Goal: Transaction & Acquisition: Obtain resource

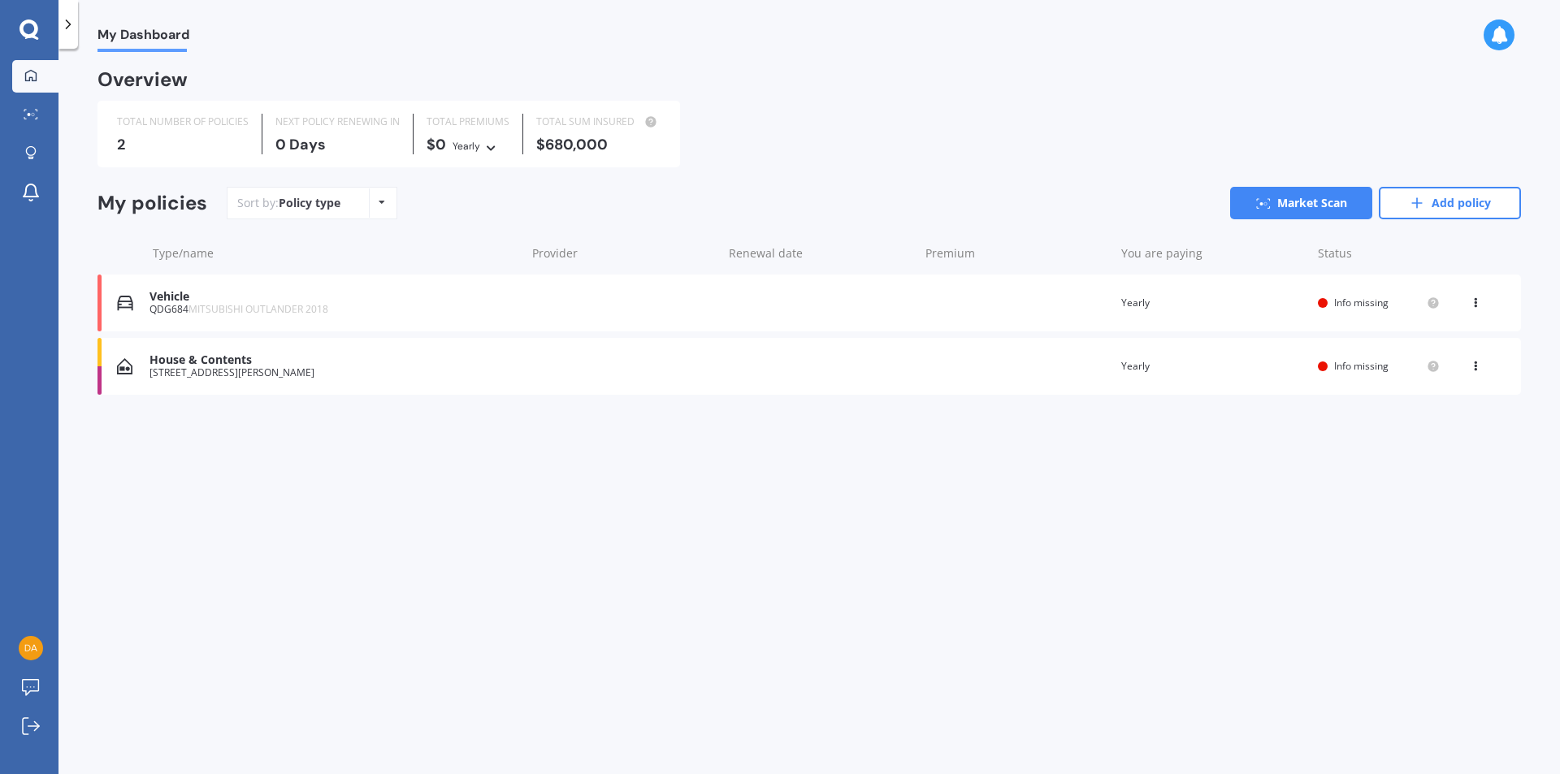
click at [1478, 301] on icon at bounding box center [1475, 300] width 11 height 10
click at [1439, 366] on div "Delete" at bounding box center [1439, 366] width 161 height 32
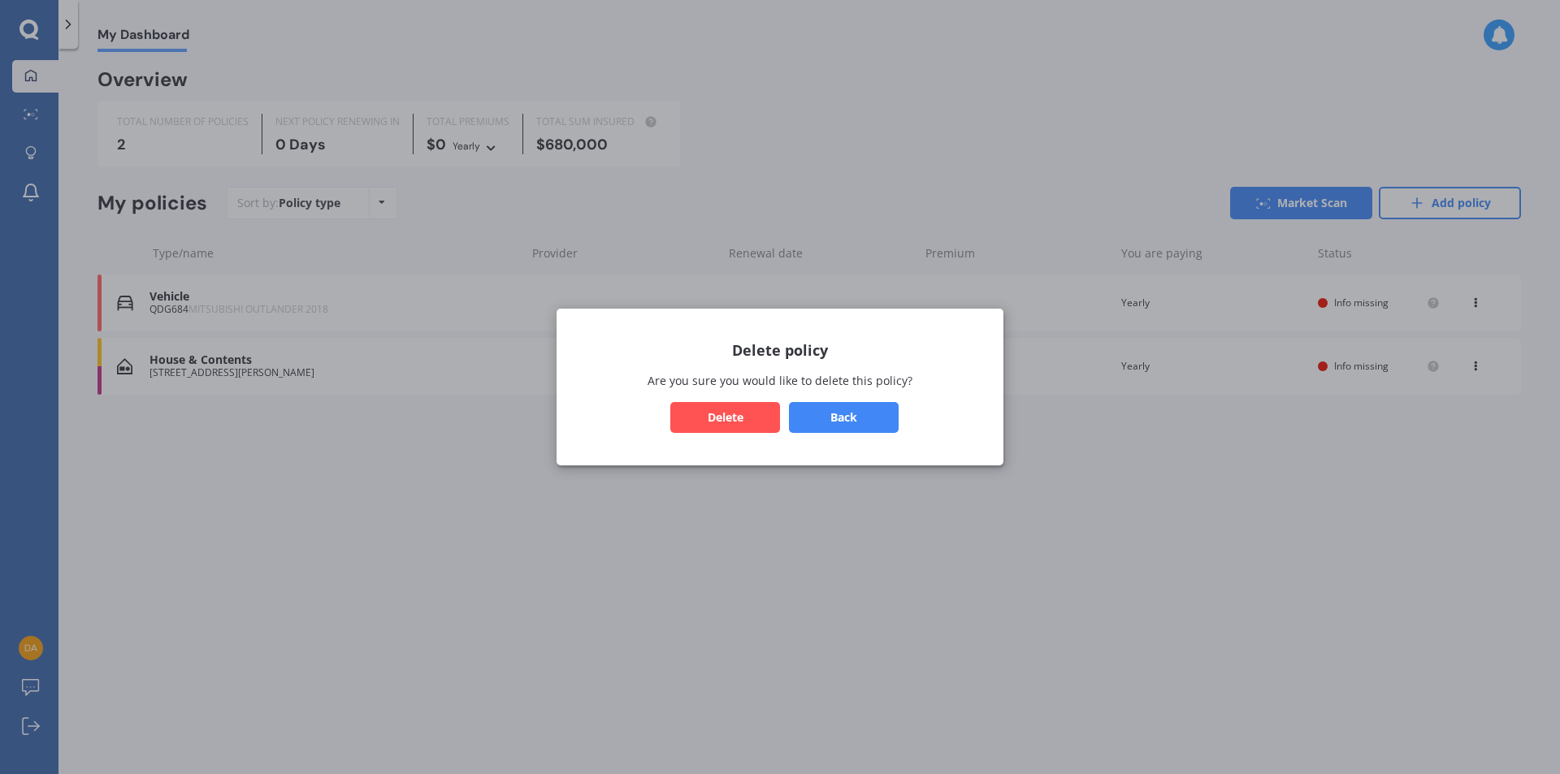
click at [739, 414] on button "Delete" at bounding box center [725, 417] width 110 height 31
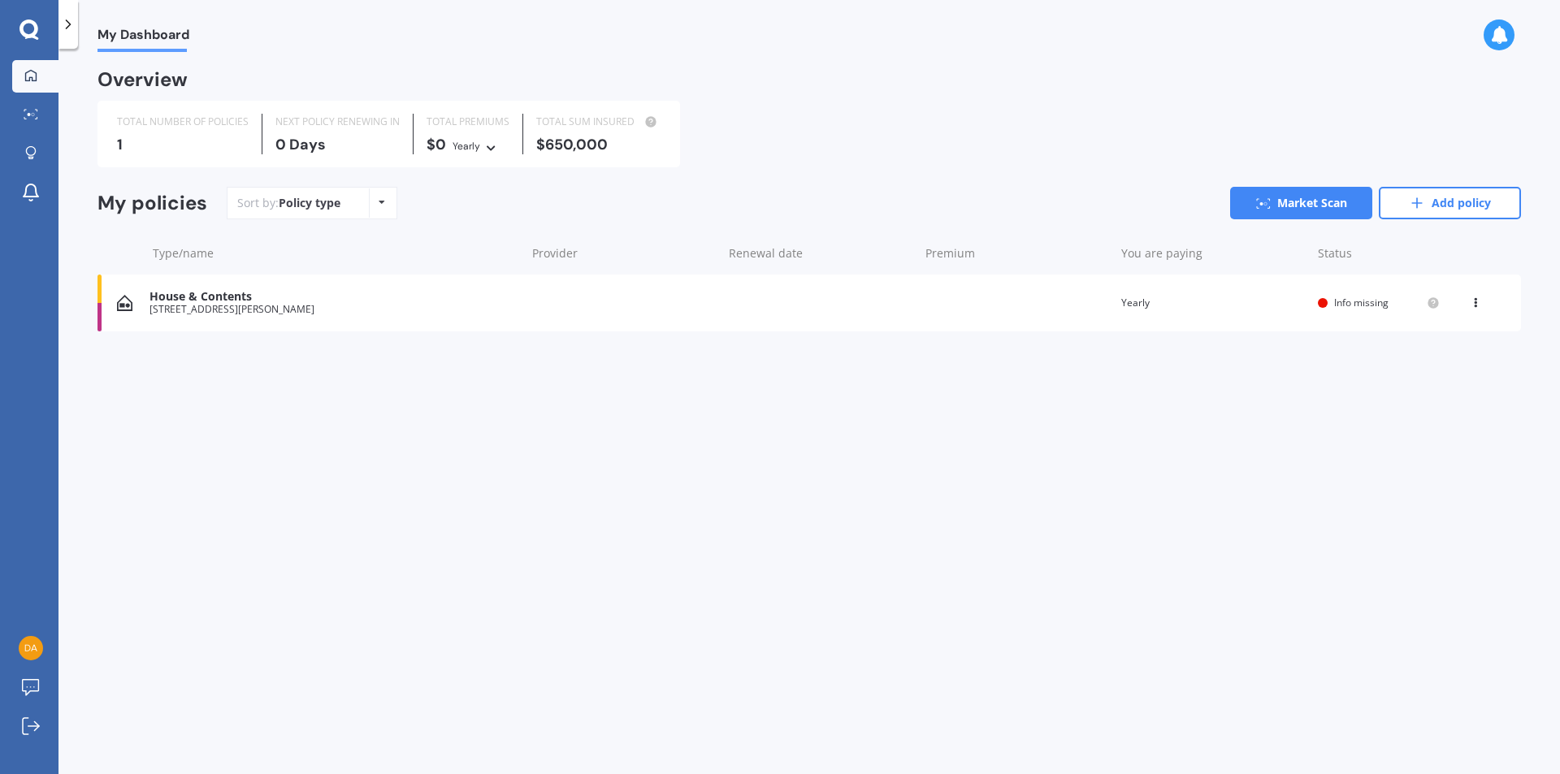
click at [1479, 309] on div "View option View policy Delete" at bounding box center [1477, 303] width 15 height 16
click at [1421, 359] on div "Delete" at bounding box center [1439, 366] width 161 height 32
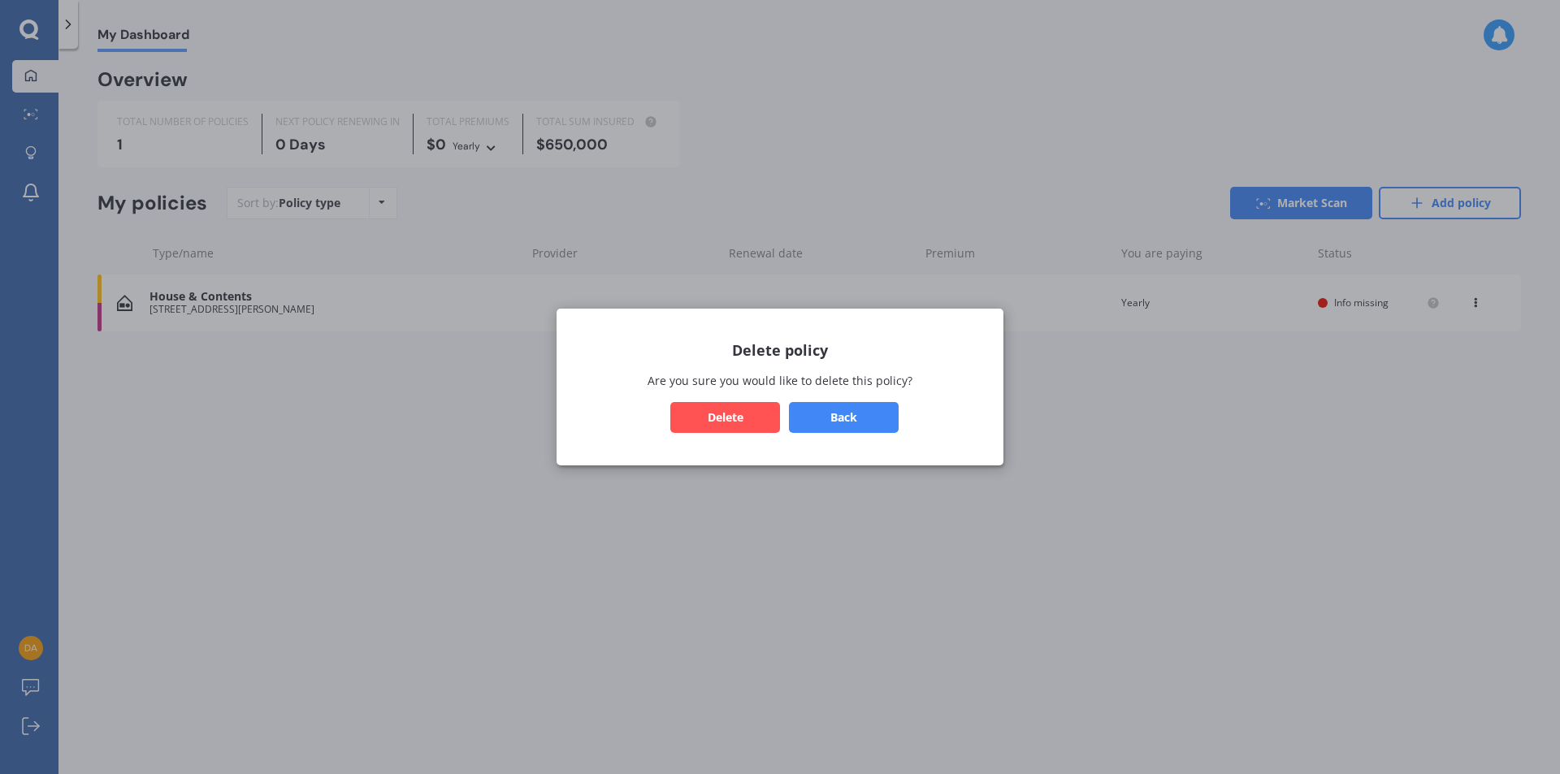
click at [761, 418] on button "Delete" at bounding box center [725, 417] width 110 height 31
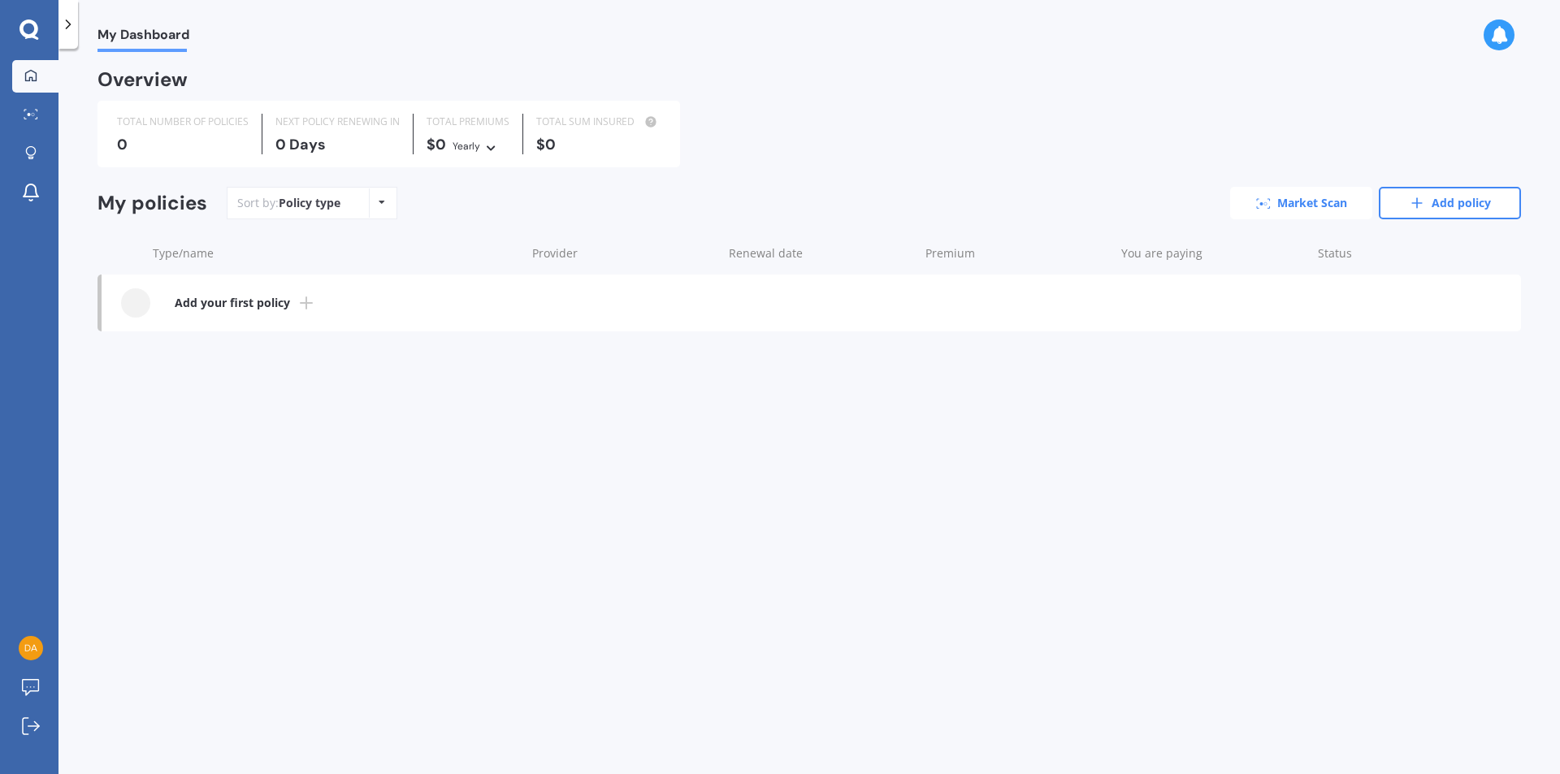
click at [1335, 201] on link "Market Scan" at bounding box center [1301, 203] width 142 height 32
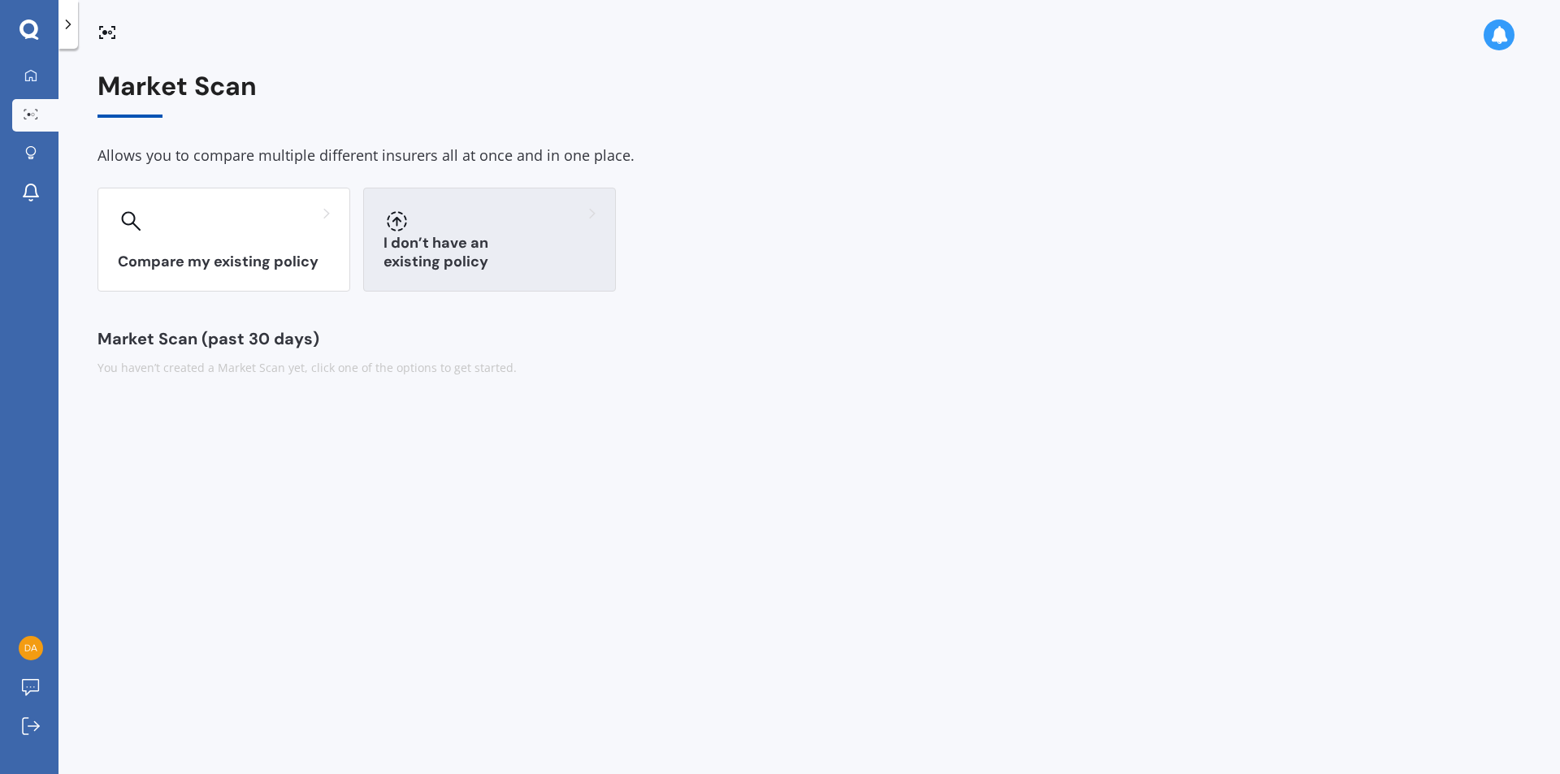
click at [505, 275] on div "I don’t have an existing policy" at bounding box center [489, 240] width 253 height 104
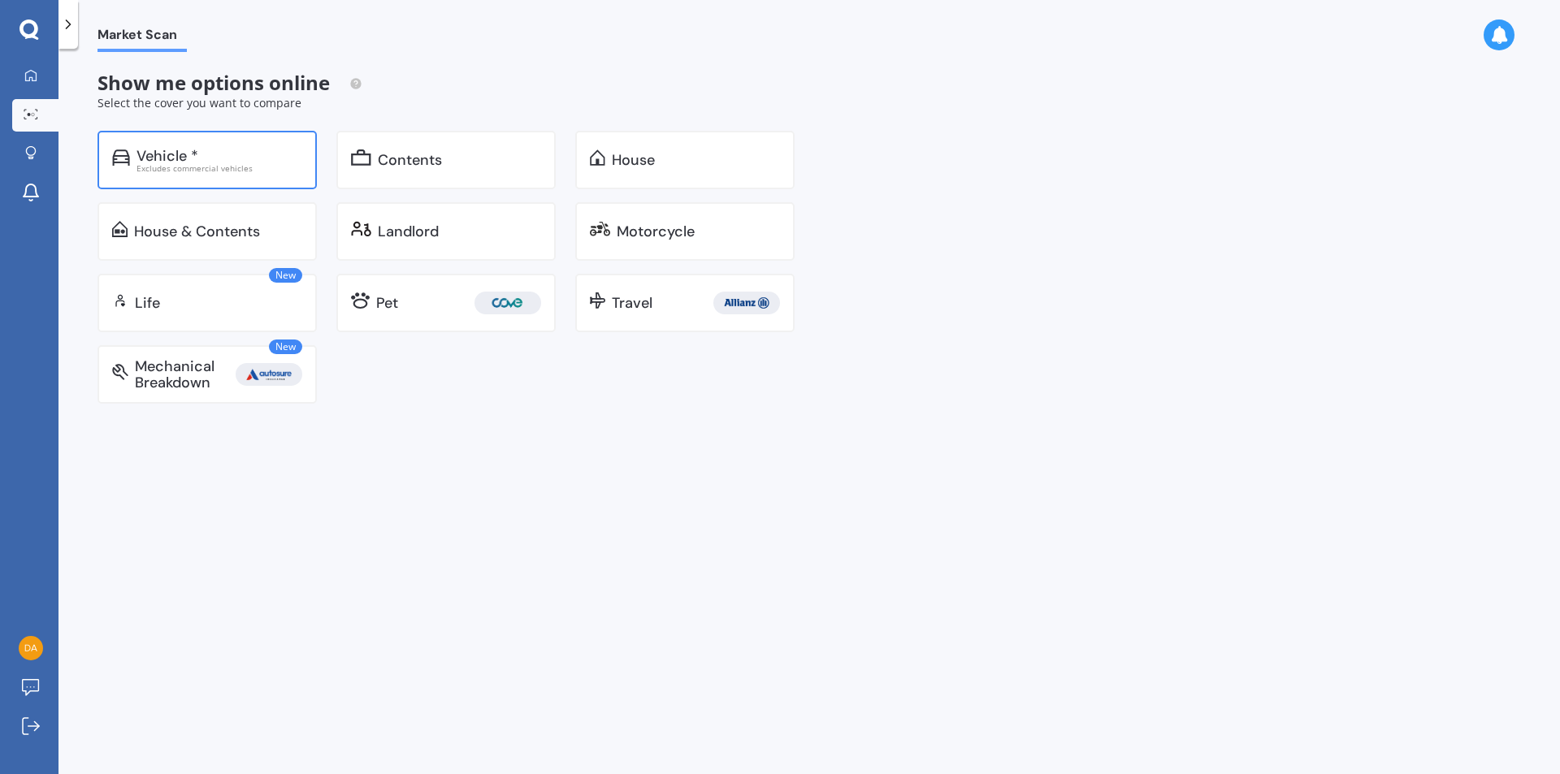
click at [186, 148] on div "Vehicle *" at bounding box center [167, 156] width 62 height 16
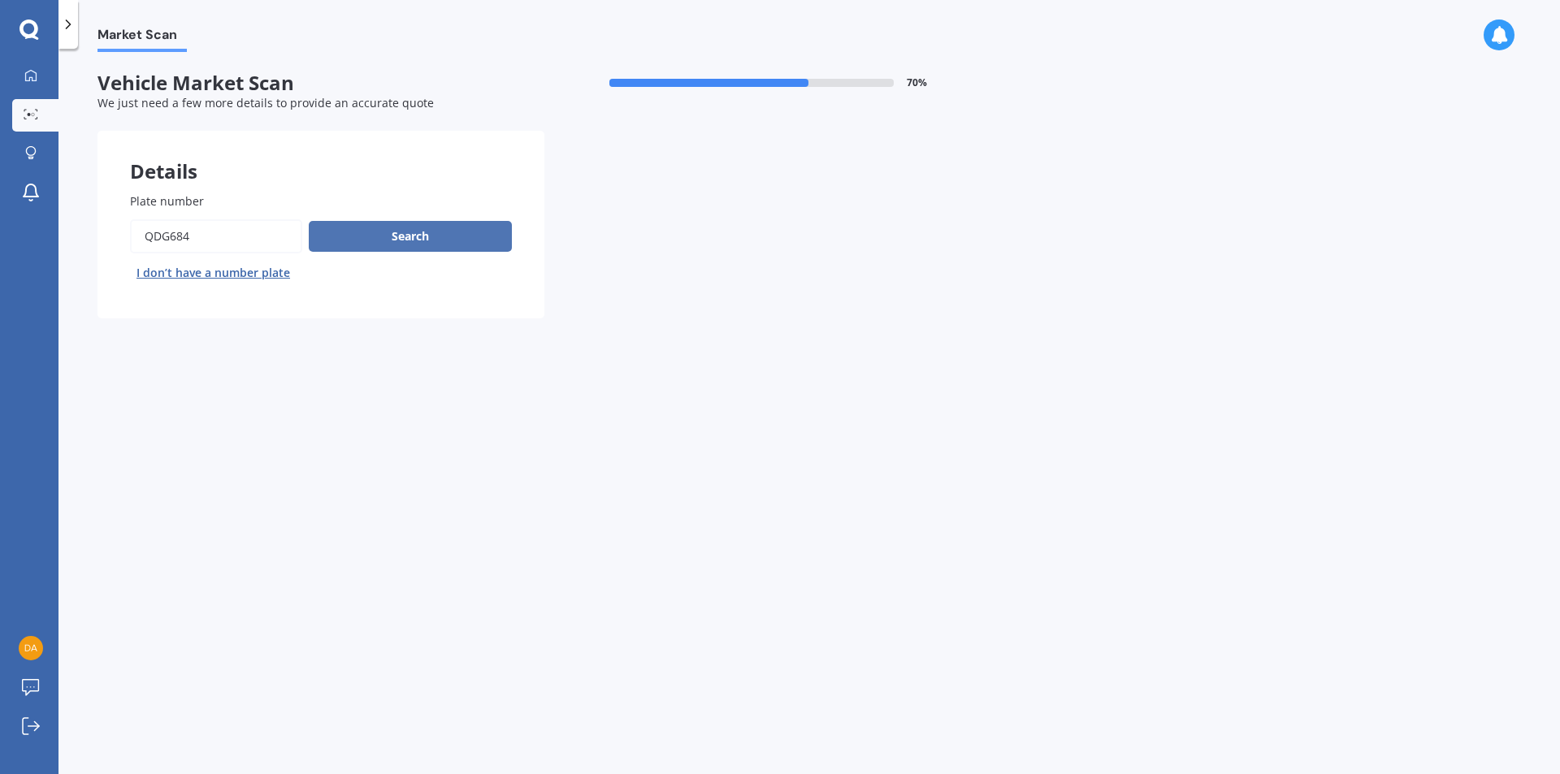
click at [414, 234] on button "Search" at bounding box center [410, 236] width 203 height 31
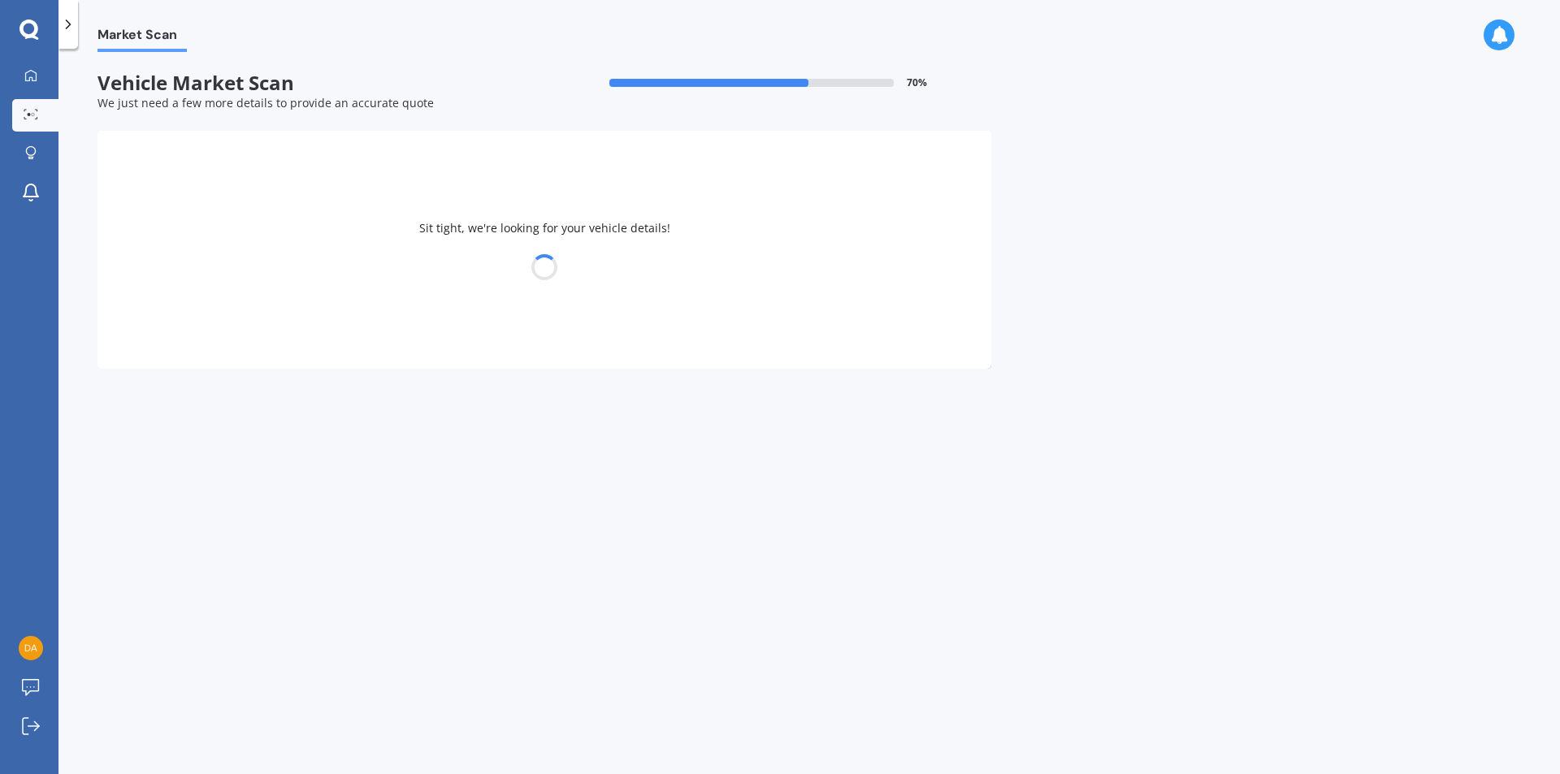
select select "MITSUBISHI"
select select "OUTLANDER"
select select "27"
select select "04"
select select "1990"
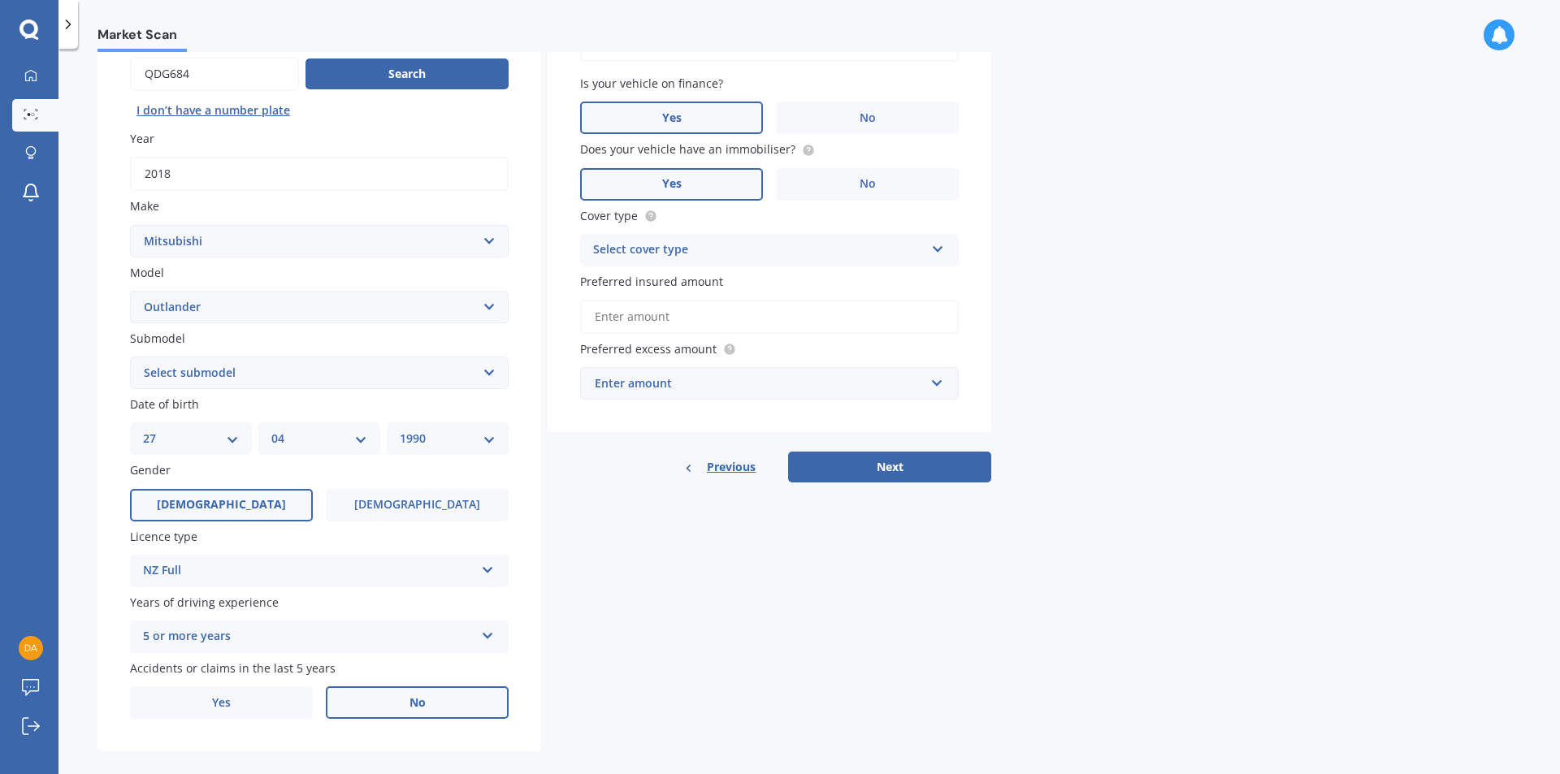
scroll to position [182, 0]
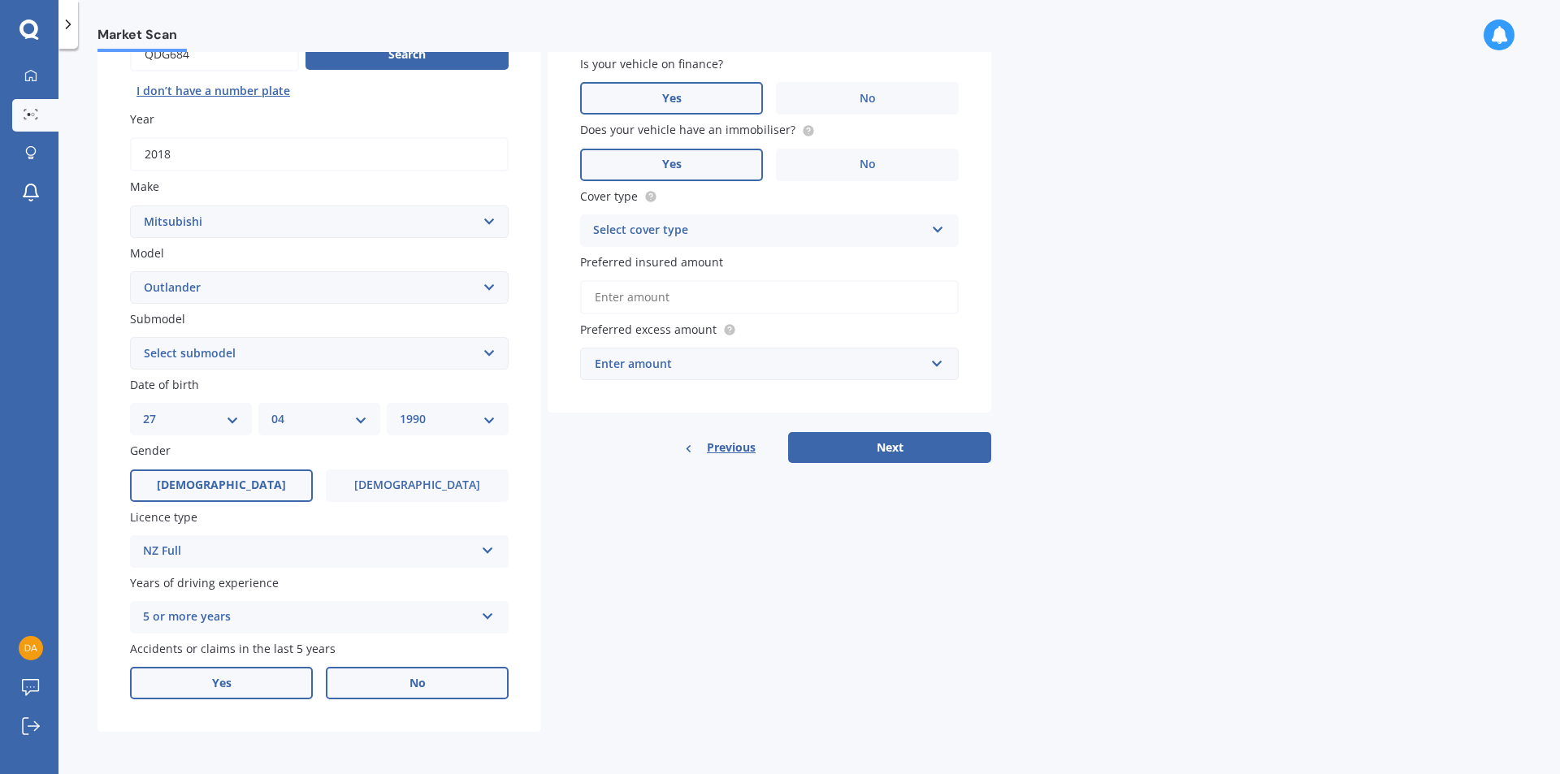
click at [252, 687] on label "Yes" at bounding box center [221, 683] width 183 height 32
click at [0, 0] on input "Yes" at bounding box center [0, 0] width 0 height 0
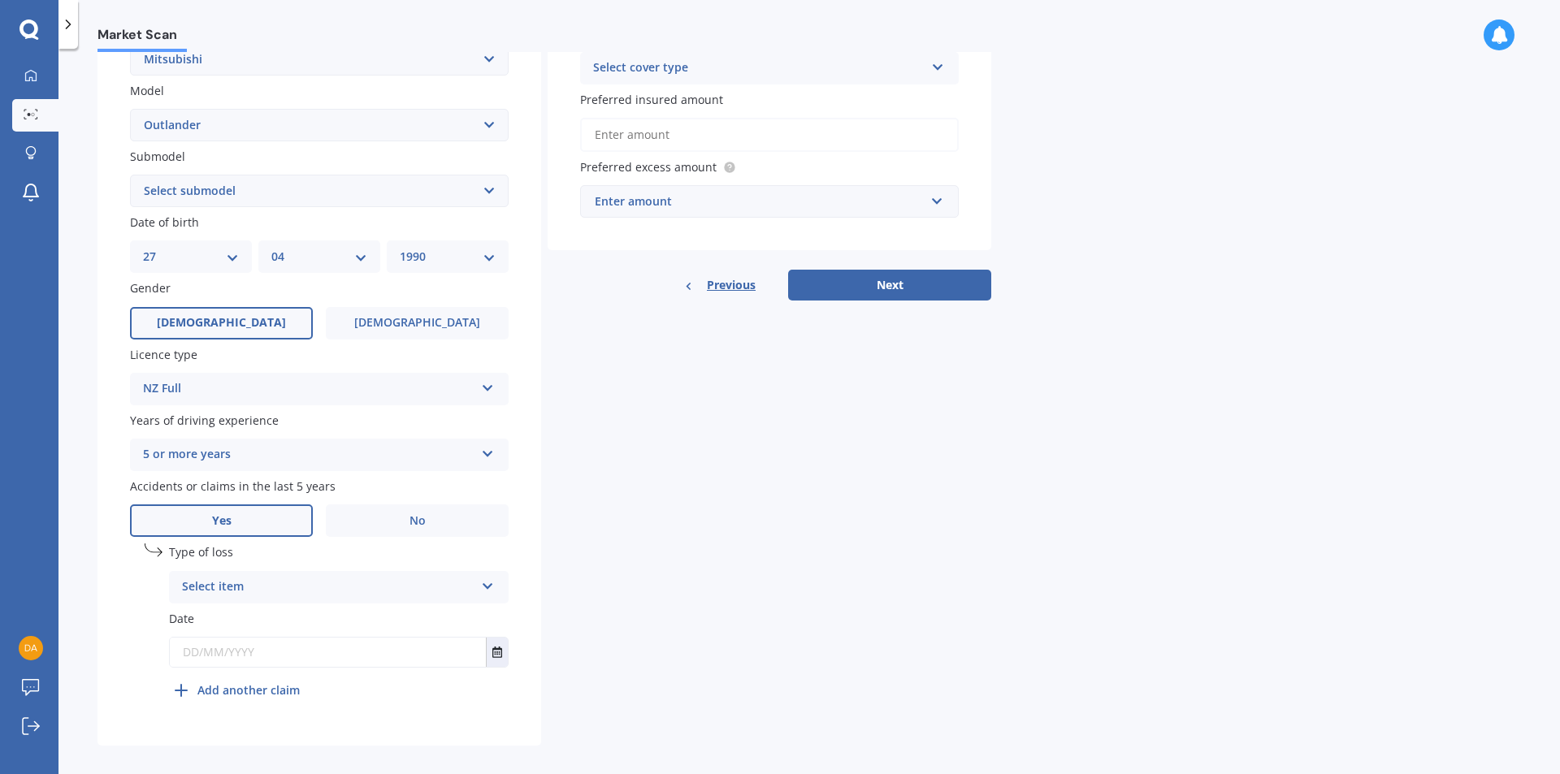
click at [466, 590] on div "Select item" at bounding box center [328, 587] width 292 height 19
click at [317, 624] on div "At fault accident" at bounding box center [339, 618] width 338 height 29
click at [482, 657] on input "text" at bounding box center [328, 652] width 316 height 29
click at [497, 652] on icon "Select date" at bounding box center [497, 652] width 10 height 11
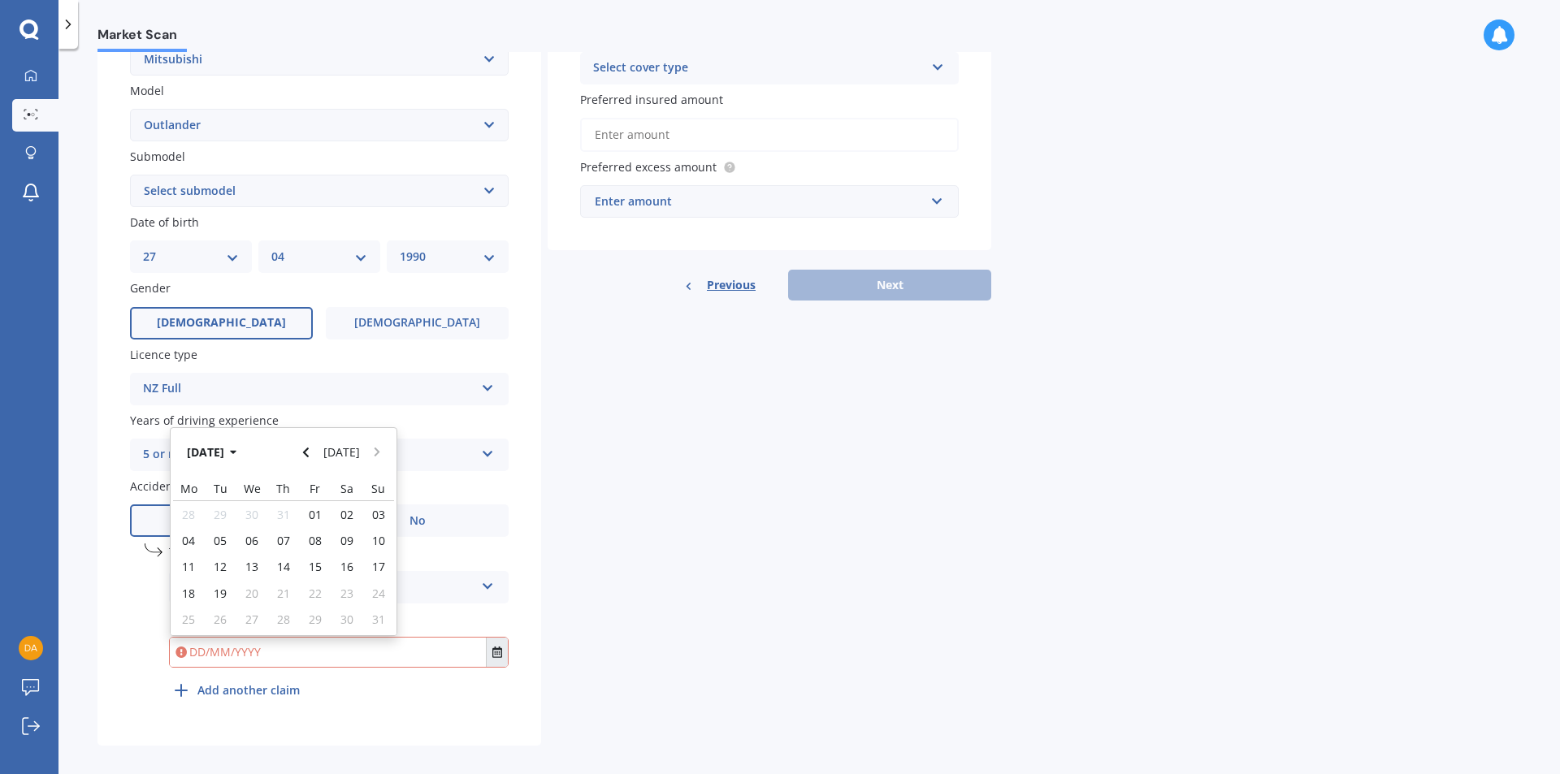
click at [496, 652] on icon "Select date" at bounding box center [497, 652] width 10 height 11
click at [232, 453] on button "[DATE]" at bounding box center [215, 451] width 70 height 29
click at [216, 456] on button "2025" at bounding box center [209, 451] width 58 height 29
click at [331, 505] on div "2021" at bounding box center [311, 504] width 55 height 51
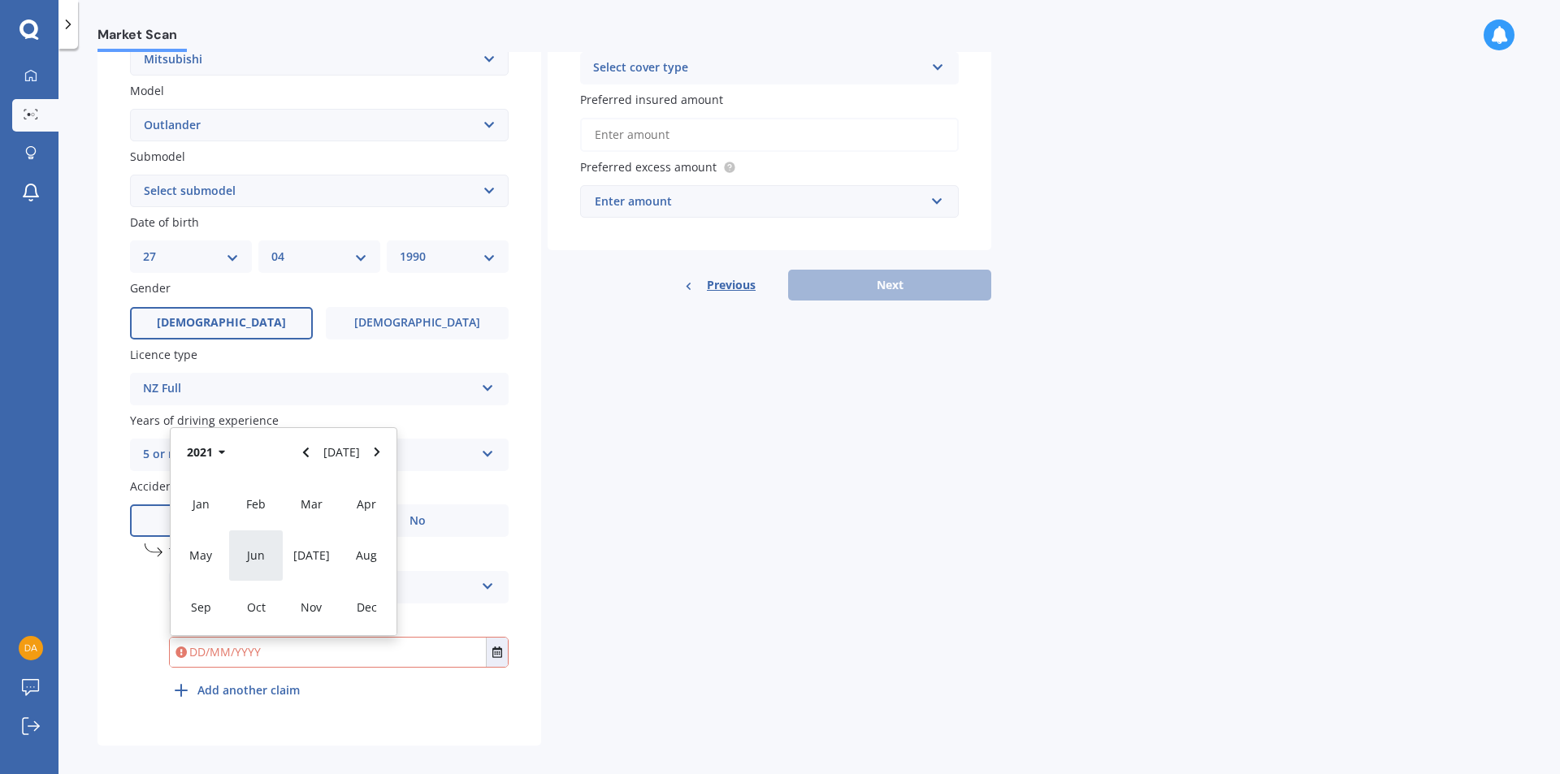
click at [266, 556] on div "Jun" at bounding box center [255, 555] width 55 height 51
click at [249, 590] on span "23" at bounding box center [251, 593] width 13 height 15
type input "[DATE]"
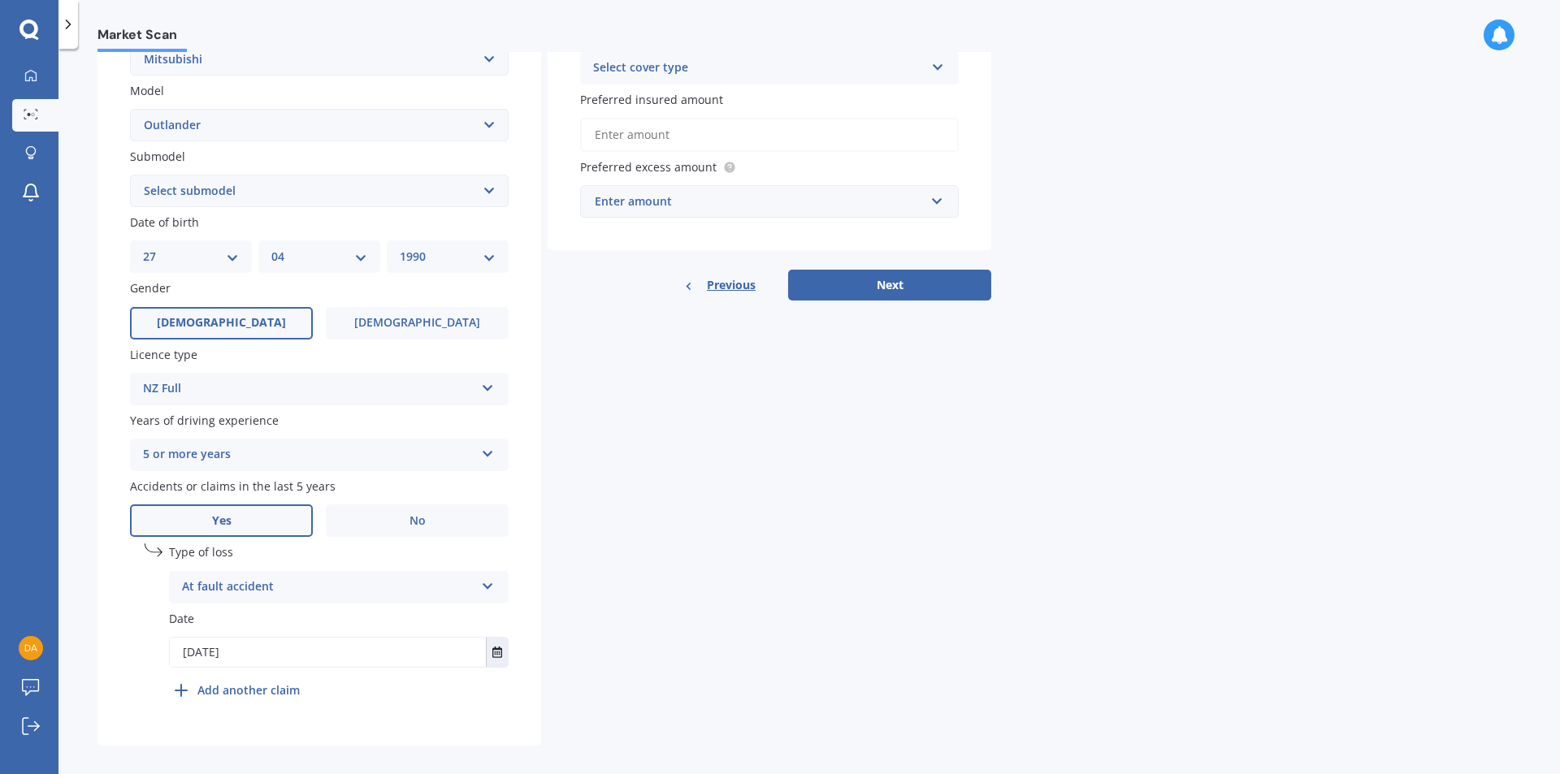
click at [255, 701] on div "undefined 1 Type of loss At fault accident At fault accident Not at fault accid…" at bounding box center [339, 625] width 340 height 162
click at [255, 693] on b "Add another claim" at bounding box center [248, 690] width 102 height 17
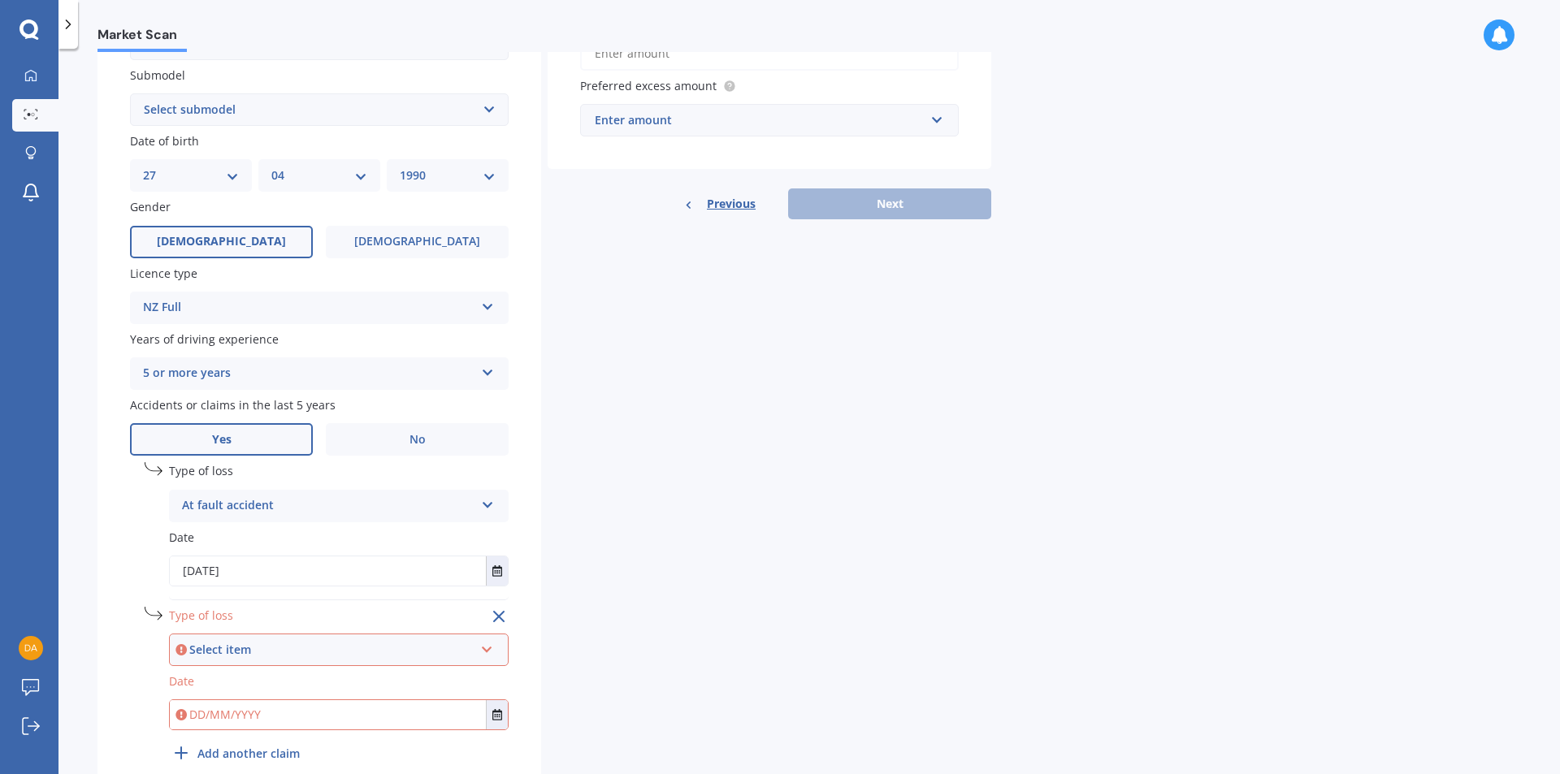
scroll to position [502, 0]
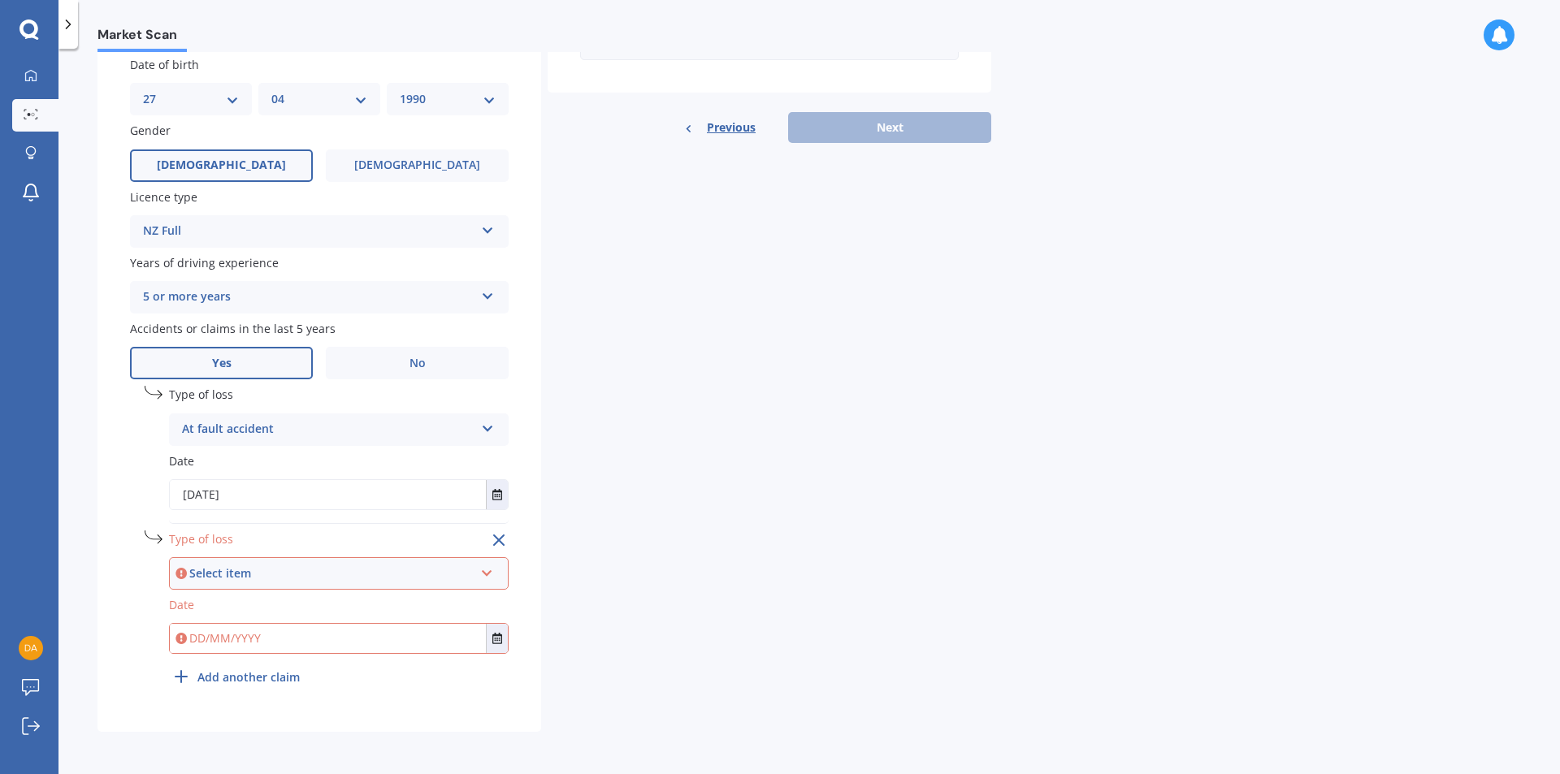
click at [498, 573] on div "Select item At fault accident Not at fault accident" at bounding box center [339, 573] width 340 height 32
click at [245, 600] on span "At fault accident" at bounding box center [230, 603] width 92 height 15
click at [491, 644] on button "Select date" at bounding box center [497, 638] width 22 height 29
click at [249, 439] on button "[DATE]" at bounding box center [215, 438] width 70 height 29
click at [226, 442] on button "2025" at bounding box center [209, 438] width 58 height 29
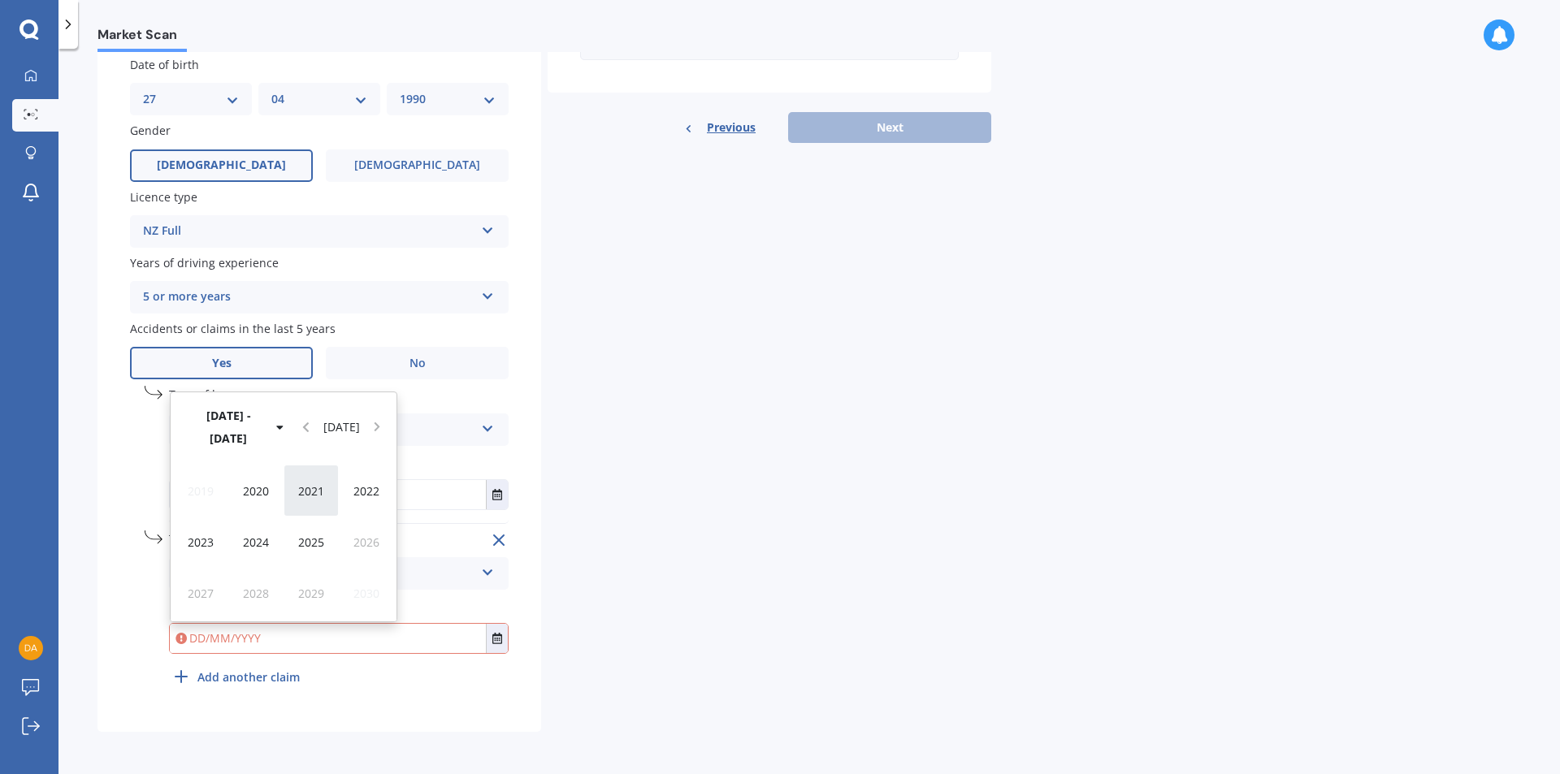
click at [317, 496] on span "2021" at bounding box center [311, 490] width 26 height 15
click at [318, 545] on div "[DATE]" at bounding box center [311, 542] width 55 height 51
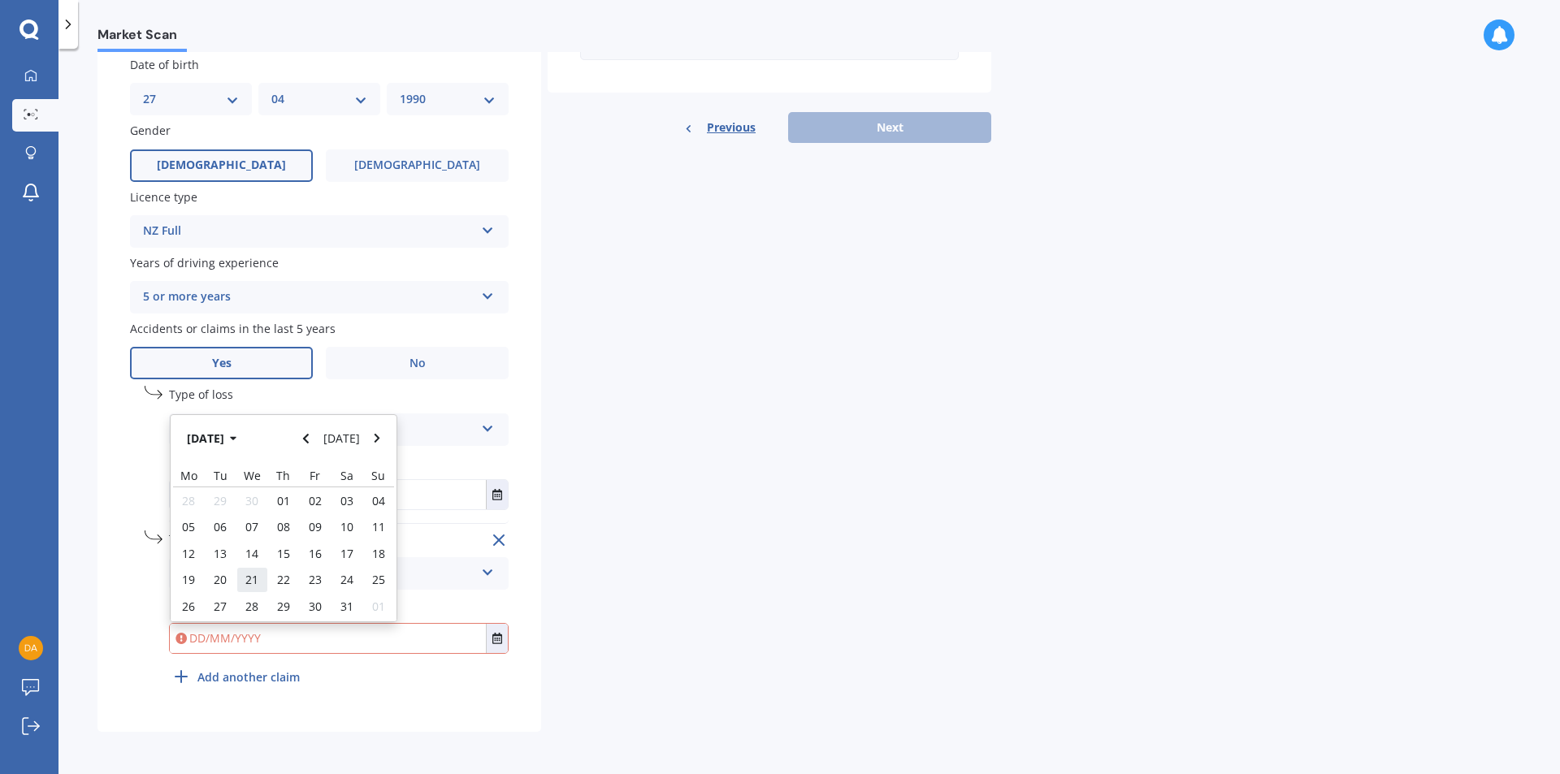
click at [247, 575] on span "21" at bounding box center [251, 579] width 13 height 15
type input "[DATE]"
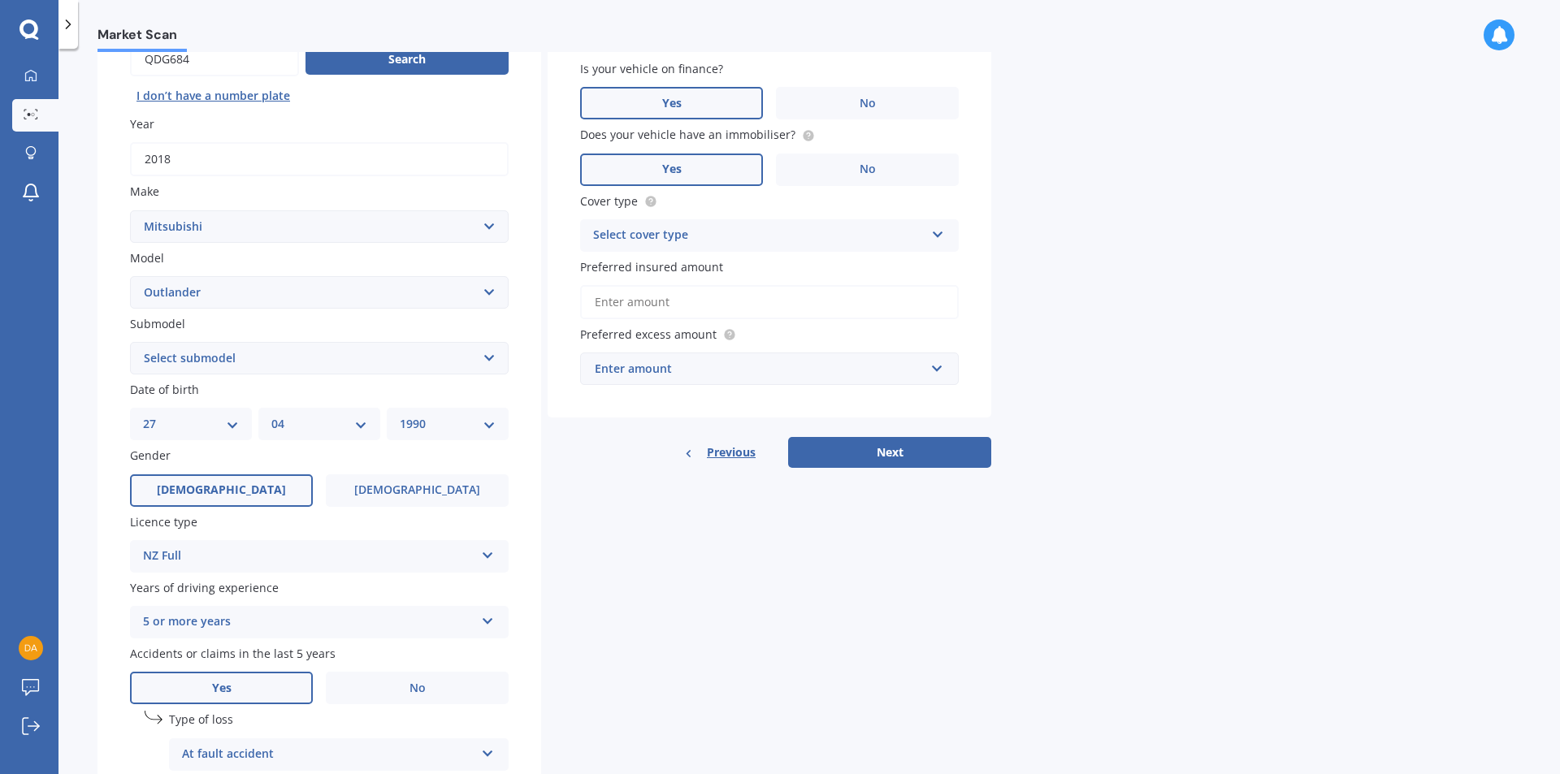
scroll to position [0, 0]
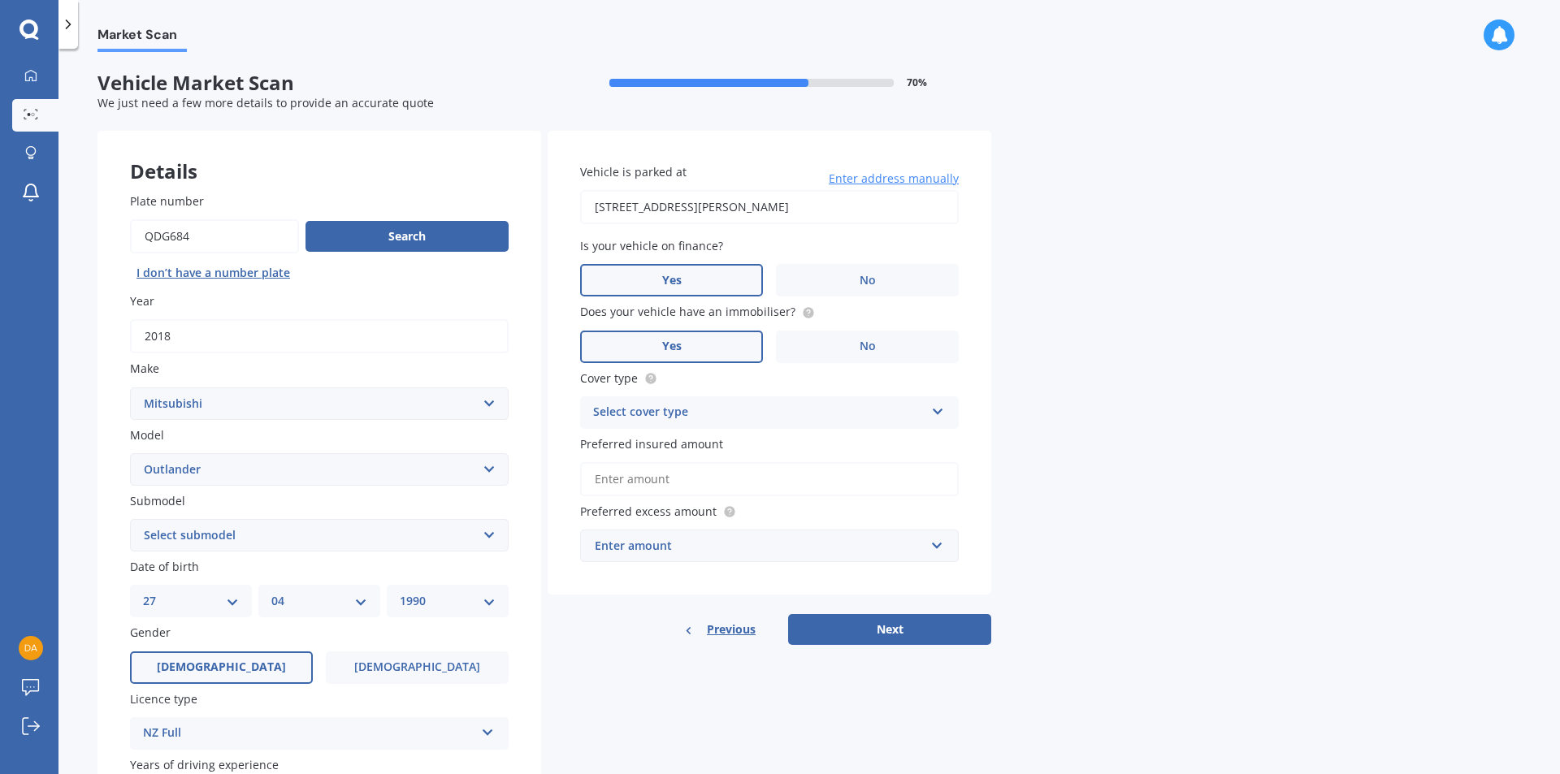
click at [739, 418] on div "Select cover type" at bounding box center [758, 412] width 331 height 19
click at [730, 448] on div "Comprehensive" at bounding box center [769, 444] width 377 height 29
click at [693, 492] on input "Preferred insured amount" at bounding box center [769, 479] width 379 height 34
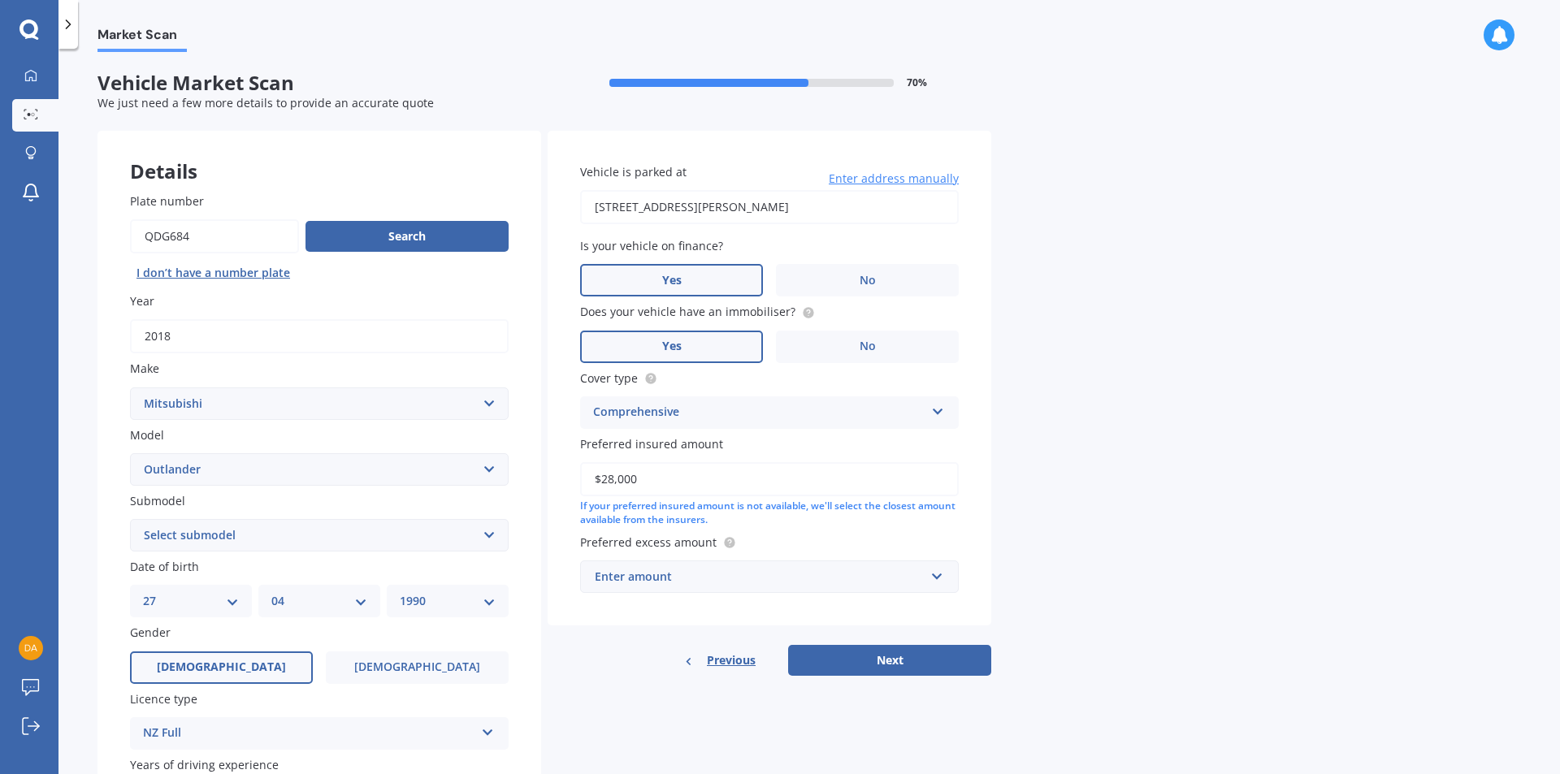
type input "$28,000"
click at [1179, 505] on div "Market Scan Vehicle Market Scan 70 % We just need a few more details to provide…" at bounding box center [808, 414] width 1501 height 725
click at [747, 576] on div "Enter amount" at bounding box center [760, 577] width 330 height 18
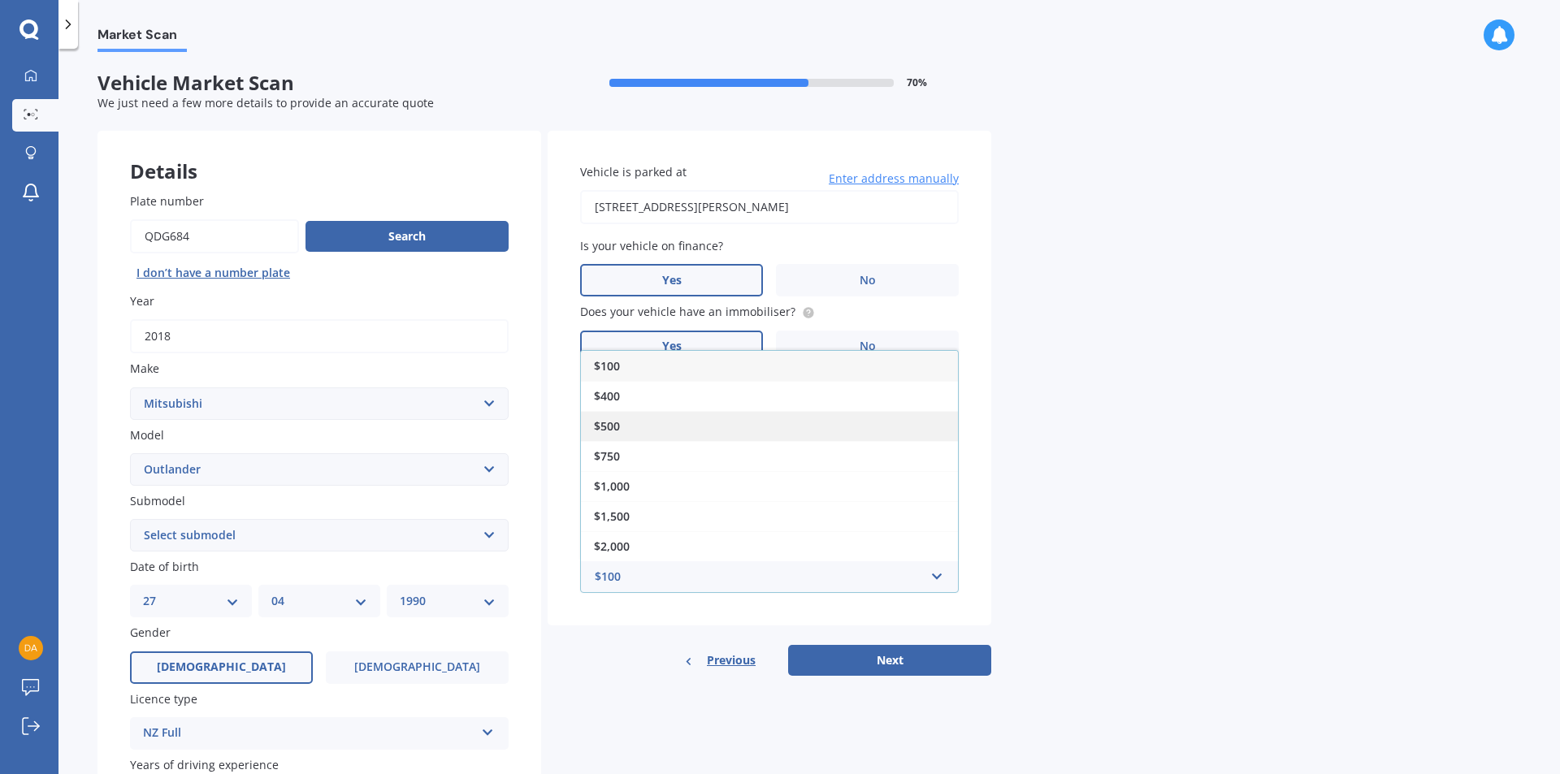
click at [628, 425] on div "$500" at bounding box center [769, 426] width 377 height 30
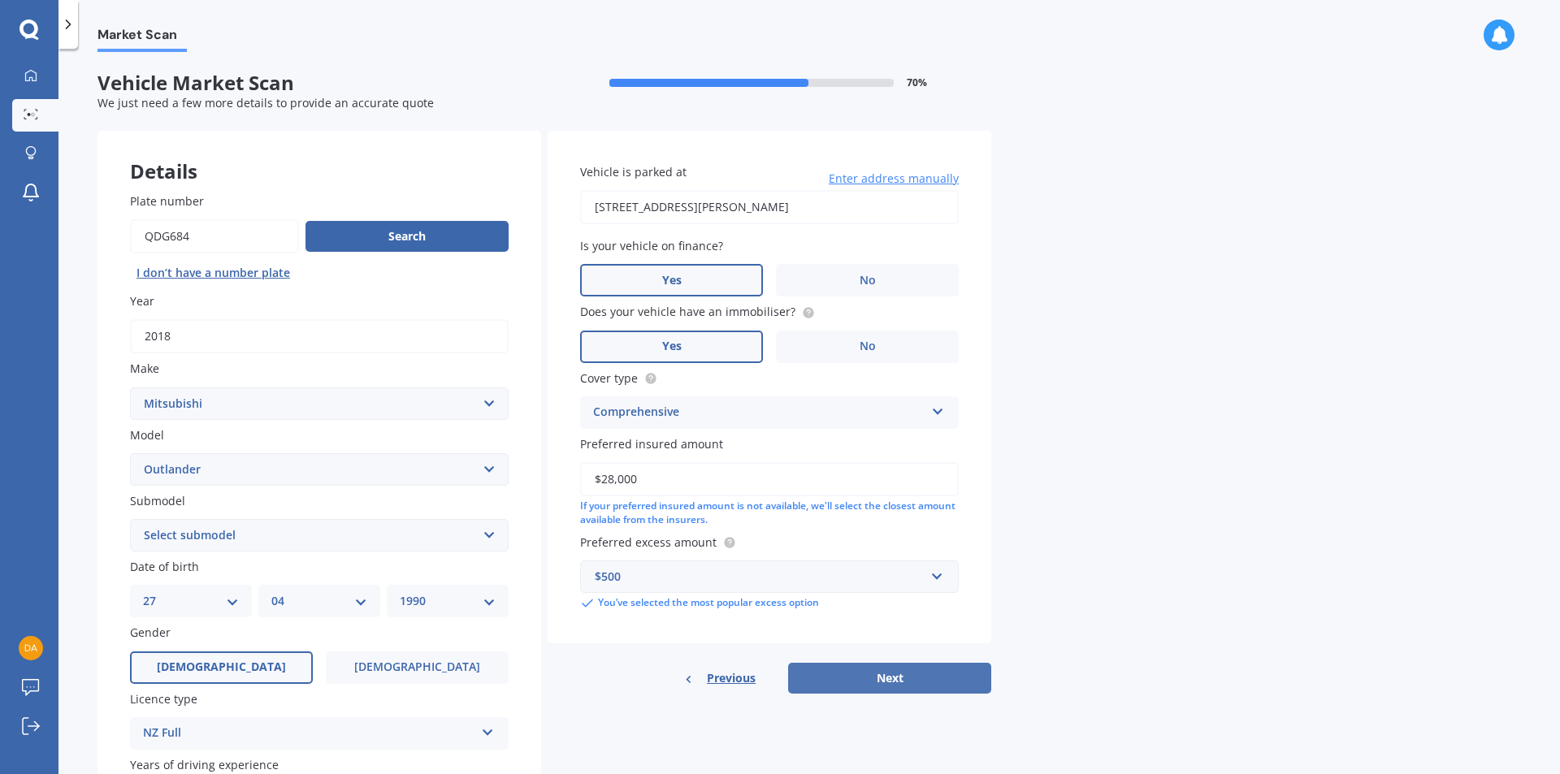
click at [884, 682] on button "Next" at bounding box center [889, 678] width 203 height 31
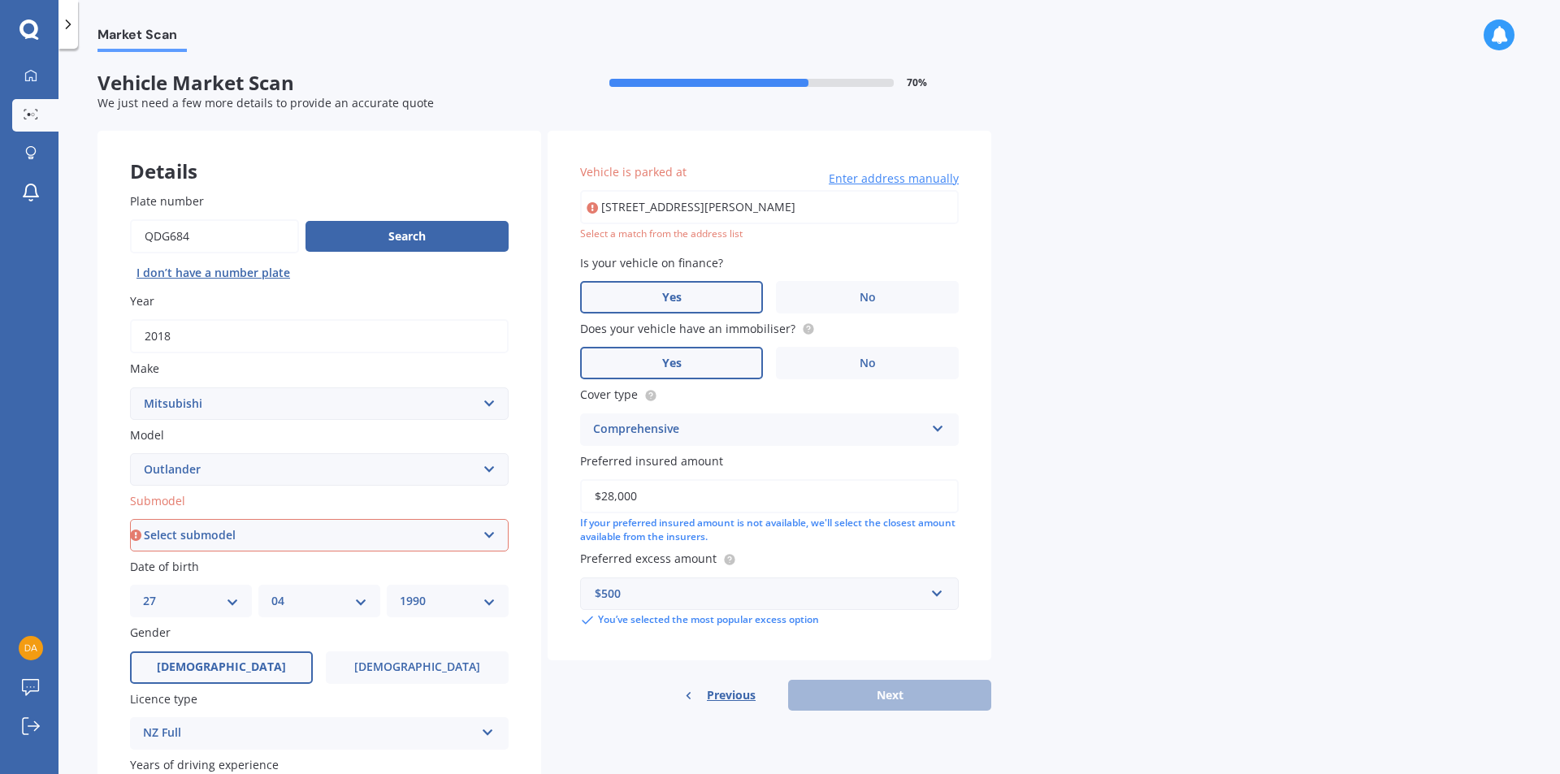
click at [479, 531] on select "Select submodel (All other) 2.4 Litre Station Wagon 3.0 Litre AWD 3.0 VRX Auto …" at bounding box center [319, 535] width 379 height 32
select select "PHEV PETROL/HYBRID"
click at [130, 519] on select "Select submodel (All other) 2.4 Litre Station Wagon 3.0 Litre AWD 3.0 VRX Auto …" at bounding box center [319, 535] width 379 height 32
type input "[STREET_ADDRESS][PERSON_NAME]"
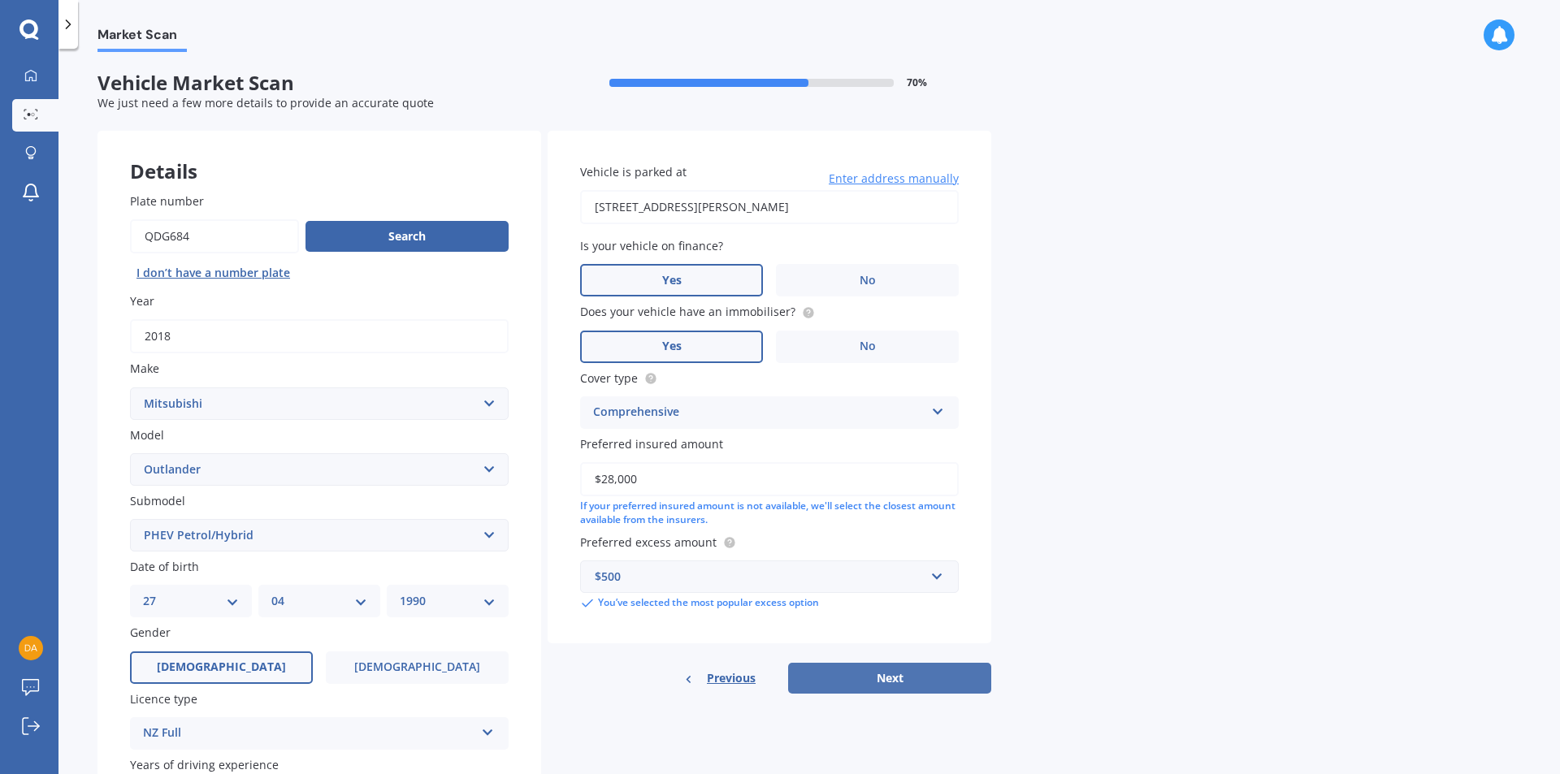
click at [869, 672] on button "Next" at bounding box center [889, 678] width 203 height 31
select select "27"
select select "04"
select select "1990"
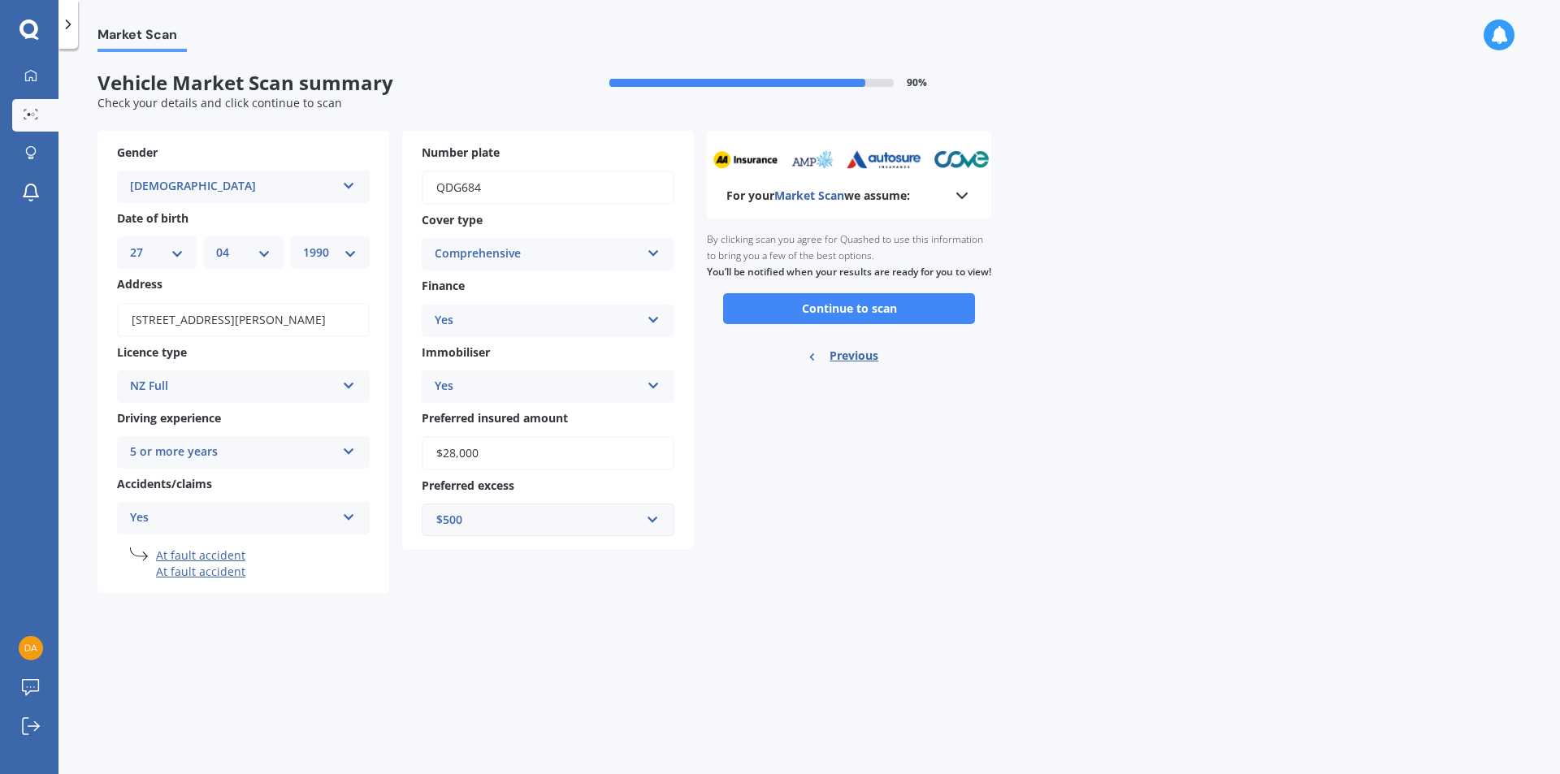
click at [903, 324] on button "Continue to scan" at bounding box center [849, 308] width 252 height 31
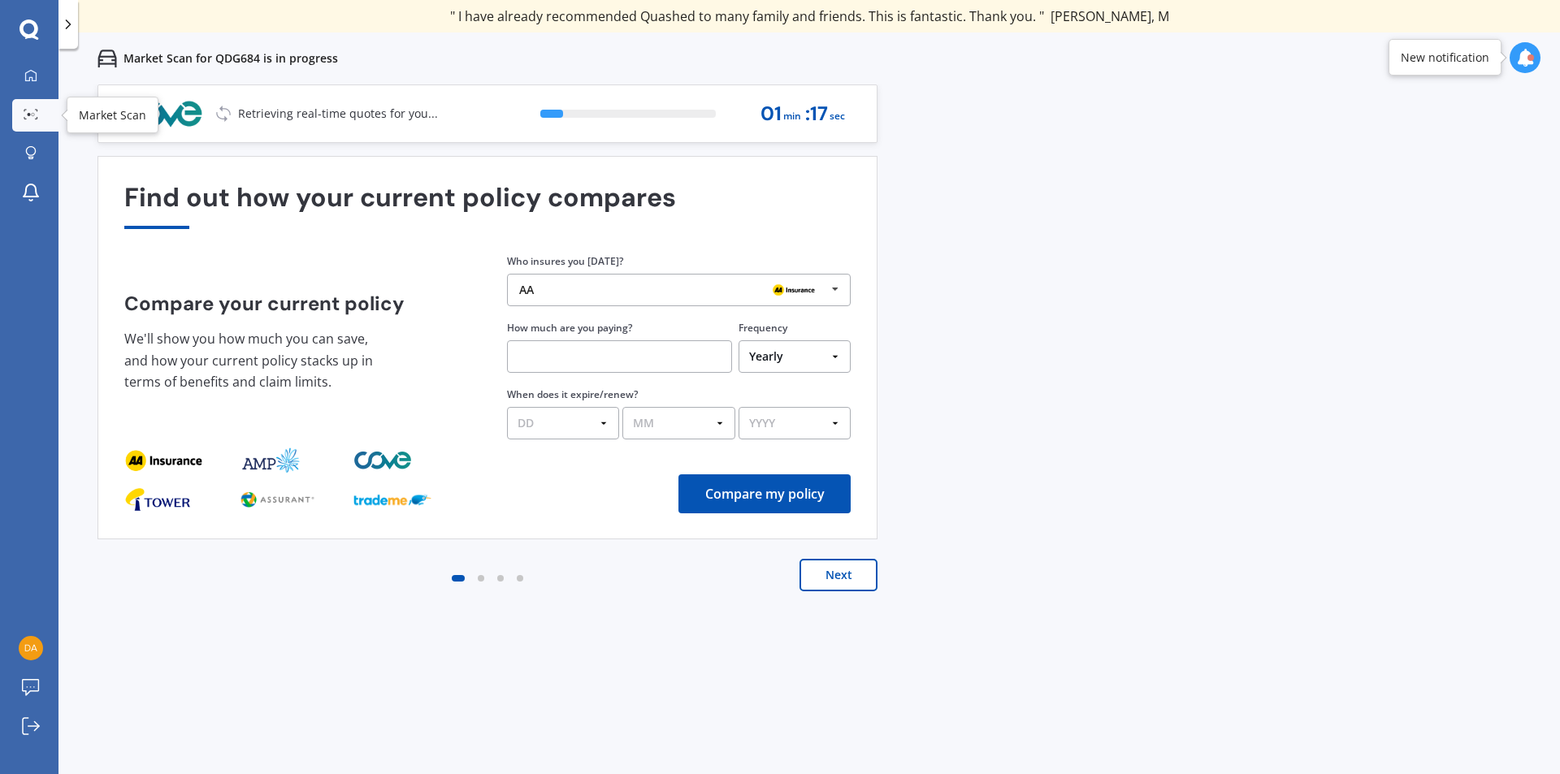
click at [26, 118] on icon at bounding box center [31, 114] width 15 height 11
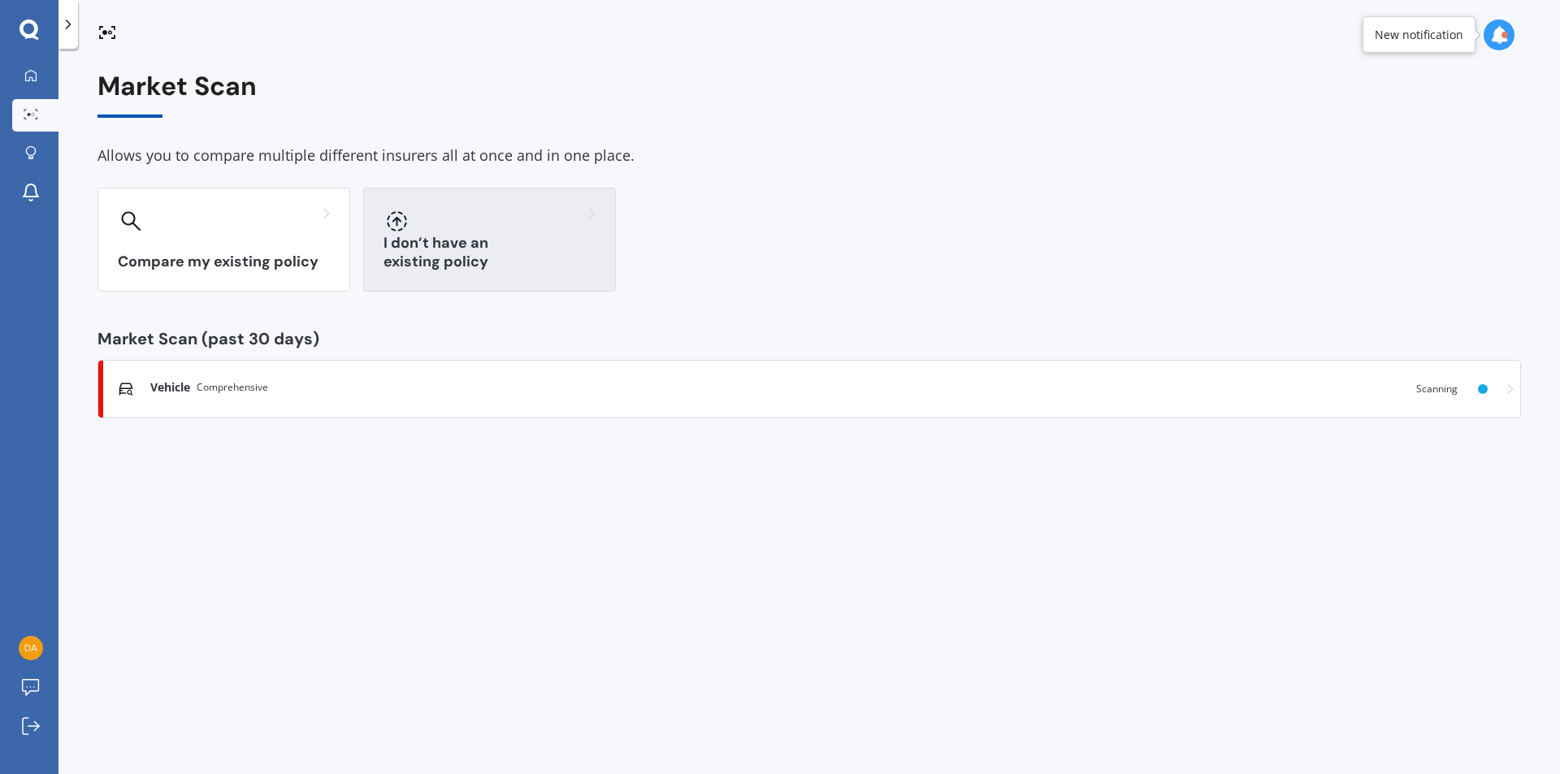
click at [428, 266] on h3 "I don’t have an existing policy" at bounding box center [489, 252] width 212 height 37
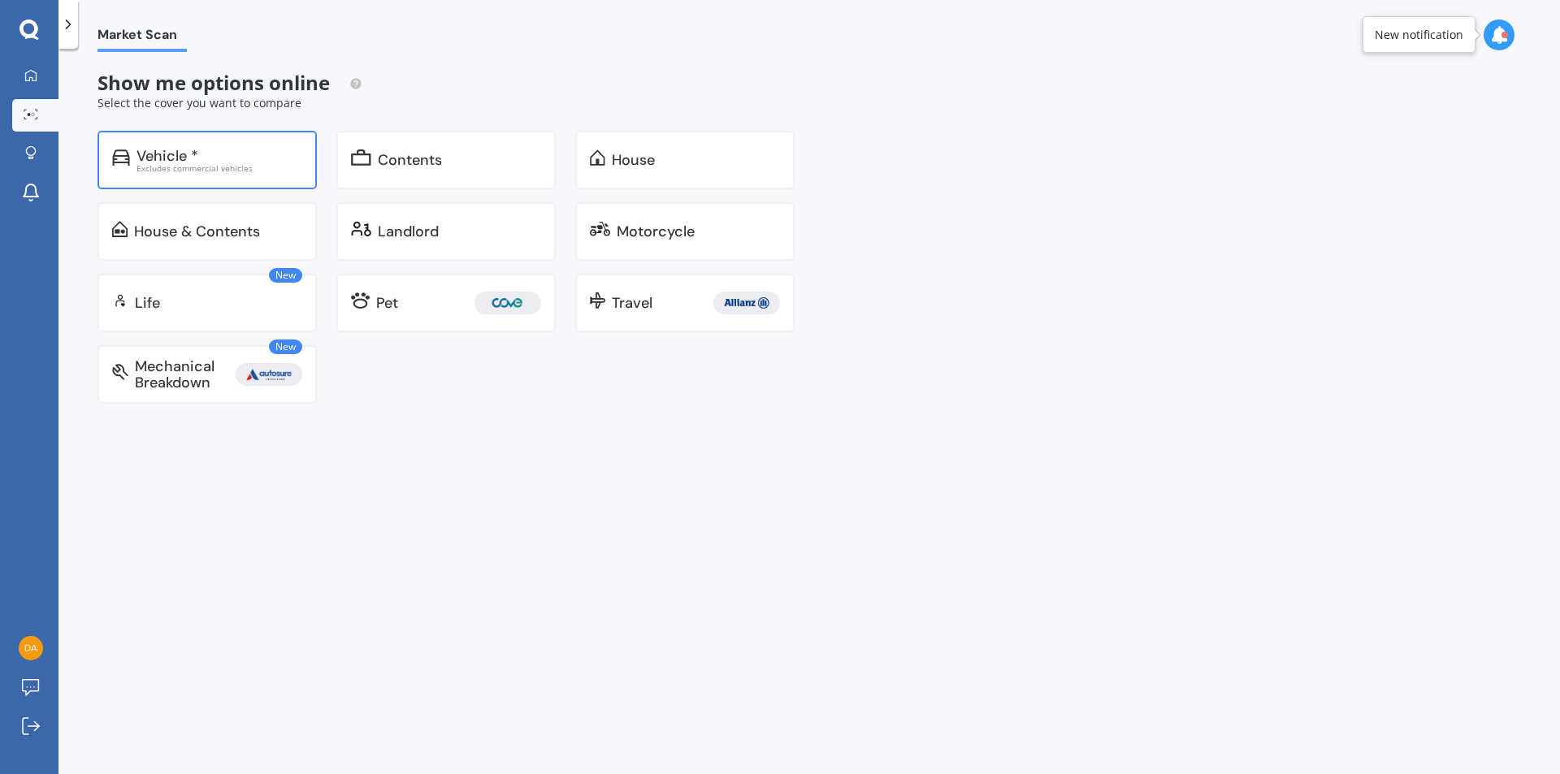
click at [228, 164] on div "Excludes commercial vehicles" at bounding box center [219, 168] width 166 height 8
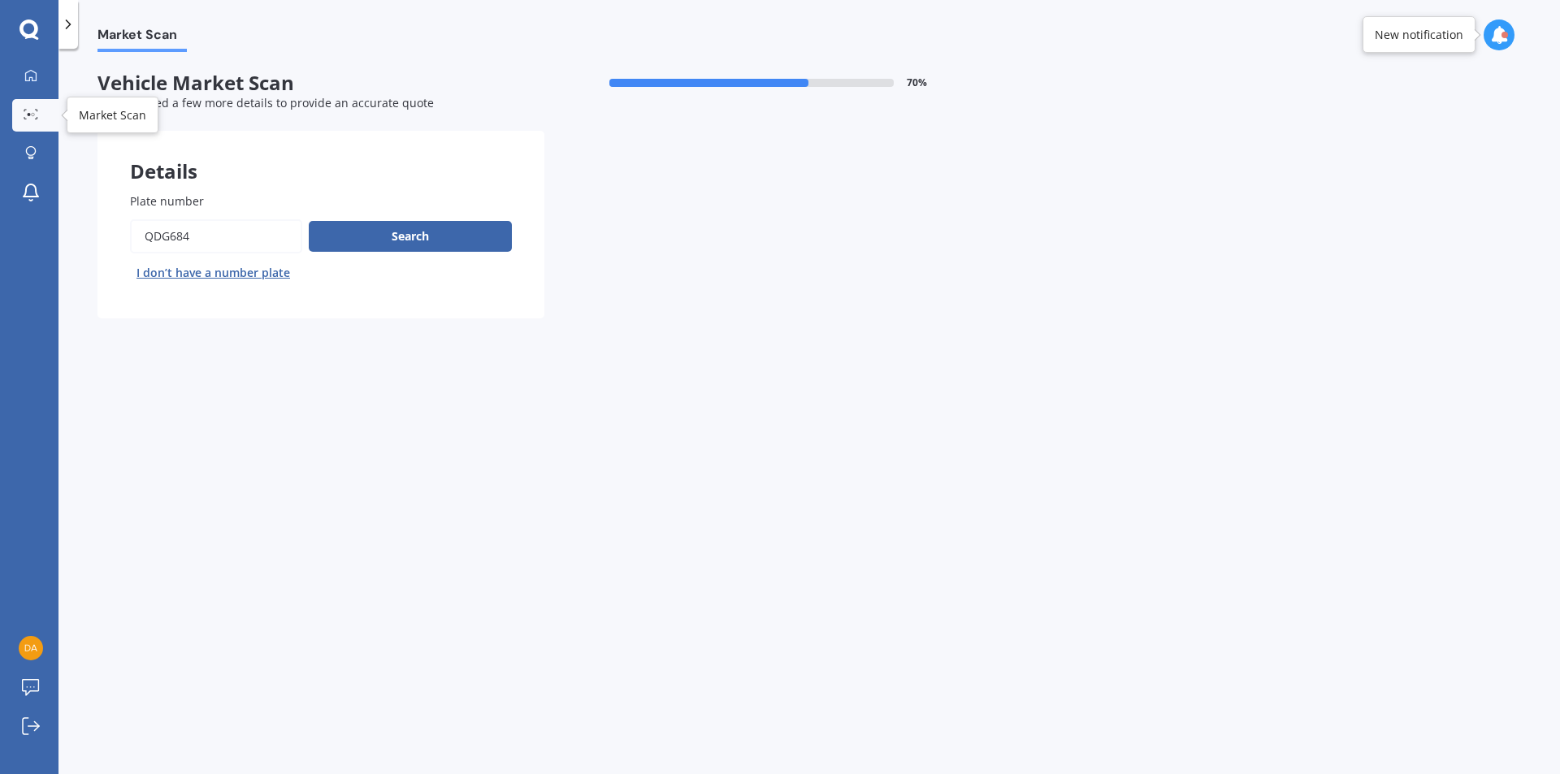
click at [32, 110] on icon at bounding box center [31, 114] width 15 height 11
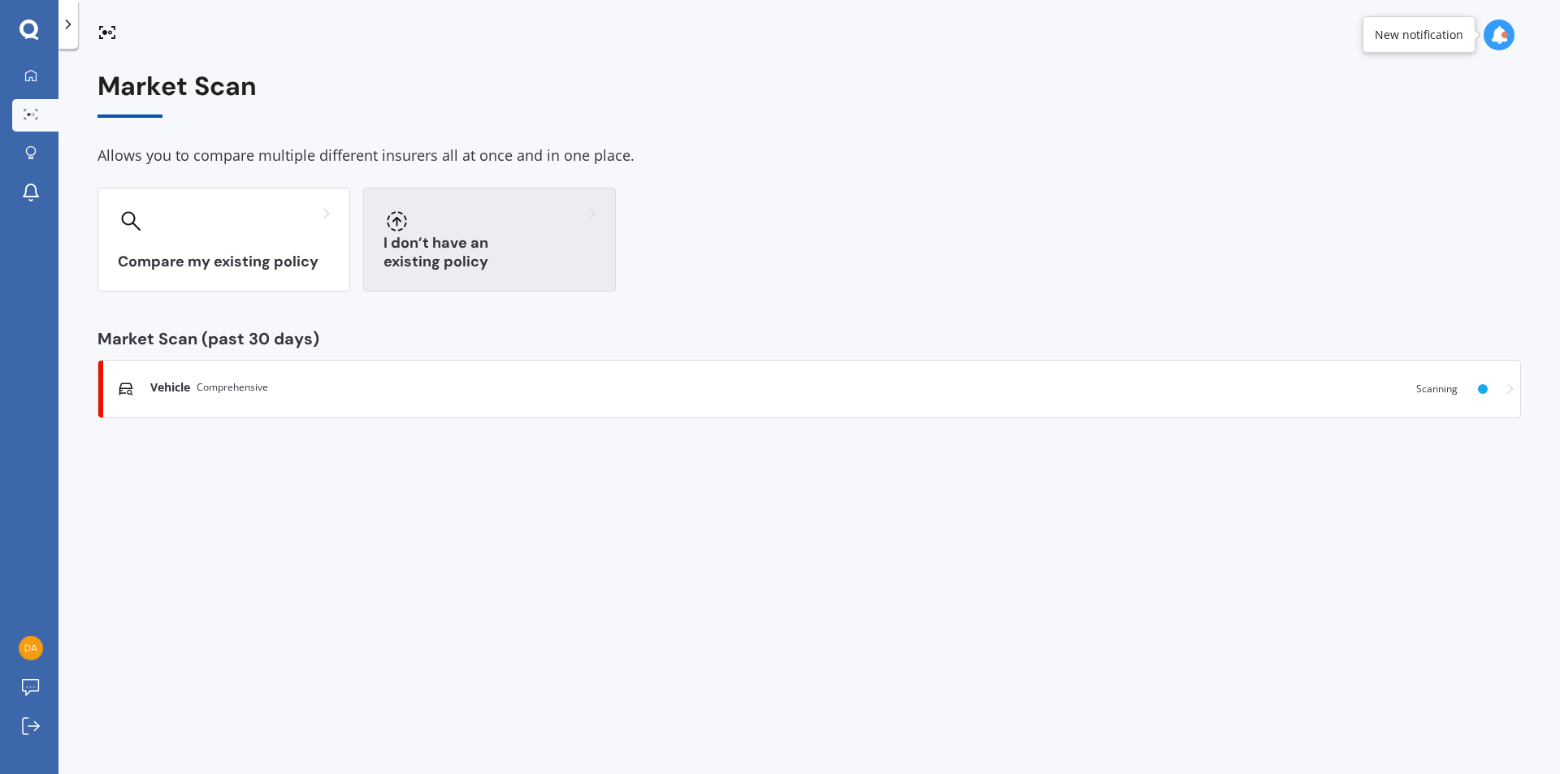
click at [418, 231] on div at bounding box center [489, 221] width 212 height 26
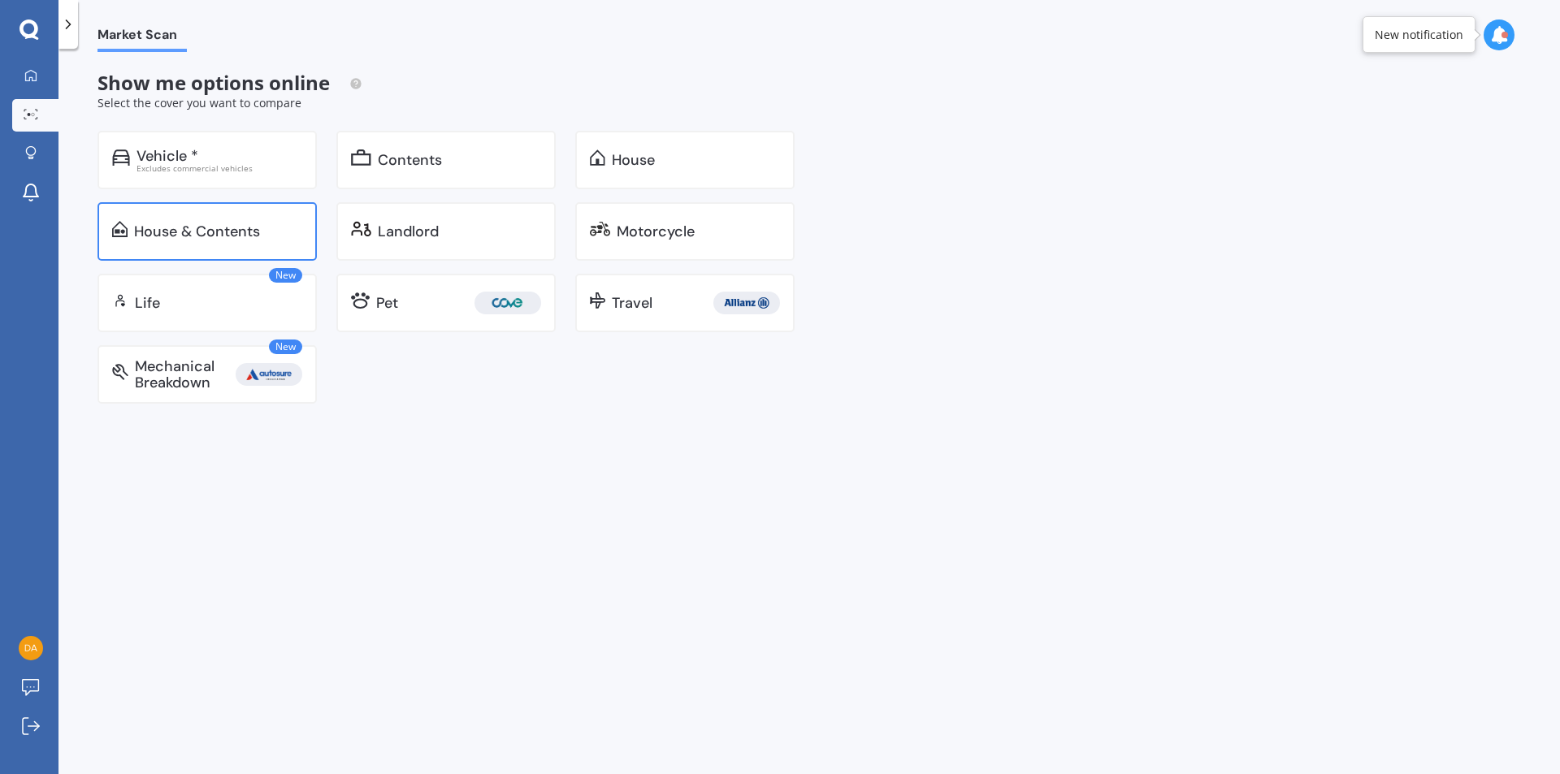
click at [189, 250] on div "House & Contents" at bounding box center [206, 231] width 219 height 58
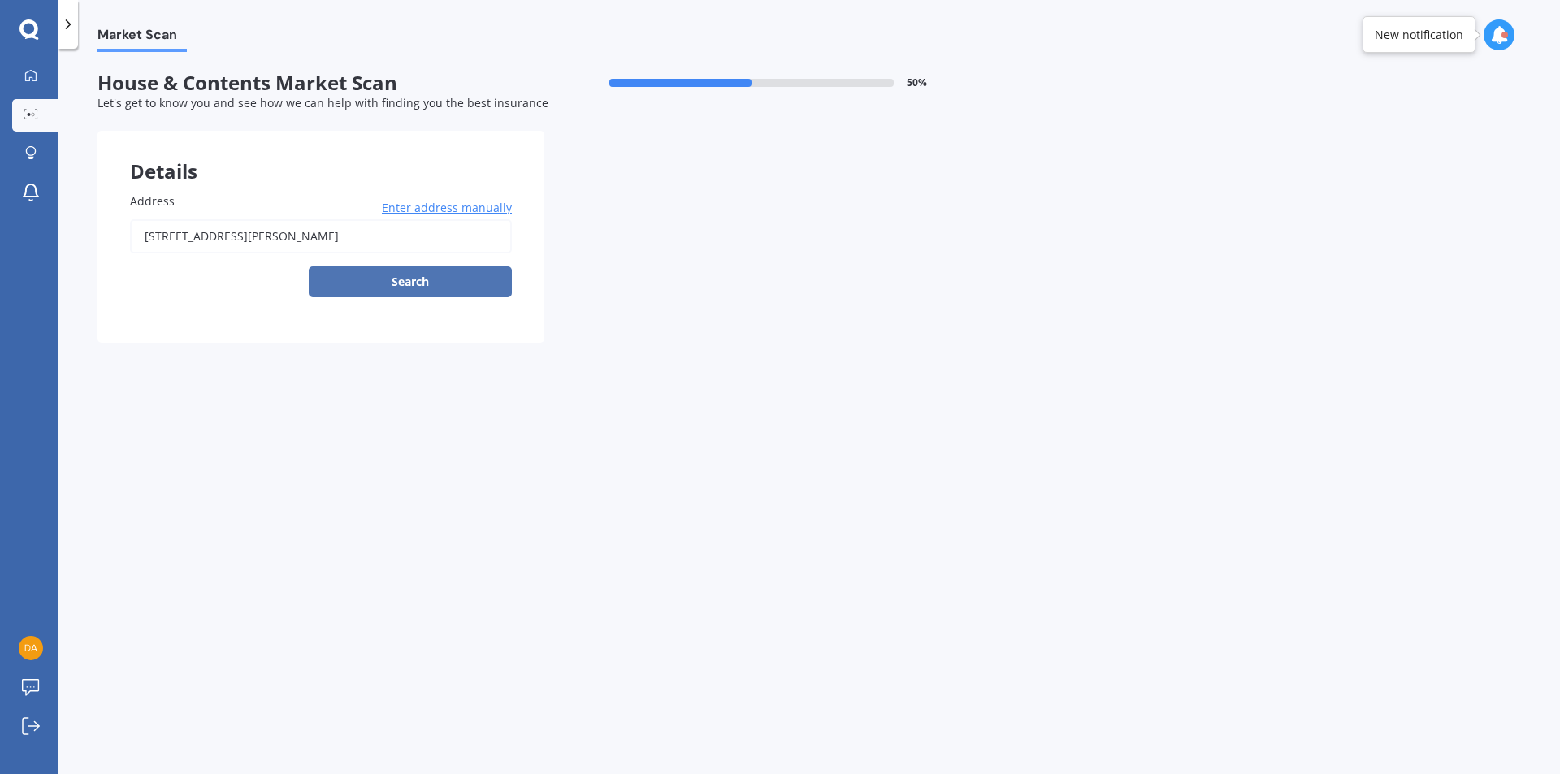
click at [387, 278] on button "Search" at bounding box center [410, 281] width 203 height 31
type input "[STREET_ADDRESS][PERSON_NAME]"
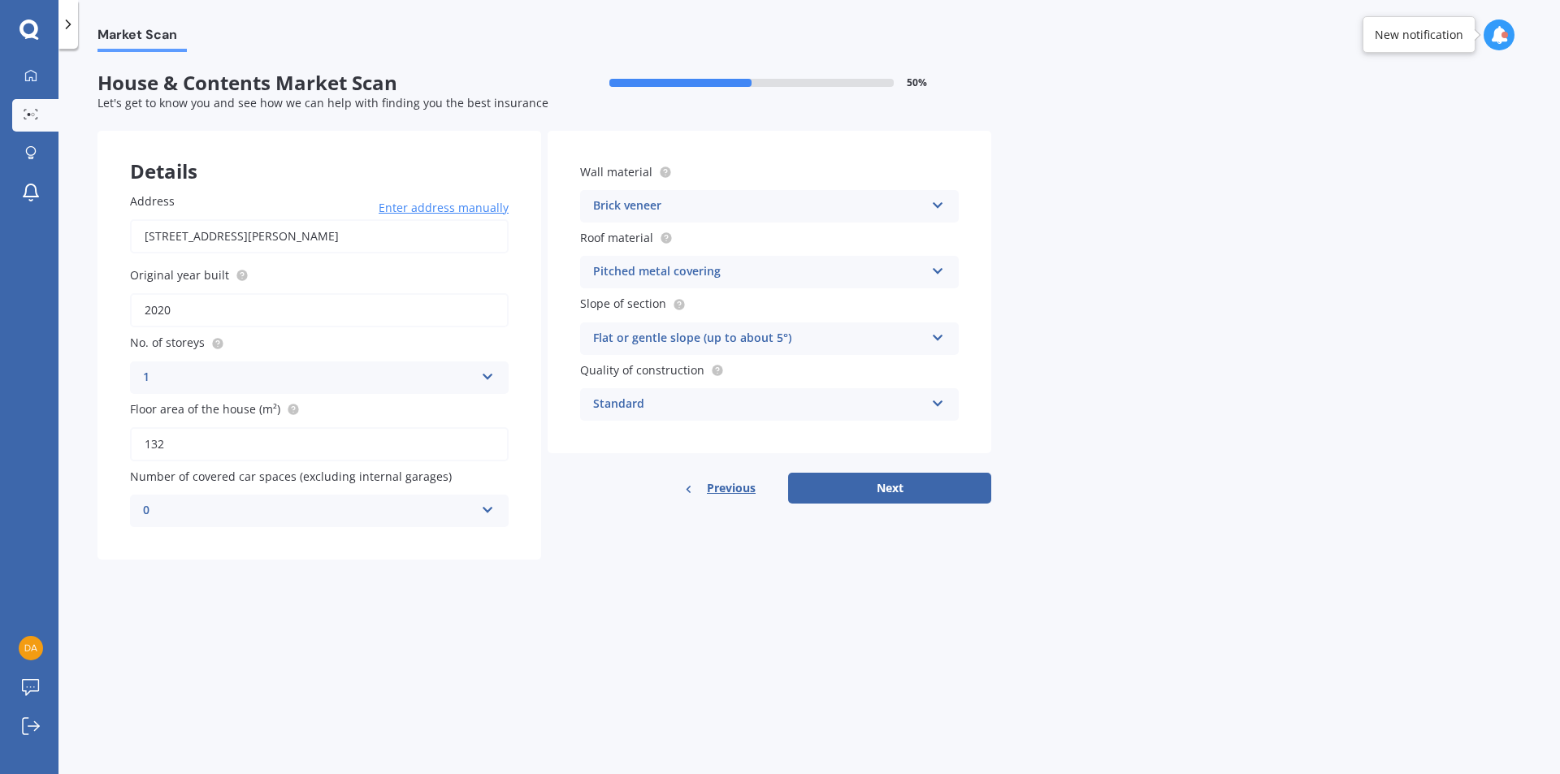
click at [297, 318] on input "2020" at bounding box center [319, 310] width 379 height 34
type input "2023"
click at [893, 408] on div "Standard" at bounding box center [758, 404] width 331 height 19
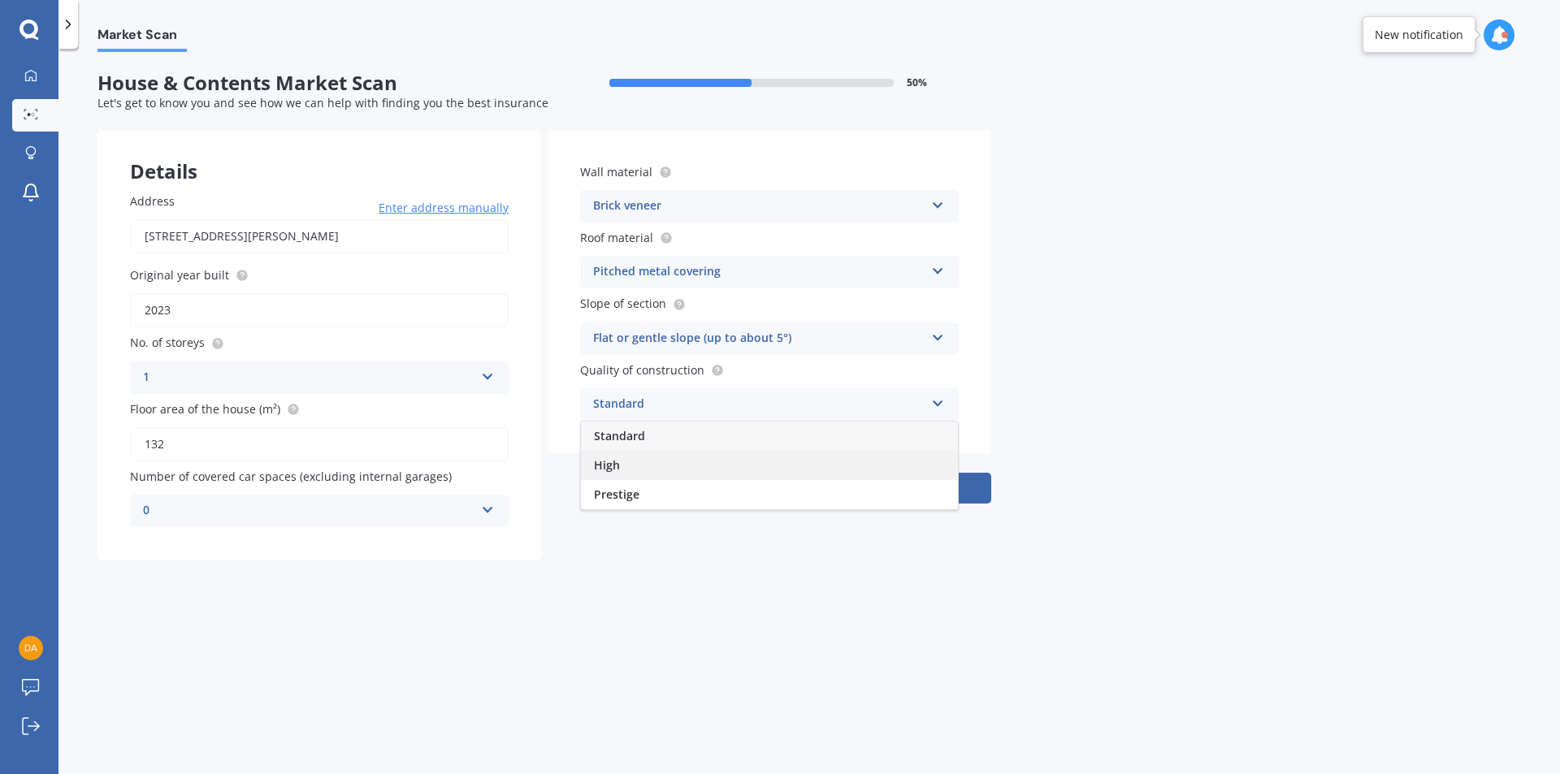
click at [779, 463] on div "High" at bounding box center [769, 465] width 377 height 29
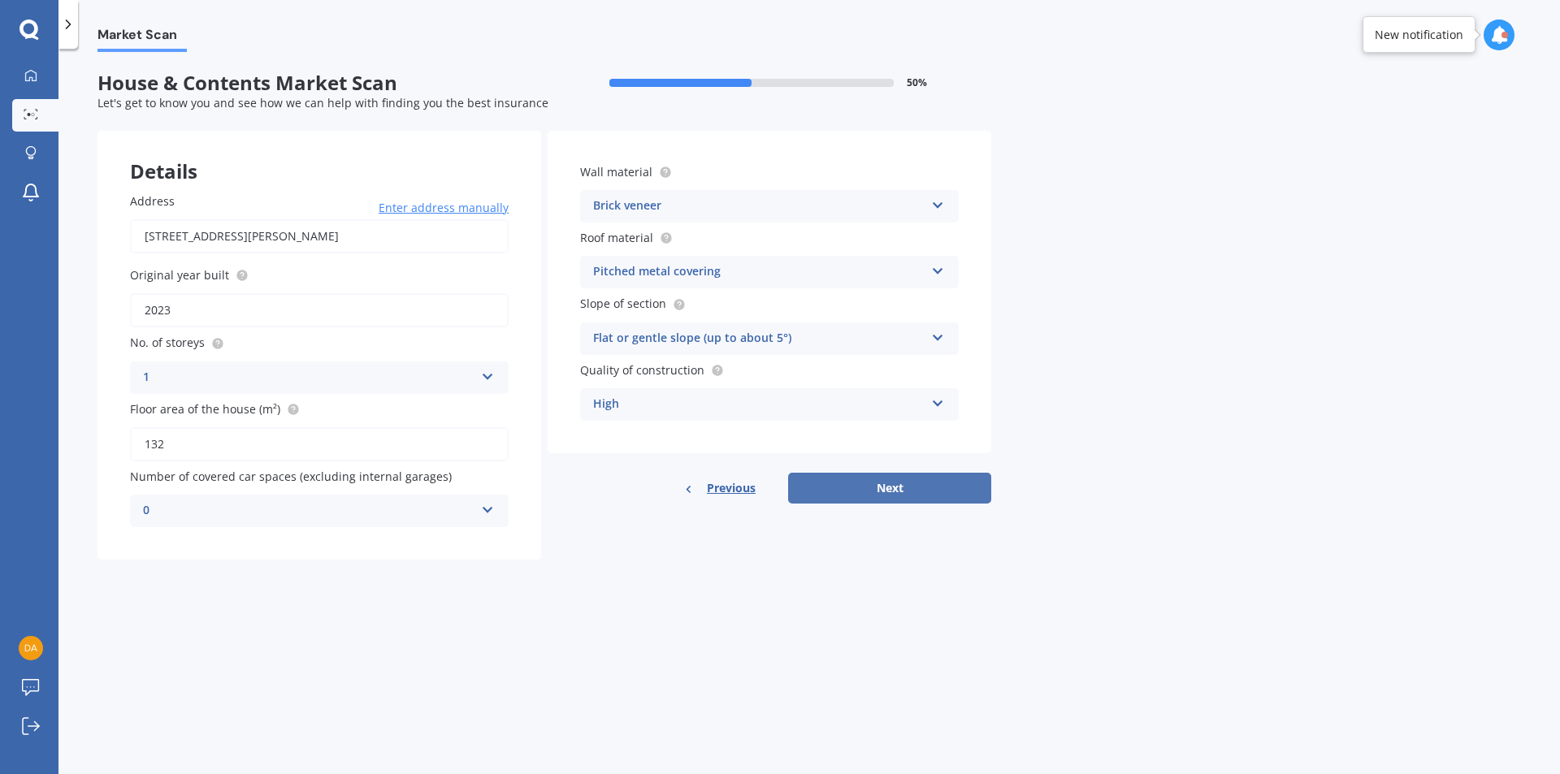
click at [927, 492] on button "Next" at bounding box center [889, 488] width 203 height 31
select select "27"
select select "04"
select select "1990"
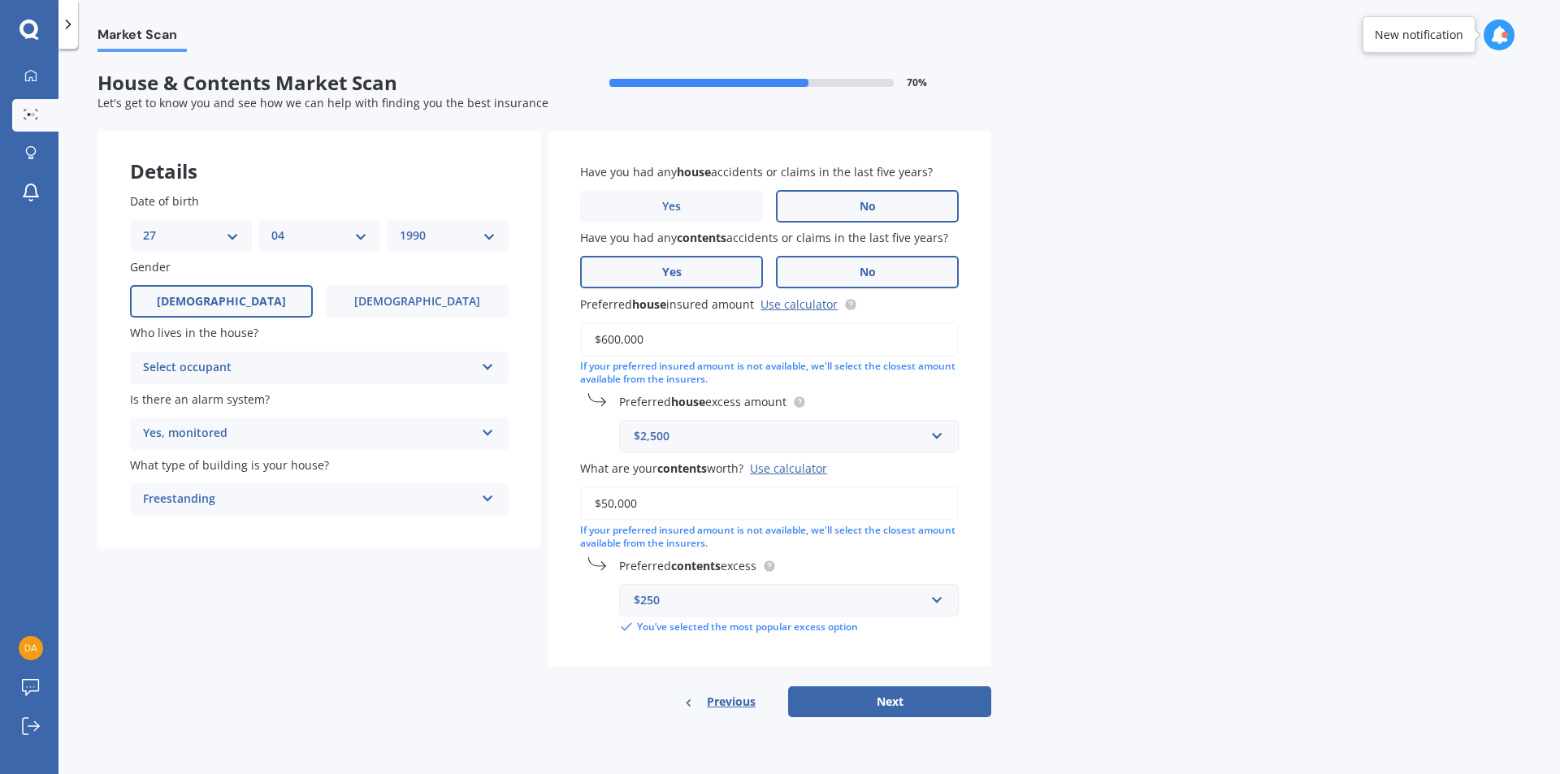
click at [699, 268] on label "Yes" at bounding box center [671, 272] width 183 height 32
click at [0, 0] on input "Yes" at bounding box center [0, 0] width 0 height 0
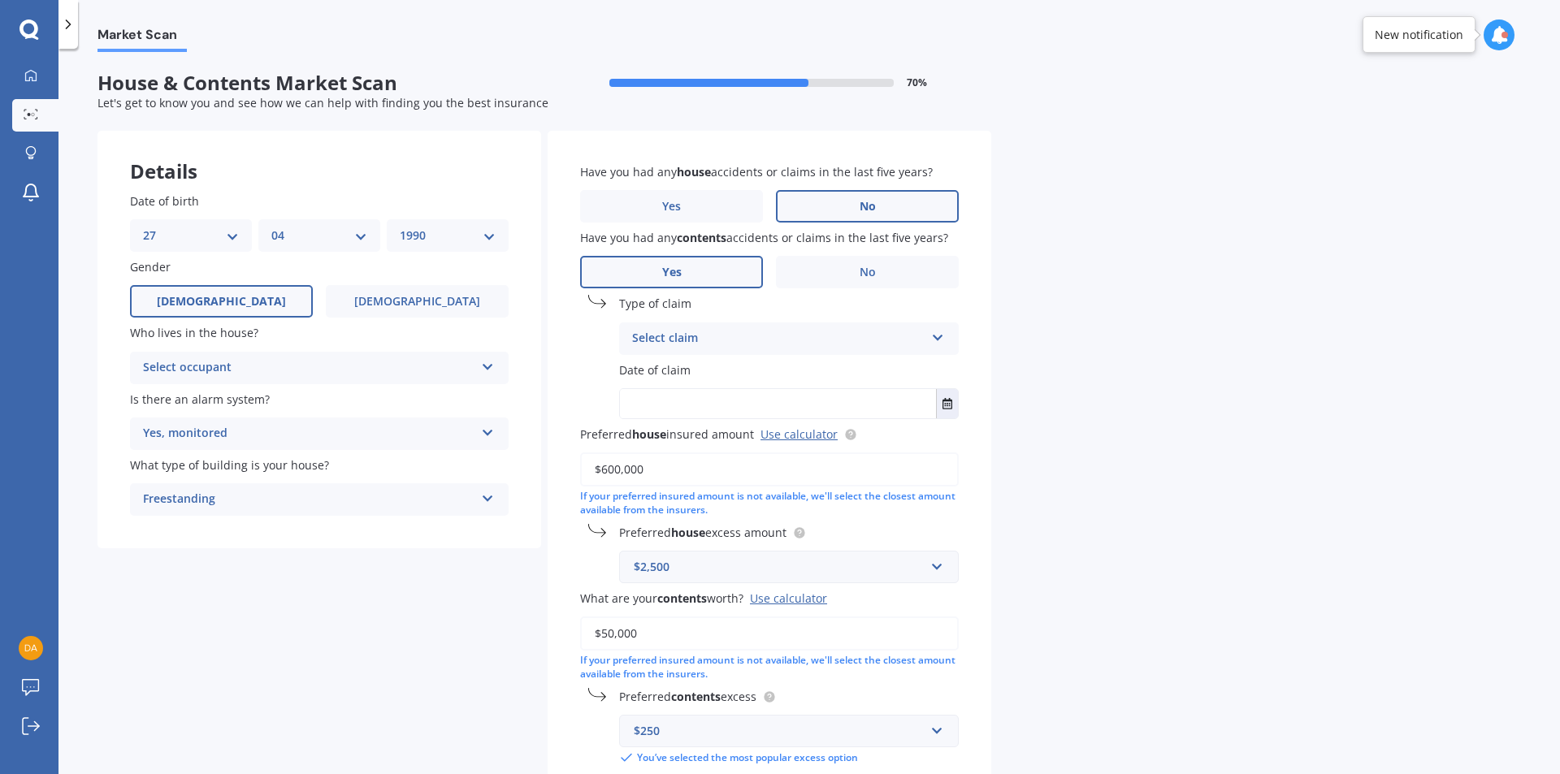
click at [725, 342] on div "Select claim" at bounding box center [778, 338] width 292 height 19
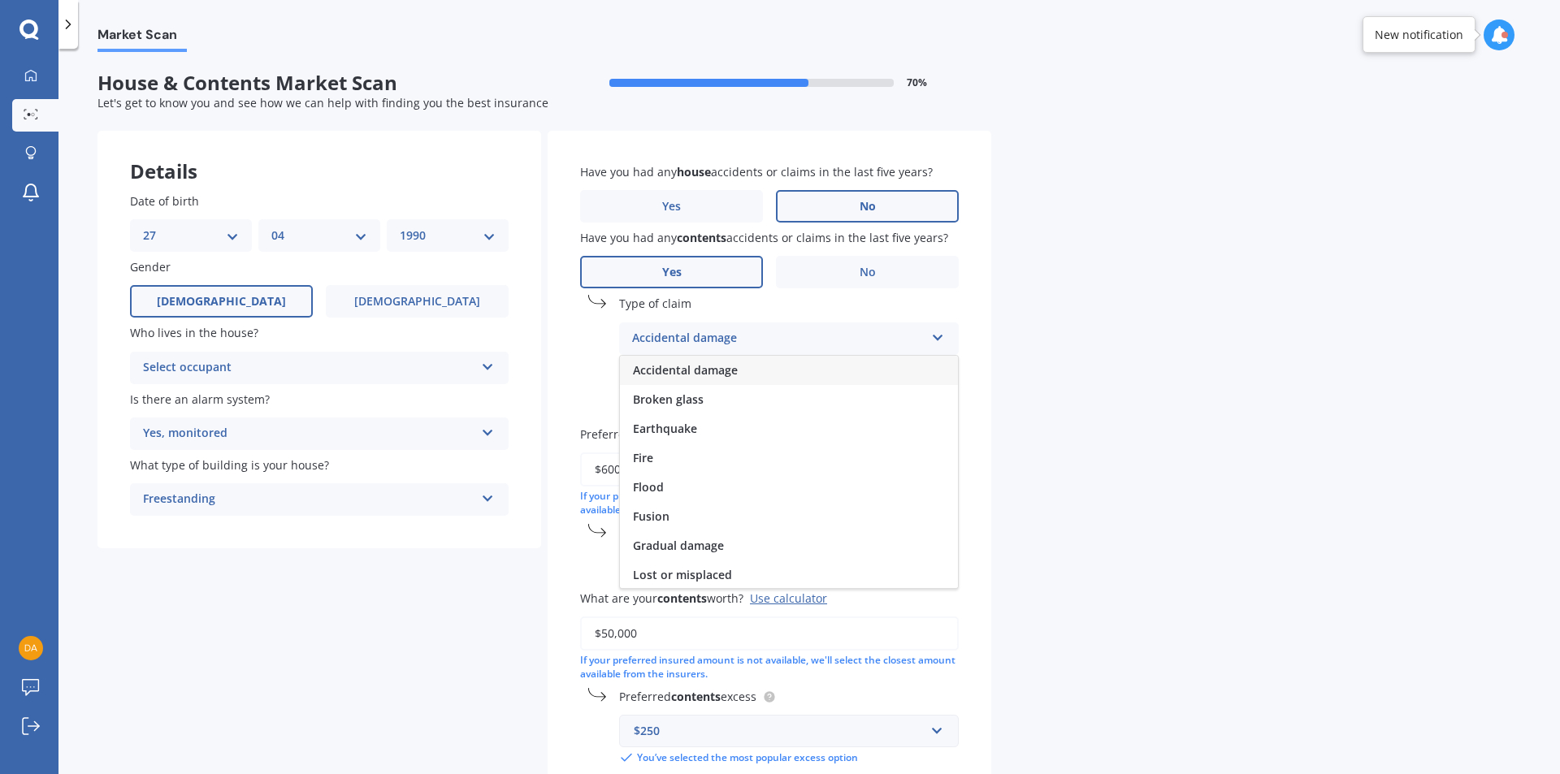
click at [722, 375] on span "Accidental damage" at bounding box center [685, 369] width 105 height 15
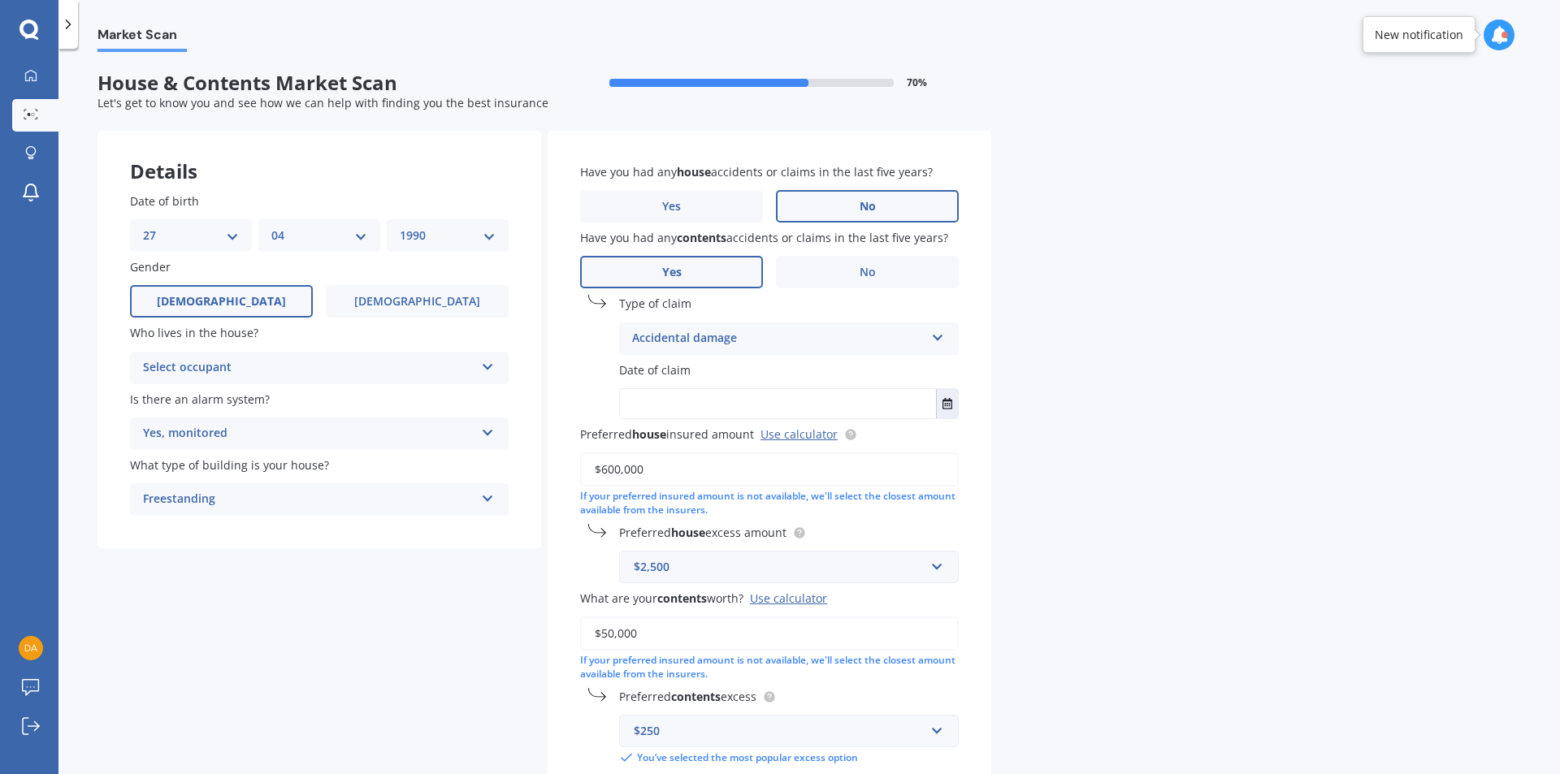
click at [698, 410] on input "text" at bounding box center [778, 403] width 316 height 29
click at [956, 406] on div "[DATE] [DATE] Mo Tu We Th Fr Sa Su 28 29 30 31 01 02 03 04 05 06 07 08 09 10 11…" at bounding box center [789, 403] width 340 height 31
click at [951, 405] on icon "Select date" at bounding box center [947, 403] width 10 height 11
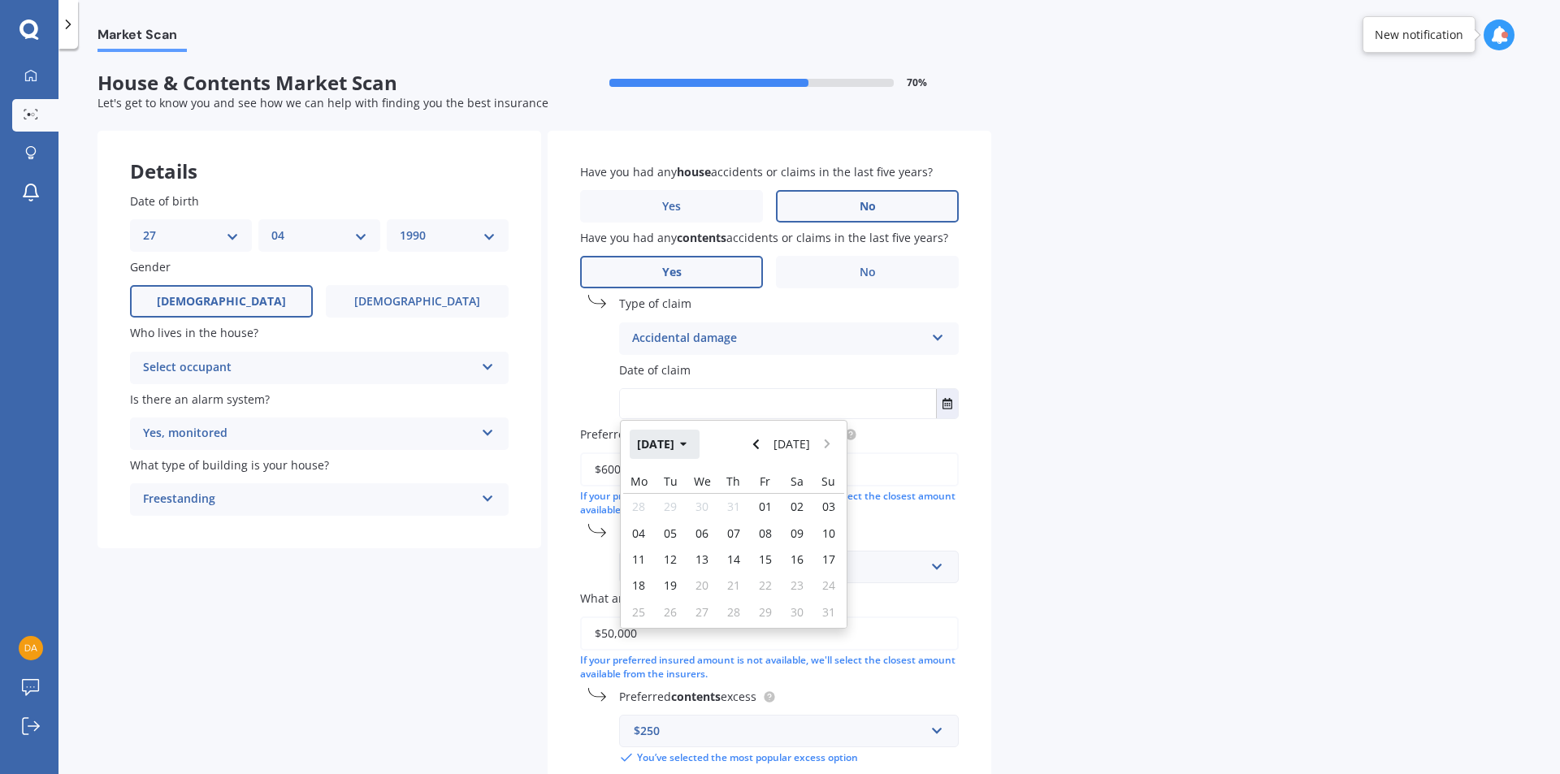
click at [688, 444] on button "[DATE]" at bounding box center [665, 444] width 70 height 29
click at [665, 444] on button "2025" at bounding box center [659, 444] width 58 height 29
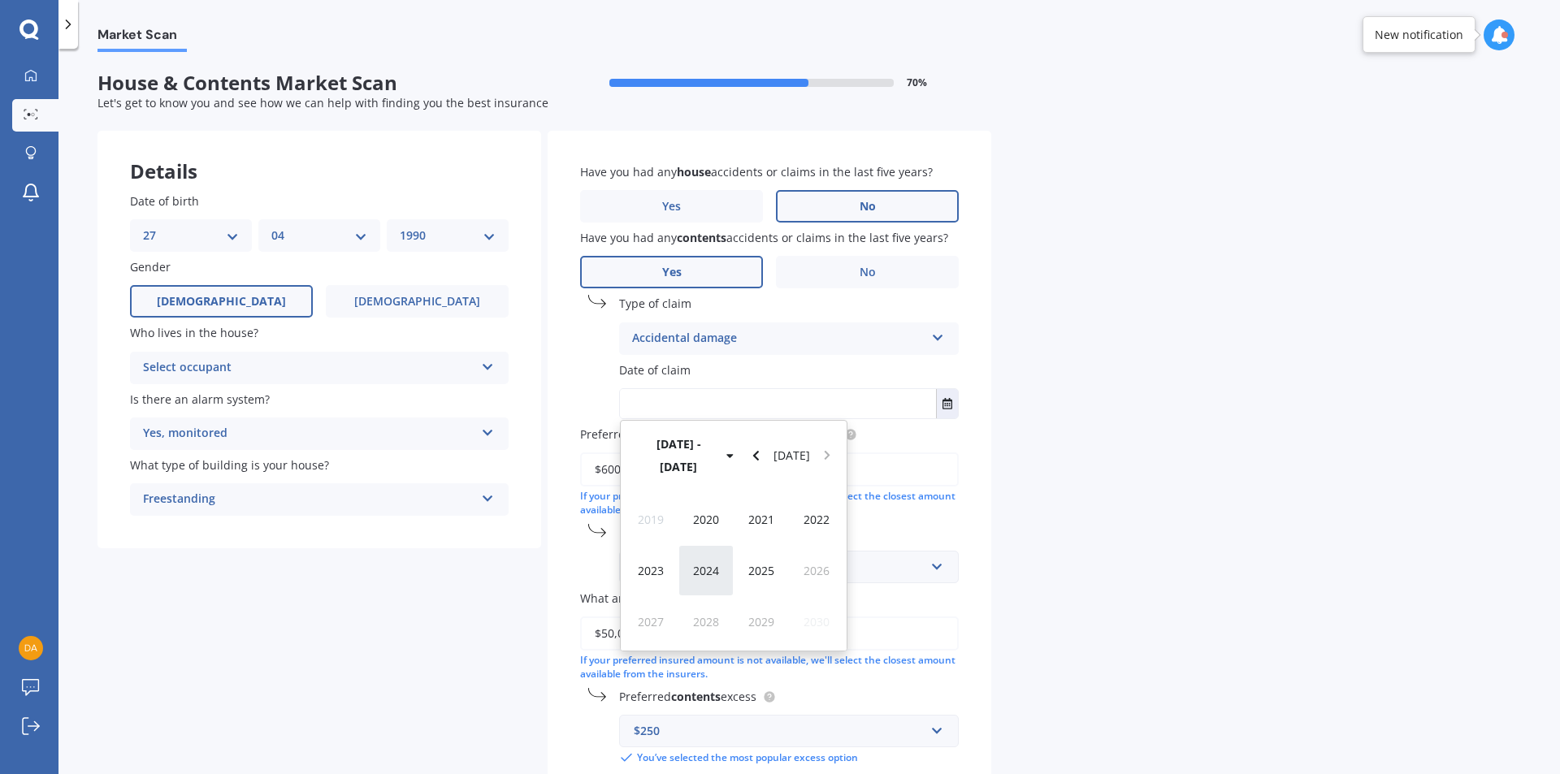
click at [717, 563] on span "2024" at bounding box center [706, 570] width 26 height 15
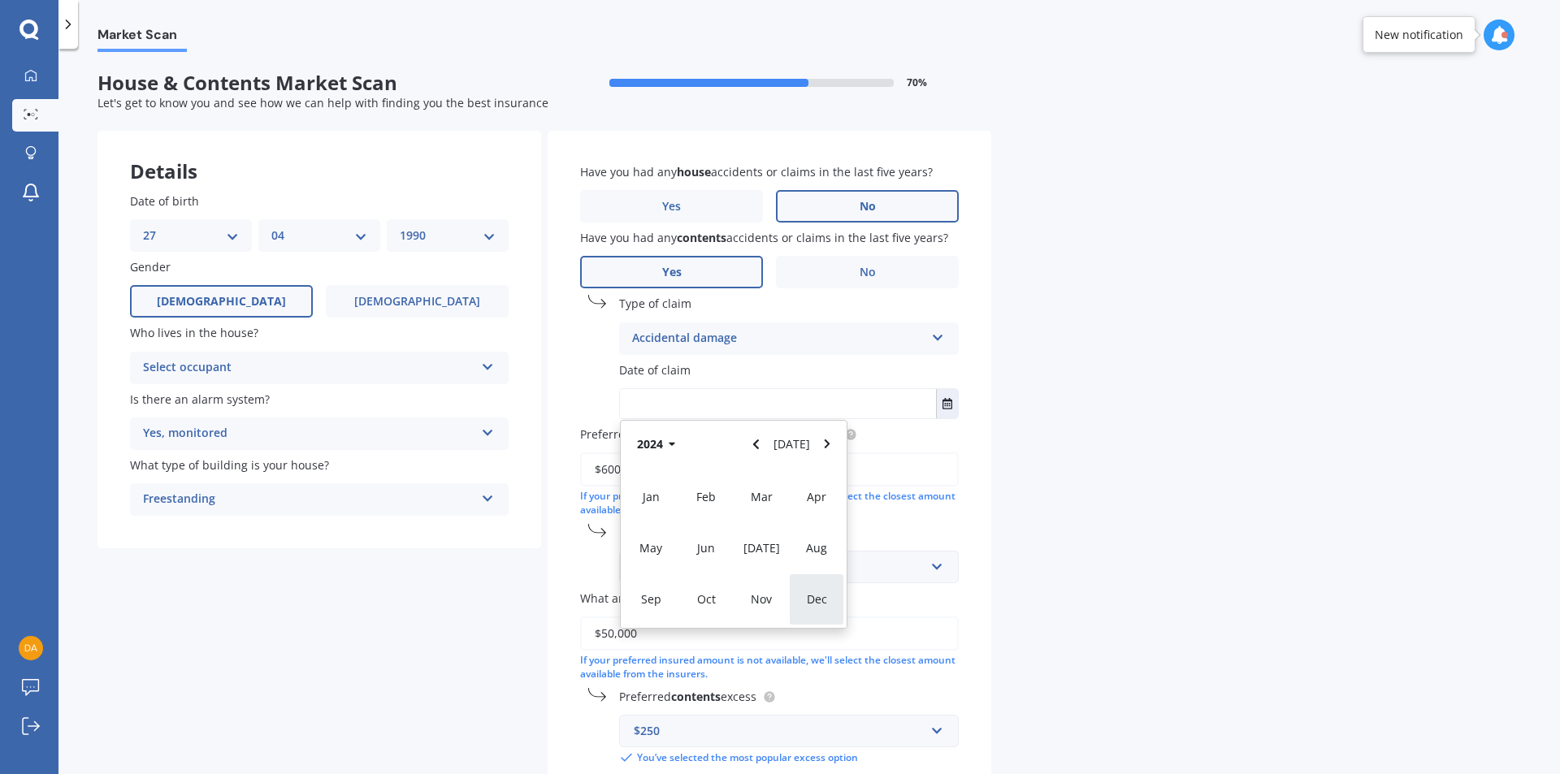
click at [823, 604] on span "Dec" at bounding box center [817, 598] width 20 height 15
click at [807, 549] on div "14" at bounding box center [797, 550] width 32 height 23
type input "[DATE]"
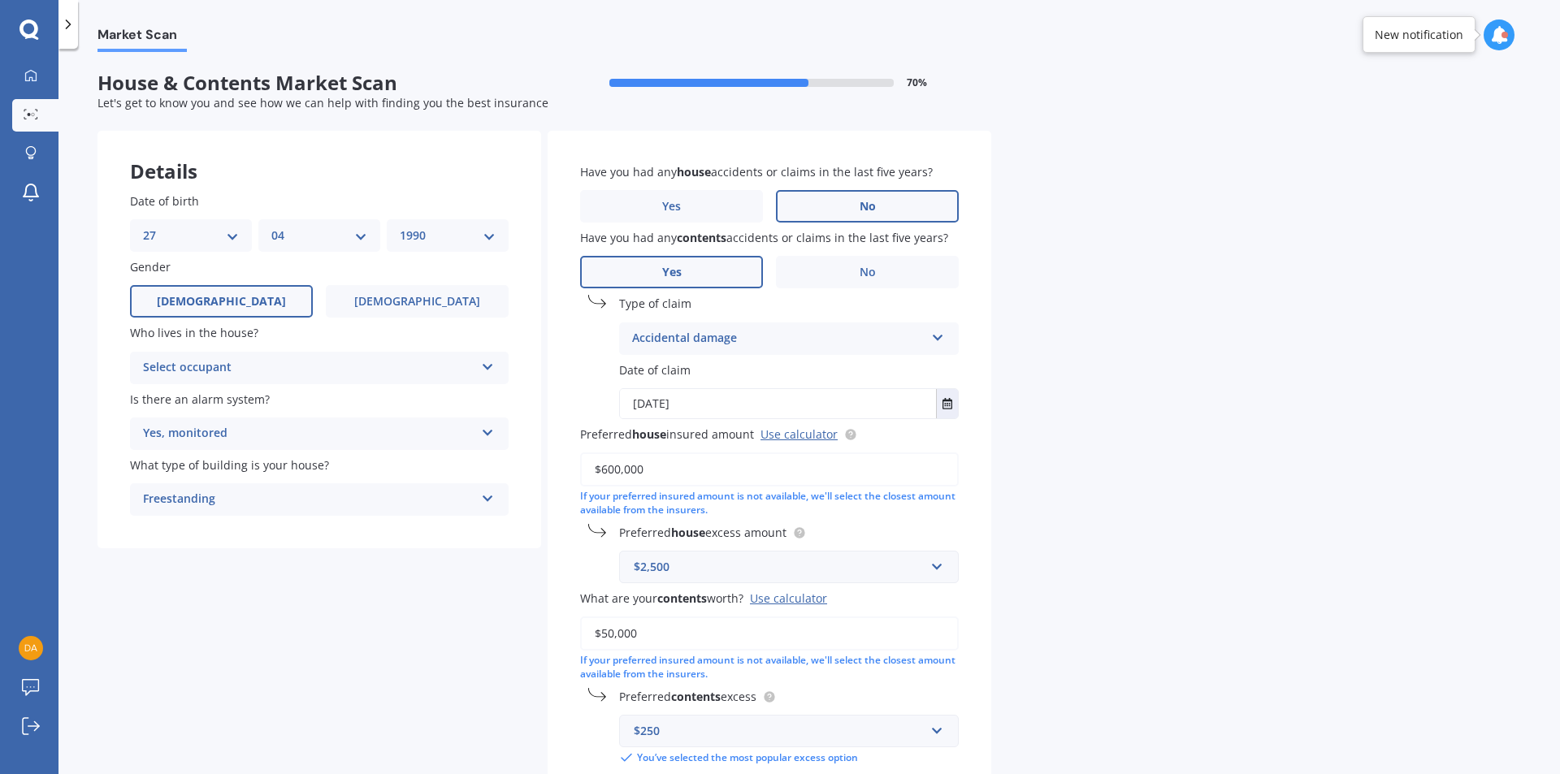
click at [841, 571] on div "$2,500" at bounding box center [779, 567] width 291 height 18
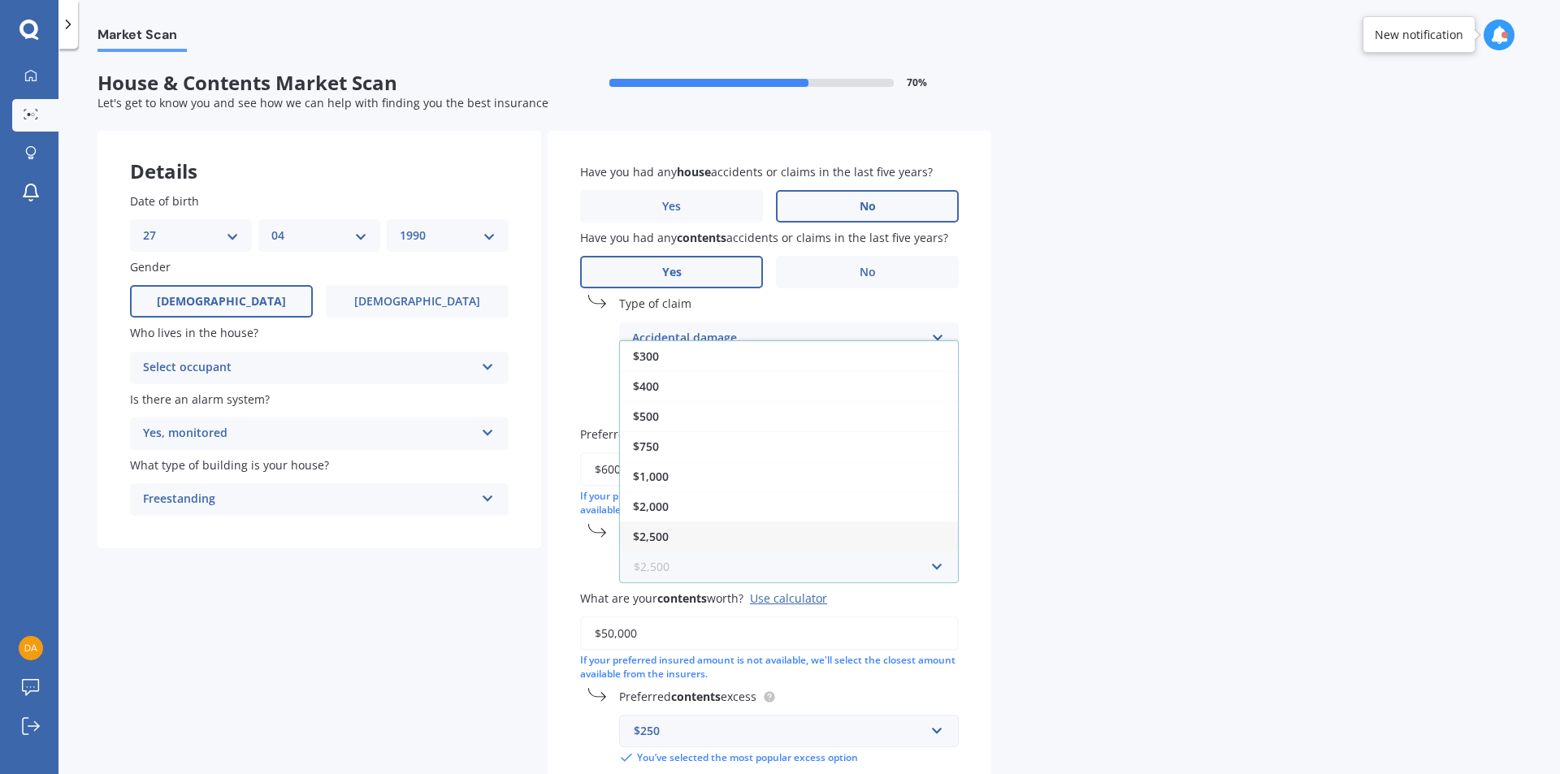
click at [915, 568] on input "text" at bounding box center [783, 567] width 325 height 31
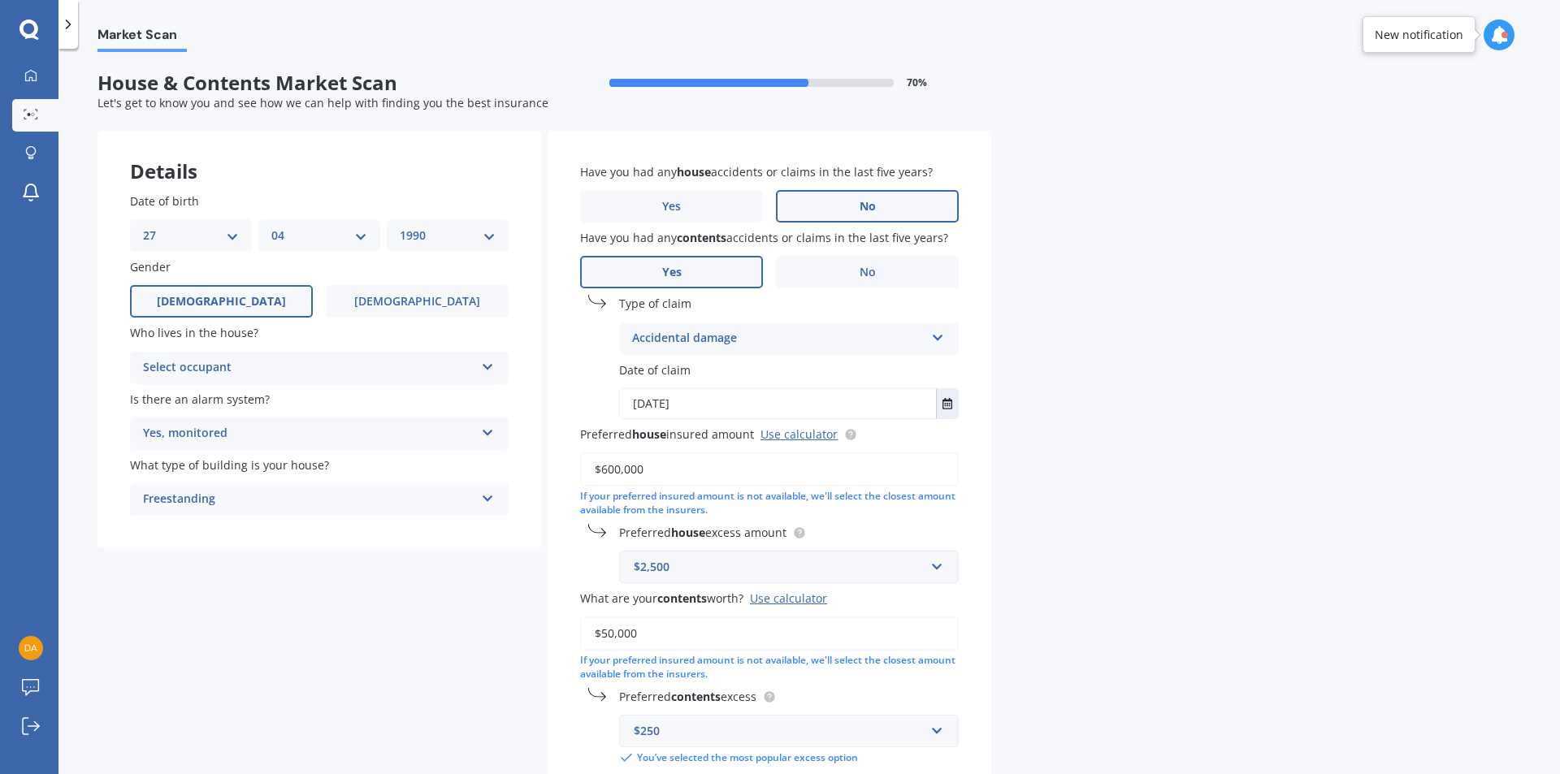
click at [1022, 565] on div "Market Scan House & Contents Market Scan 70 % Let's get to know you and see how…" at bounding box center [808, 414] width 1501 height 725
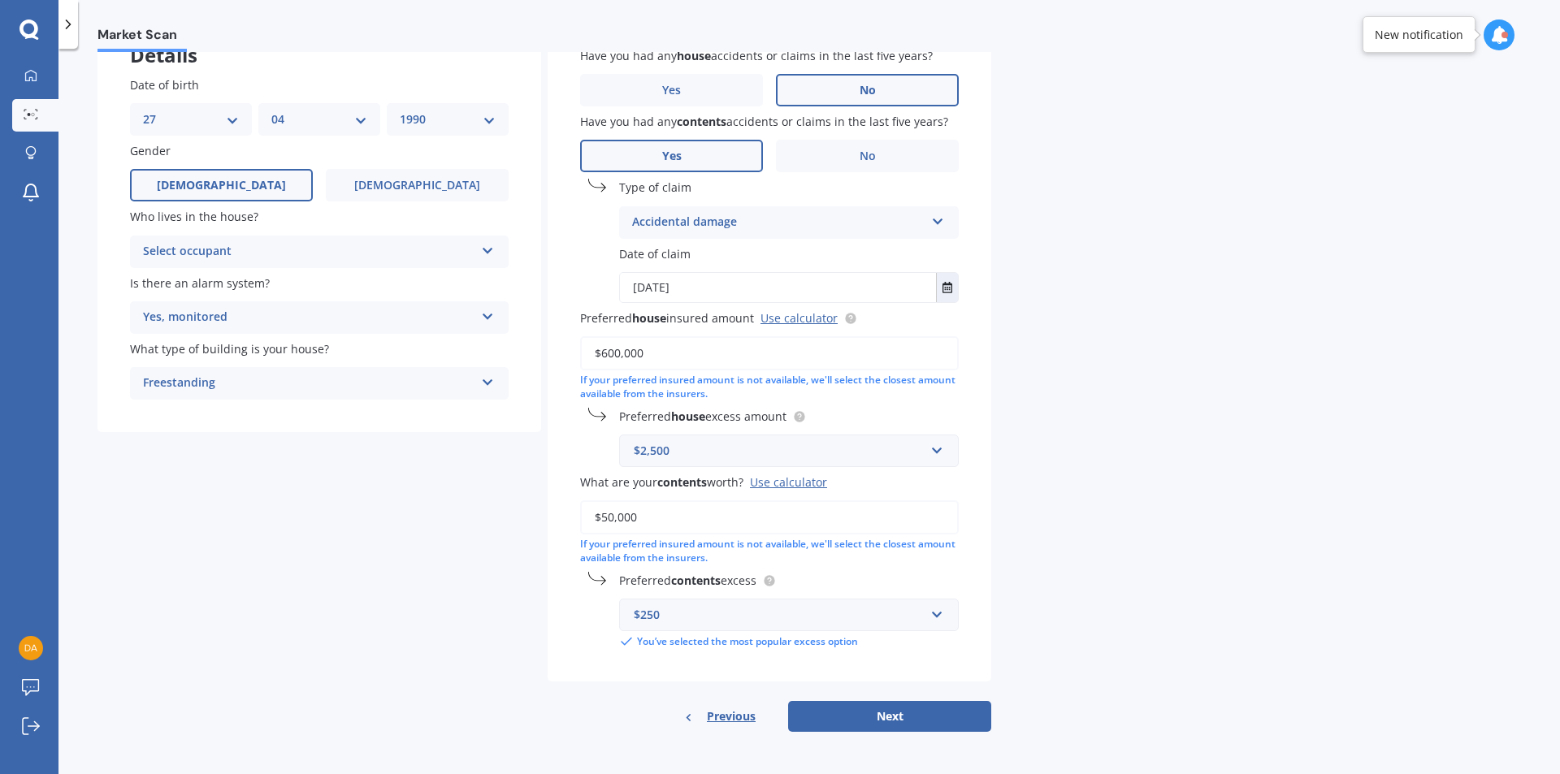
drag, startPoint x: 703, startPoint y: 515, endPoint x: 501, endPoint y: 515, distance: 201.5
click at [501, 515] on div "Details Date of birth DD 01 02 03 04 05 06 07 08 09 10 11 12 13 14 15 16 17 18 …" at bounding box center [544, 373] width 894 height 717
type input "$80,000"
click at [943, 617] on input "text" at bounding box center [783, 615] width 325 height 31
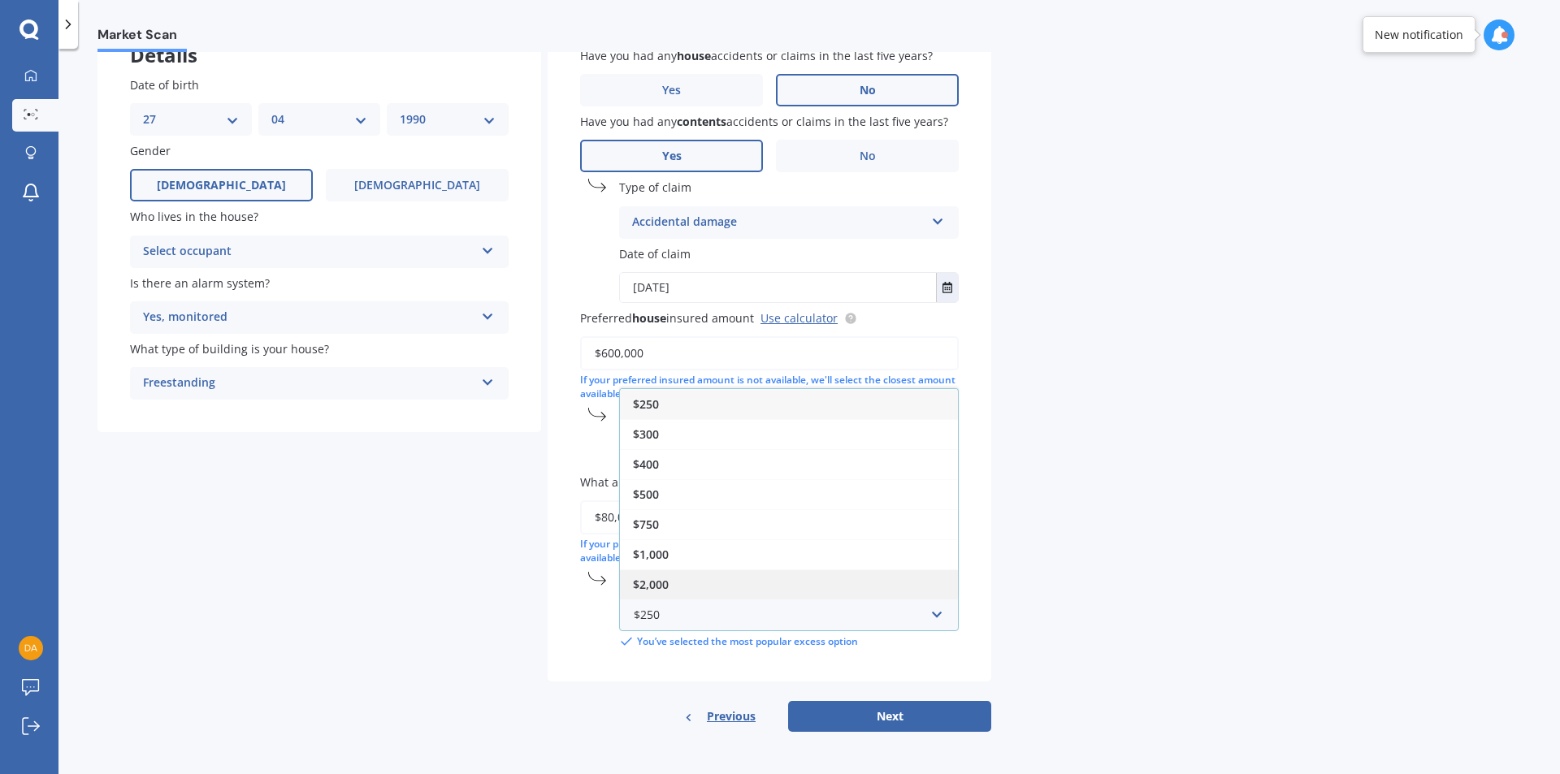
click at [744, 581] on div "$2,000" at bounding box center [789, 585] width 338 height 30
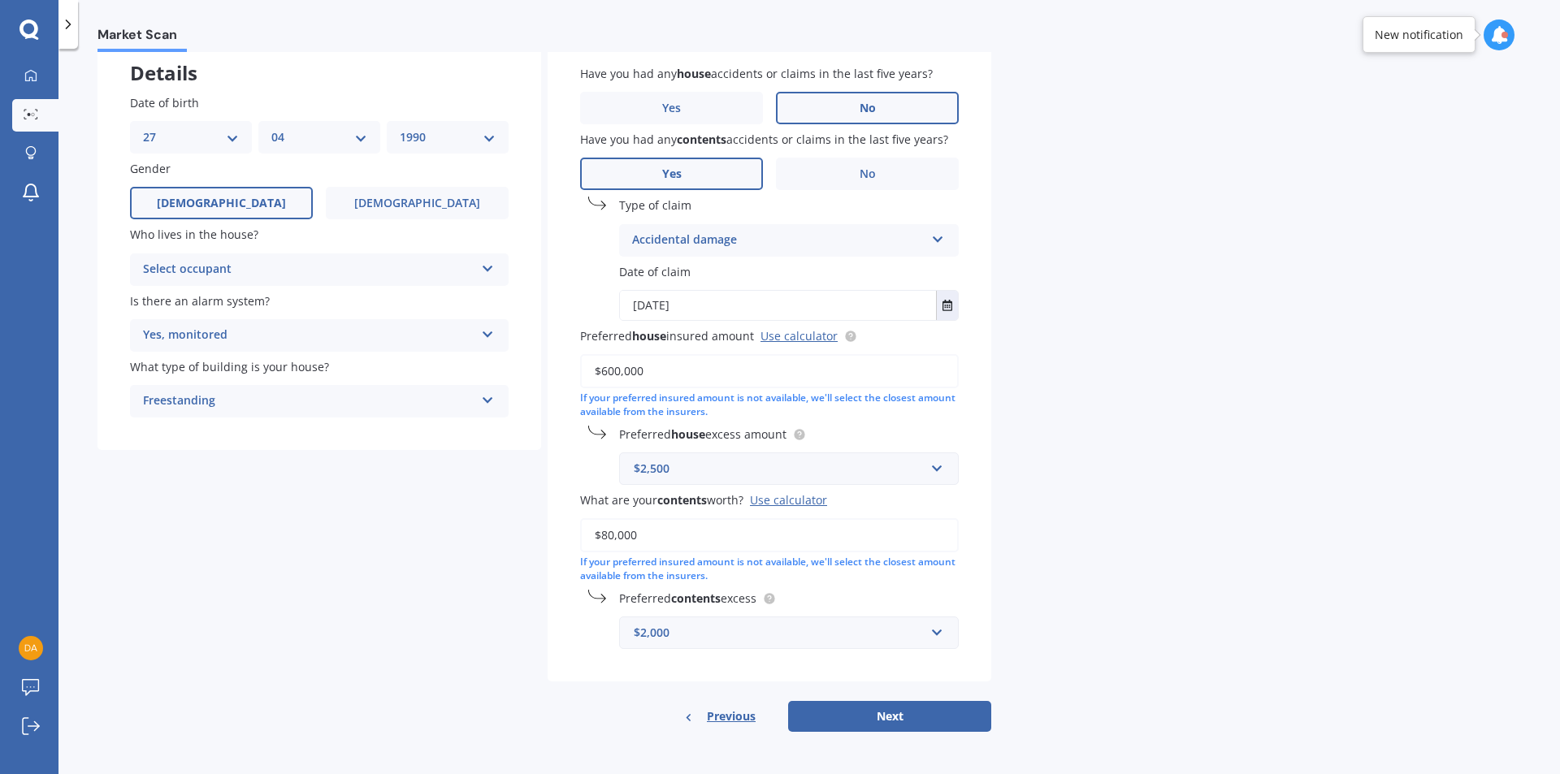
scroll to position [98, 0]
click at [1015, 623] on div "Market Scan House & Contents Market Scan 70 % Let's get to know you and see how…" at bounding box center [808, 414] width 1501 height 725
click at [916, 712] on button "Next" at bounding box center [889, 716] width 203 height 31
click at [498, 273] on div "Select occupant Owner Owner + Boarder" at bounding box center [319, 269] width 379 height 32
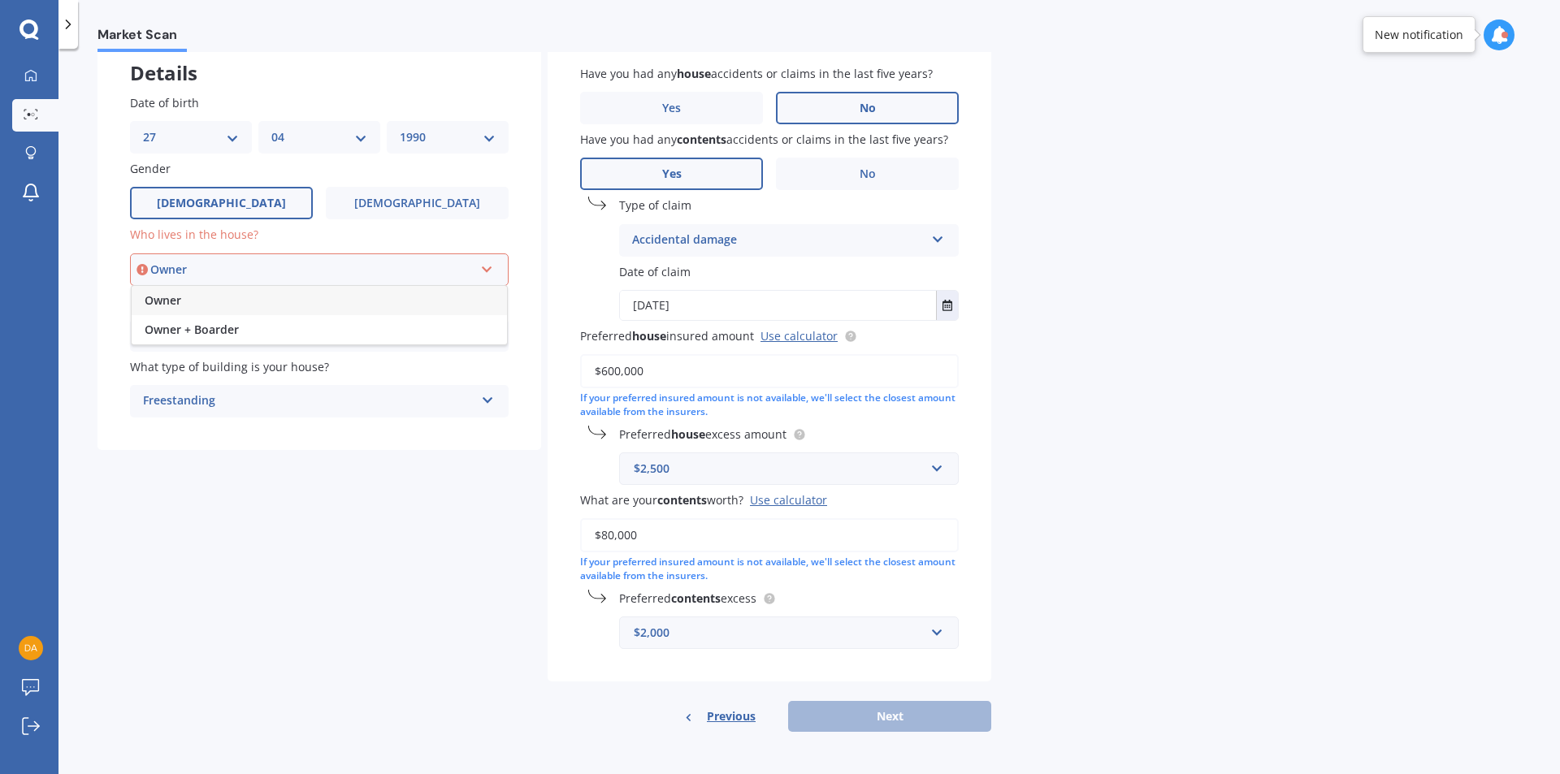
drag, startPoint x: 323, startPoint y: 332, endPoint x: 340, endPoint y: 332, distance: 16.2
click at [323, 331] on div "Owner + Boarder" at bounding box center [319, 329] width 375 height 29
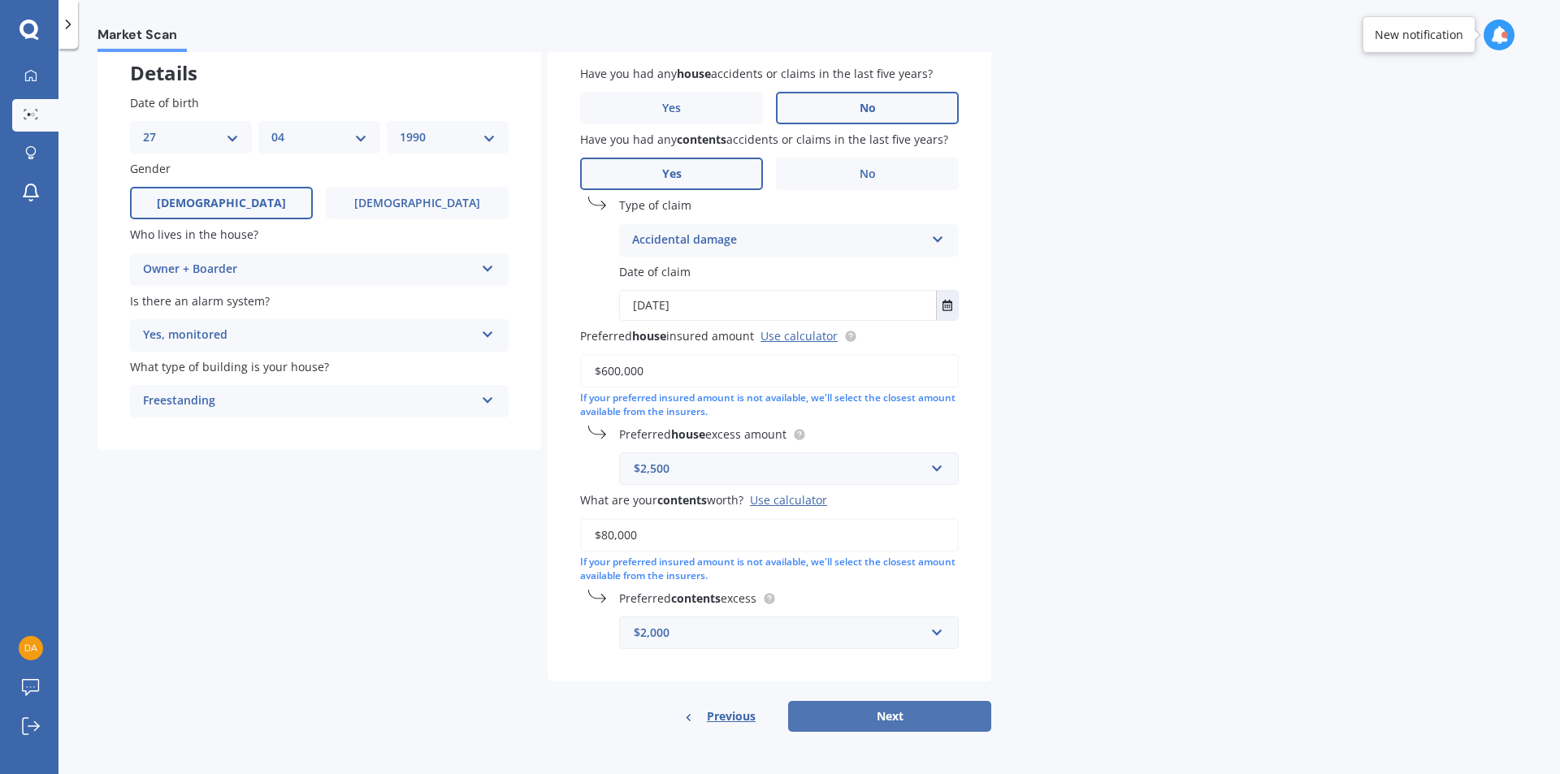
click at [964, 712] on button "Next" at bounding box center [889, 716] width 203 height 31
select select "27"
select select "04"
select select "1990"
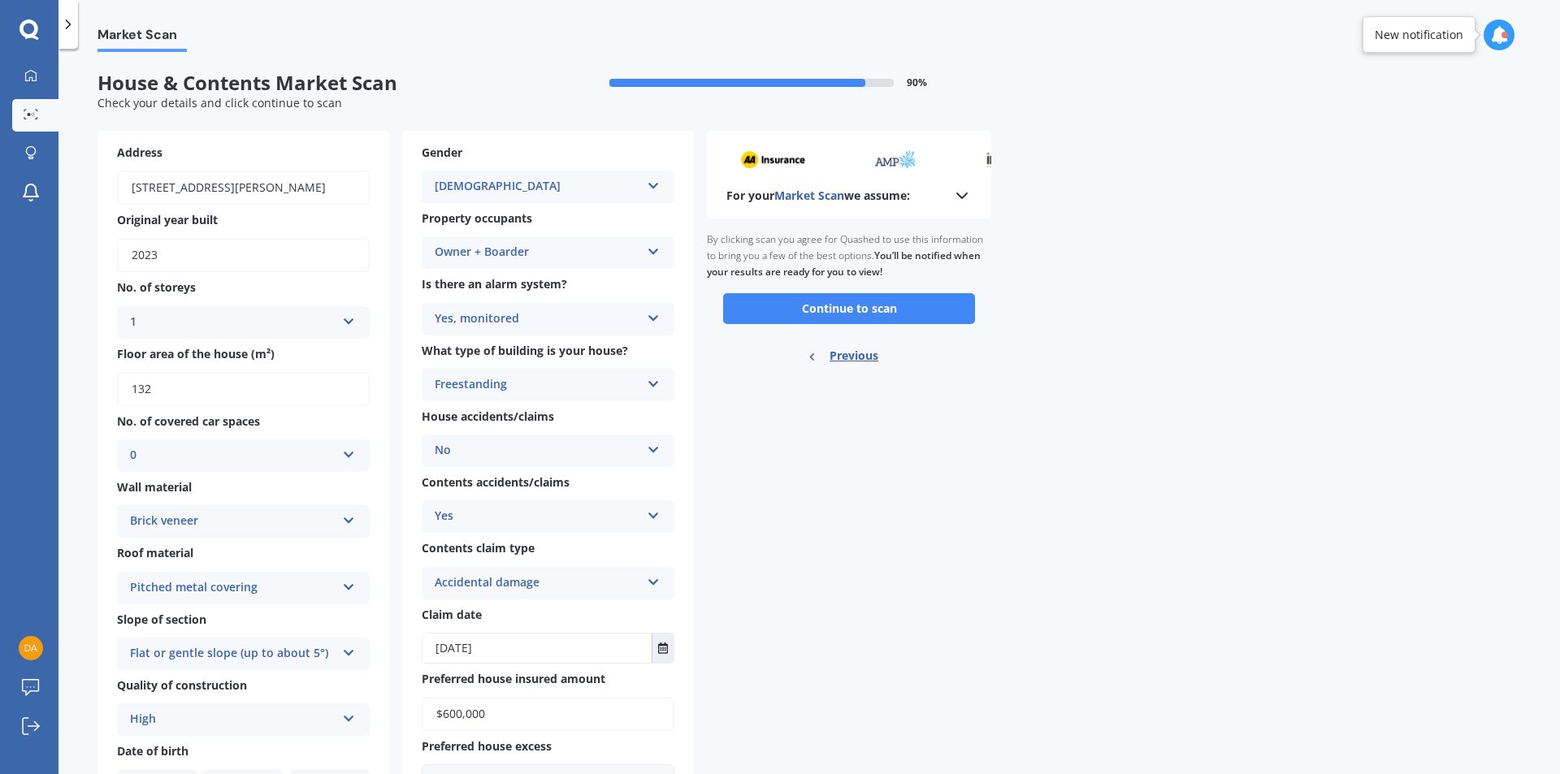
scroll to position [81, 0]
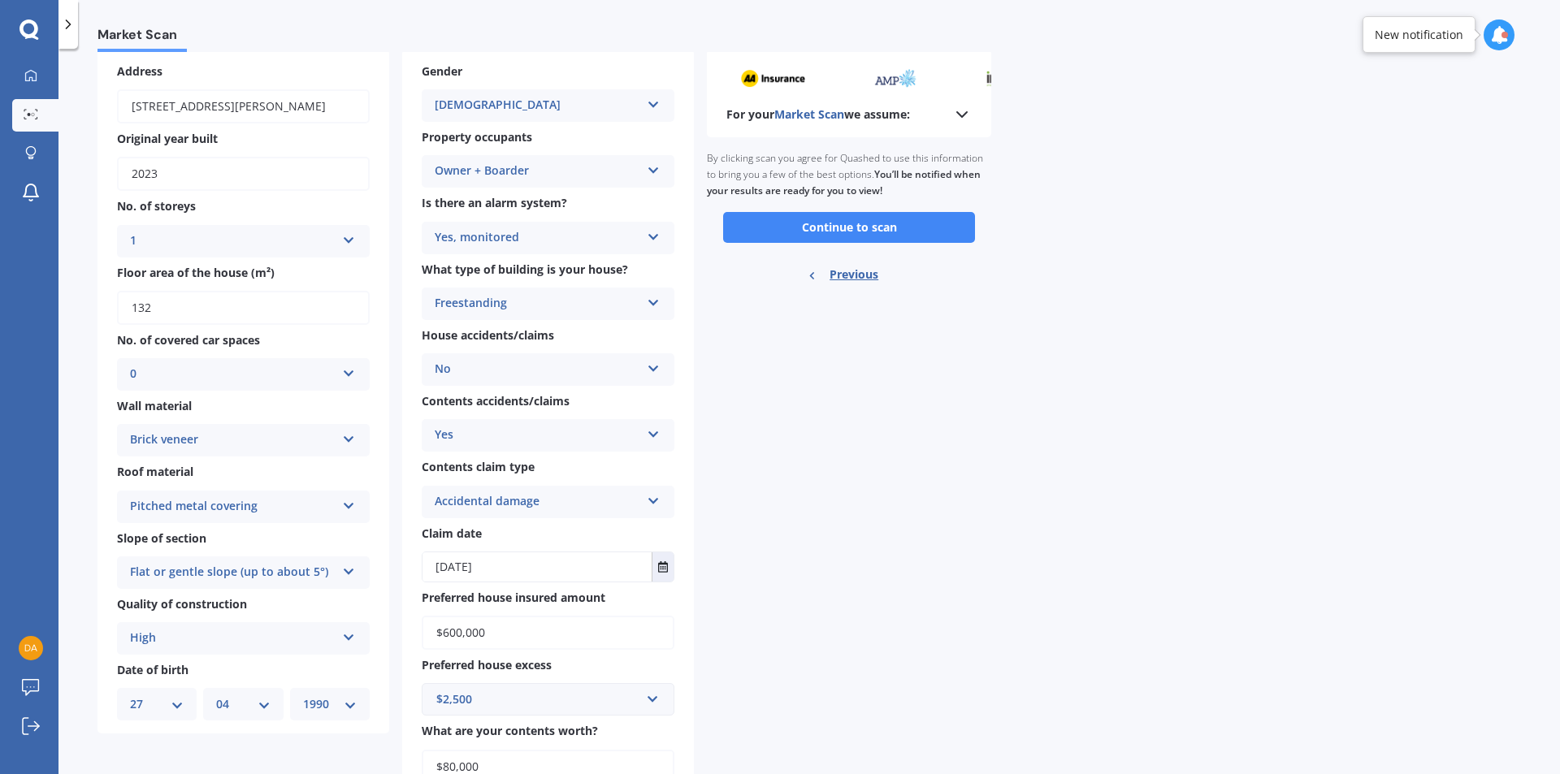
click at [554, 237] on div "Yes, monitored" at bounding box center [538, 237] width 206 height 19
click at [554, 265] on div "Yes, monitored" at bounding box center [547, 269] width 251 height 29
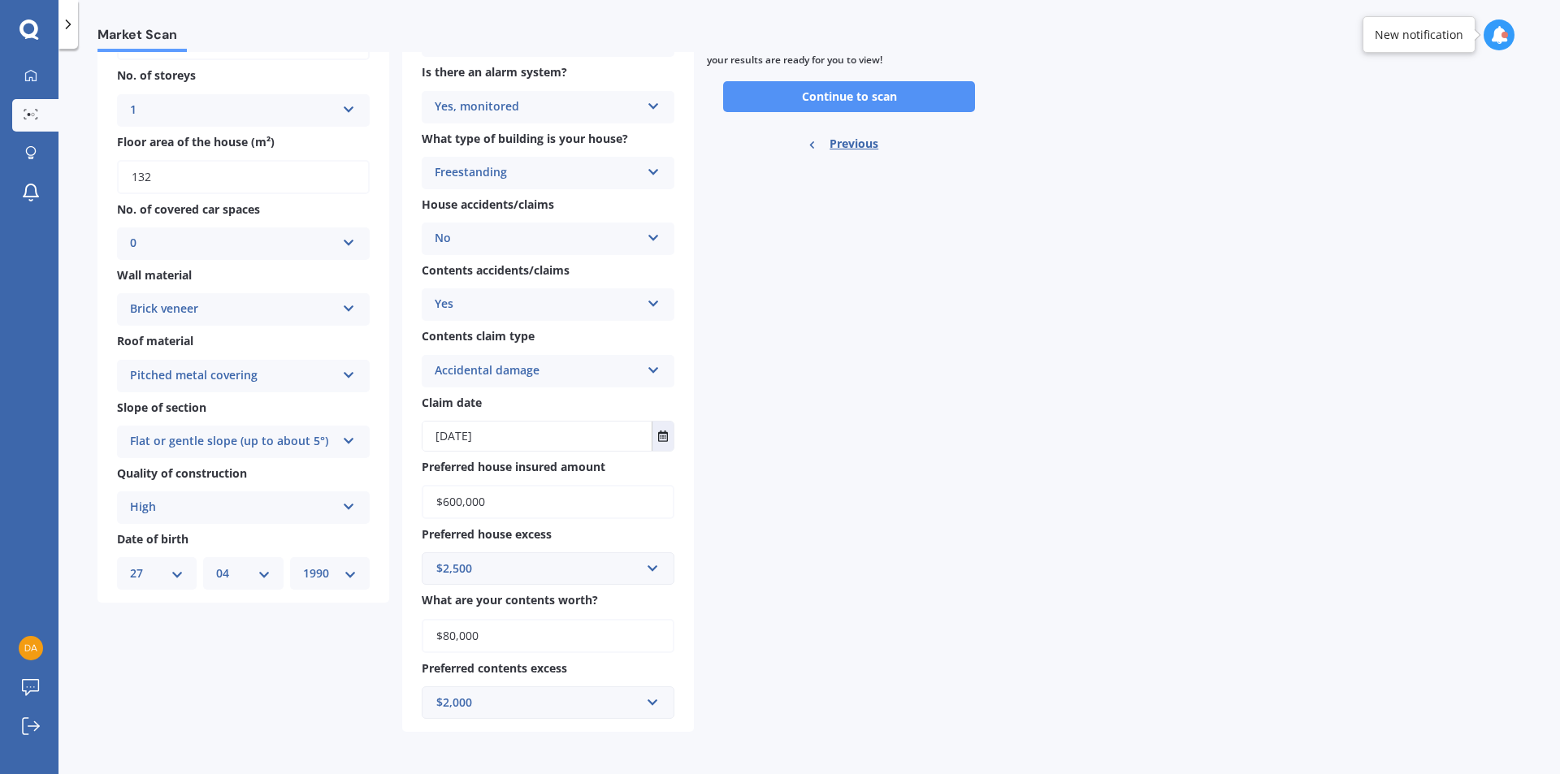
click at [896, 89] on button "Continue to scan" at bounding box center [849, 96] width 252 height 31
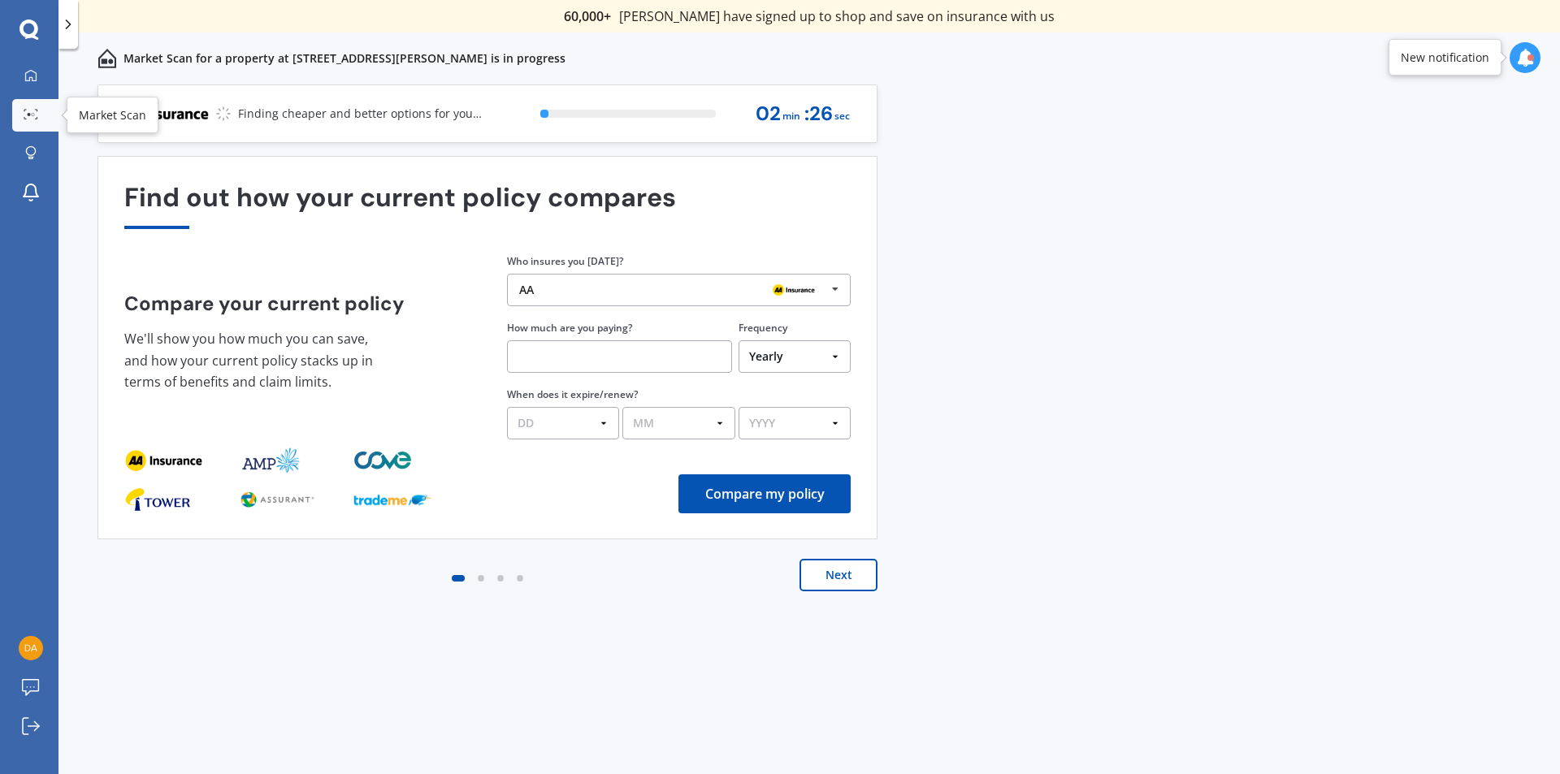
click at [27, 110] on icon at bounding box center [31, 114] width 15 height 11
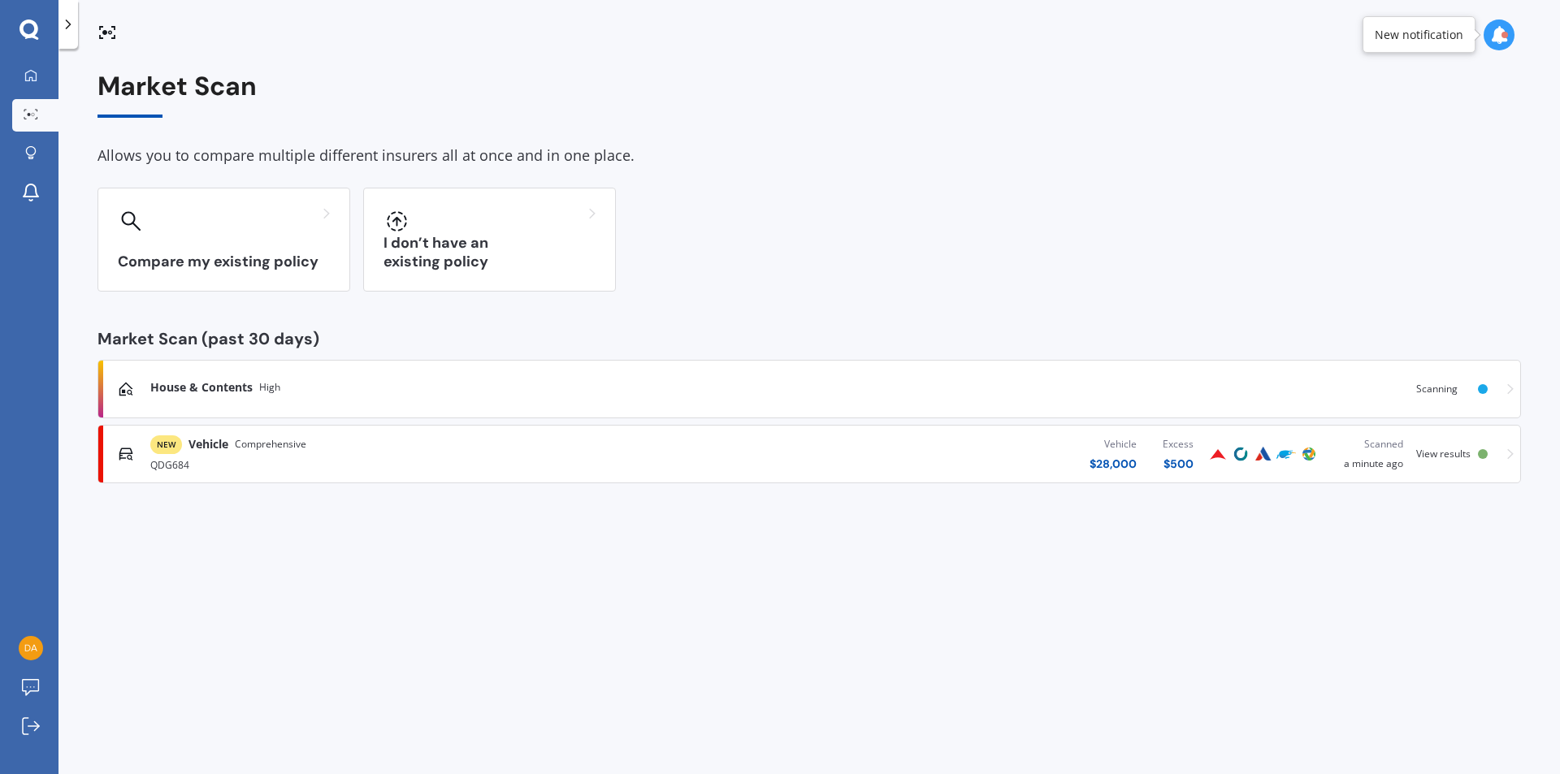
click at [1493, 444] on div "NEW Vehicle Comprehensive QDG684 Vehicle $ 28,000 Excess $ 500 Scanned a minute…" at bounding box center [809, 454] width 1409 height 49
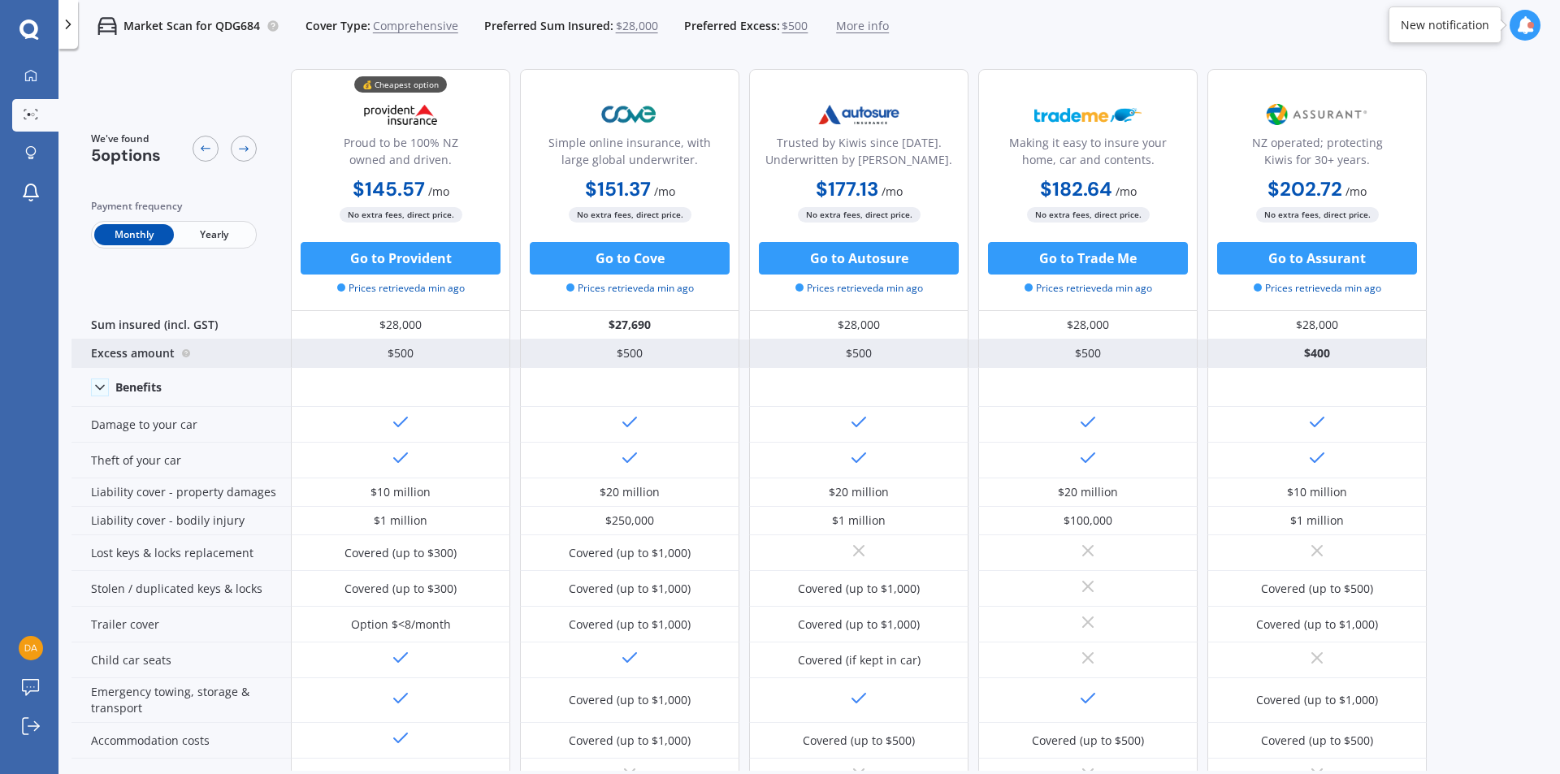
click at [178, 355] on div "Excess amount" at bounding box center [180, 354] width 219 height 28
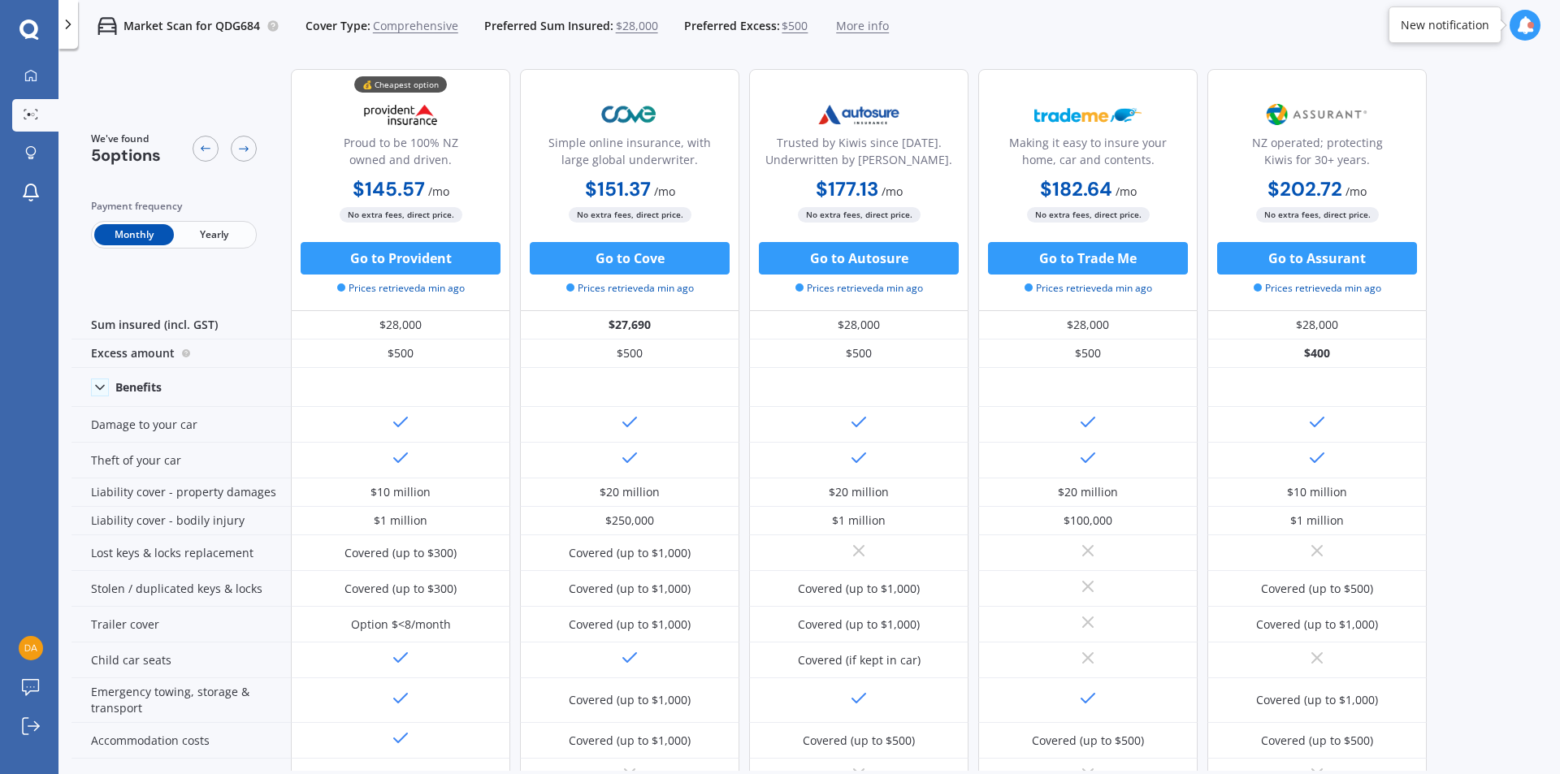
click at [783, 28] on span "$500" at bounding box center [795, 26] width 26 height 16
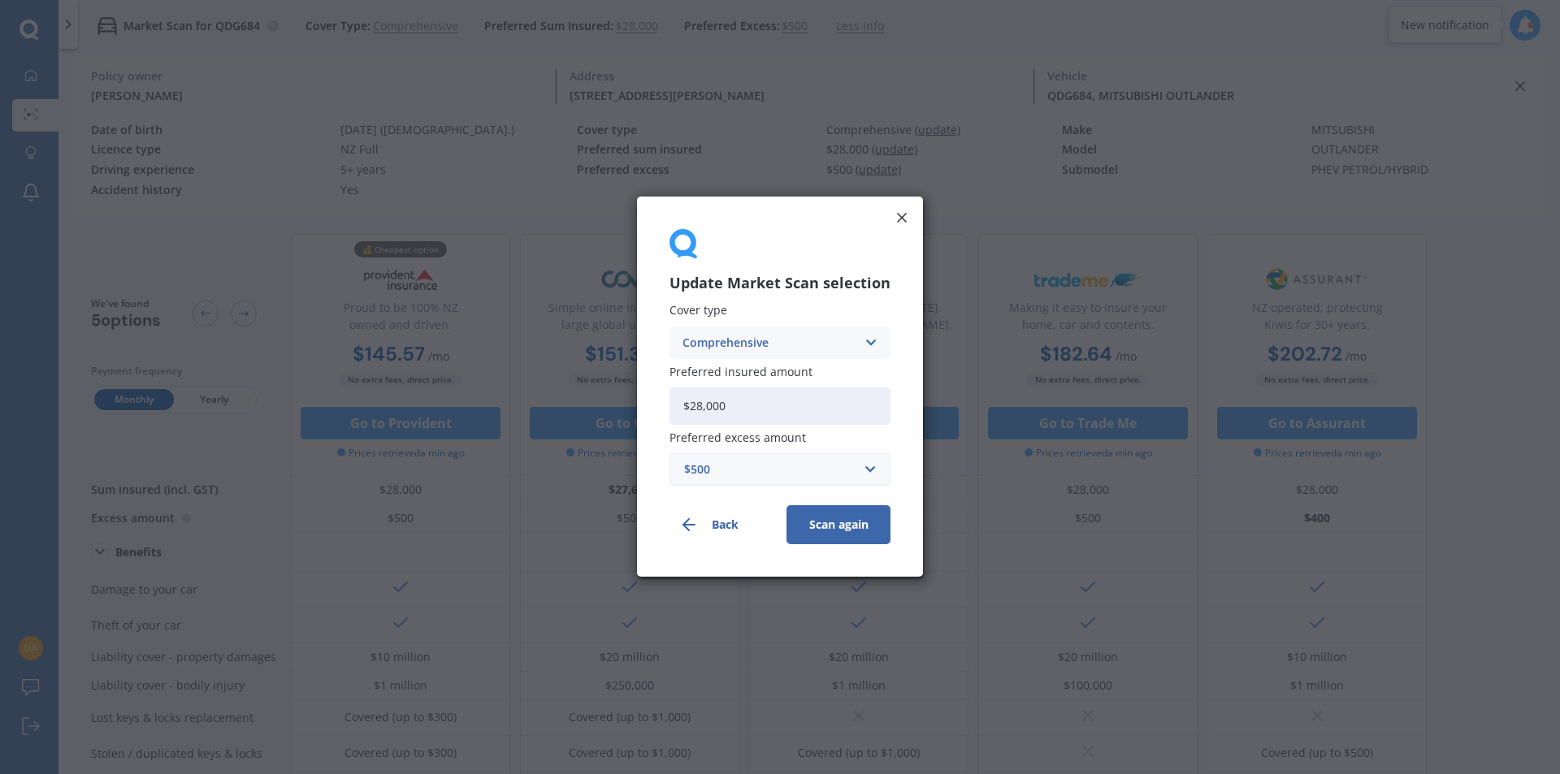
click at [783, 28] on div "Update Market Scan selection Cover type Comprehensive Comprehensive Third Party…" at bounding box center [780, 387] width 1560 height 774
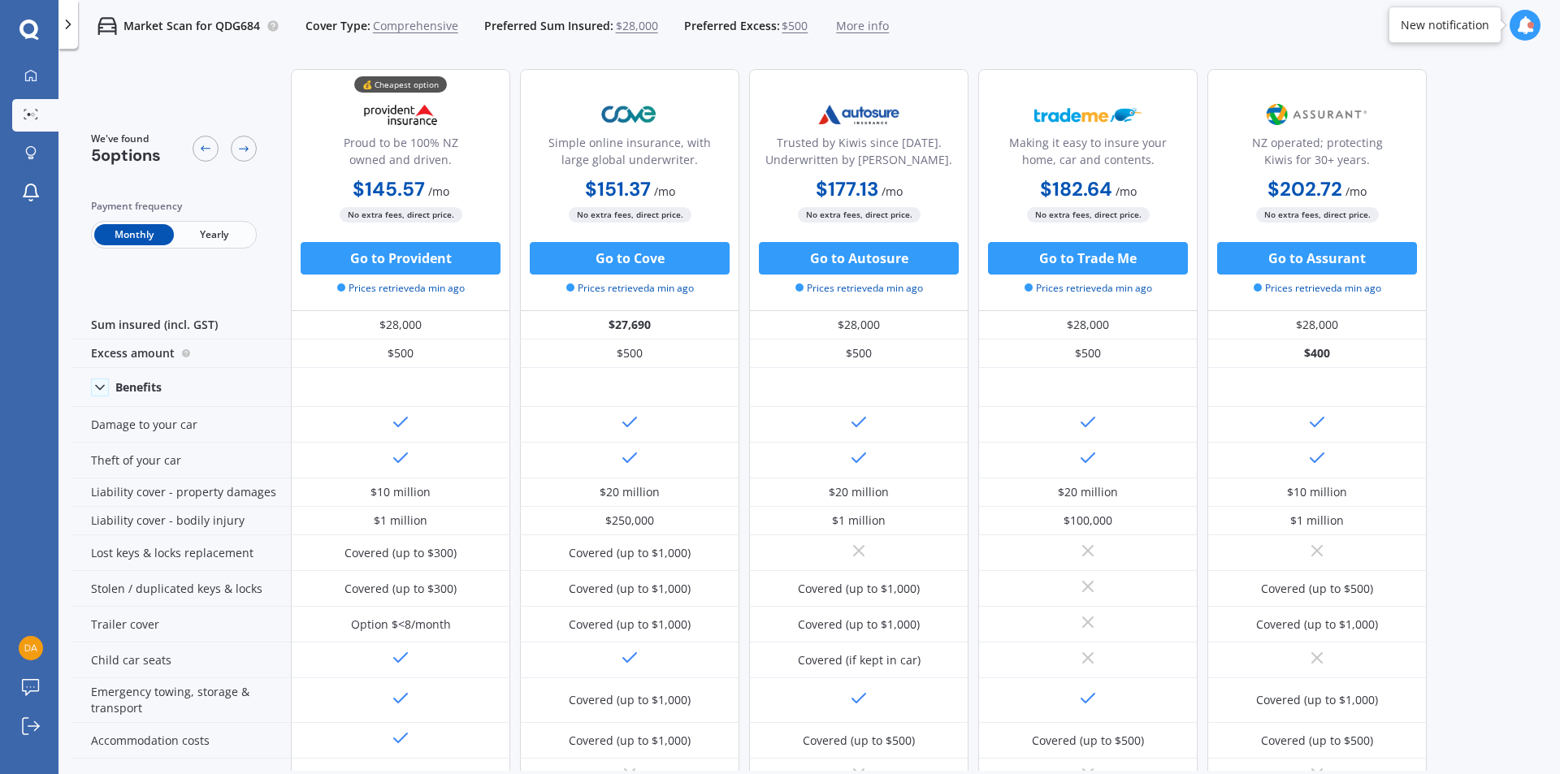
click at [791, 30] on span "$500" at bounding box center [795, 26] width 26 height 16
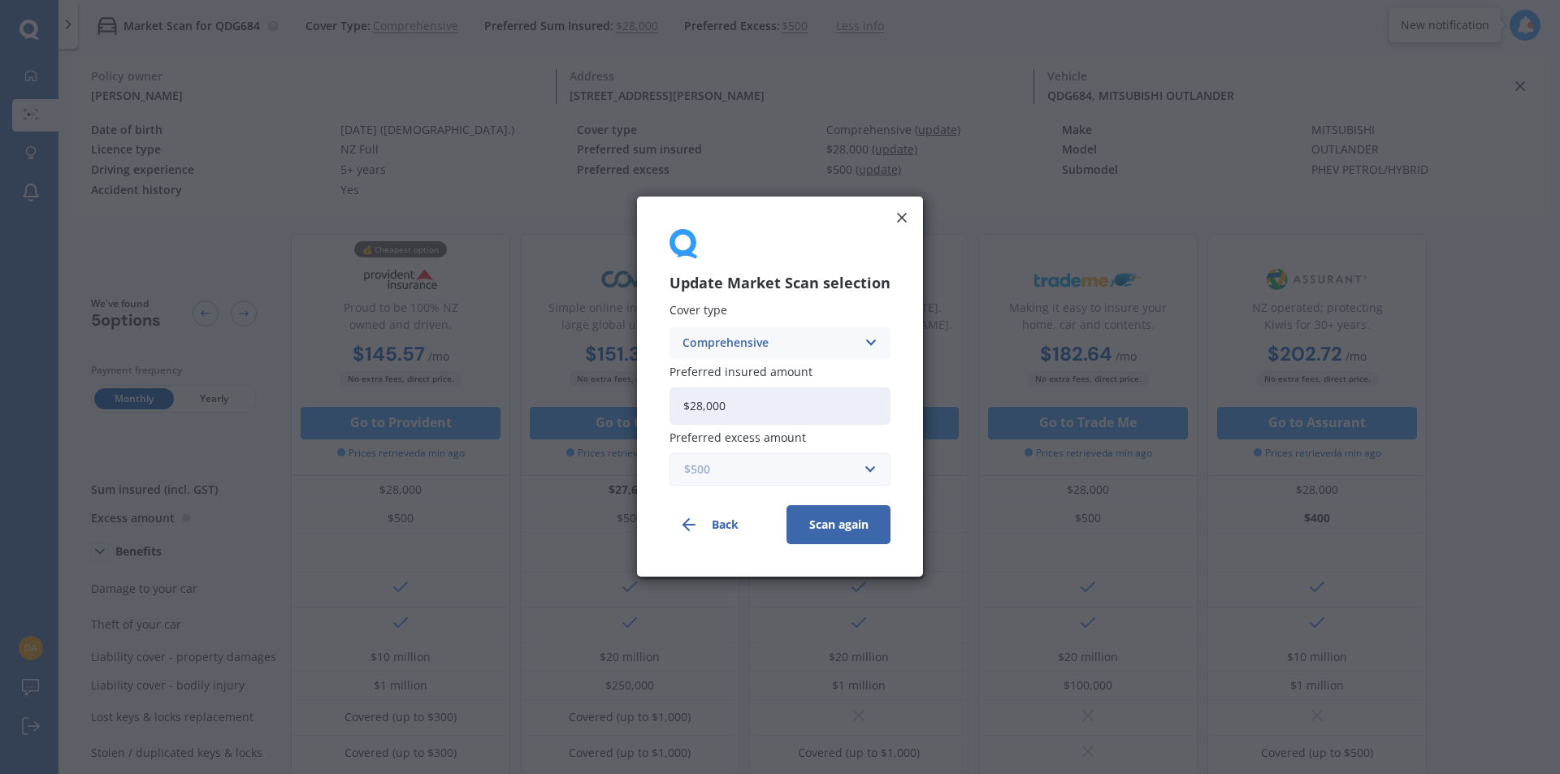
click at [871, 479] on input "text" at bounding box center [774, 470] width 206 height 31
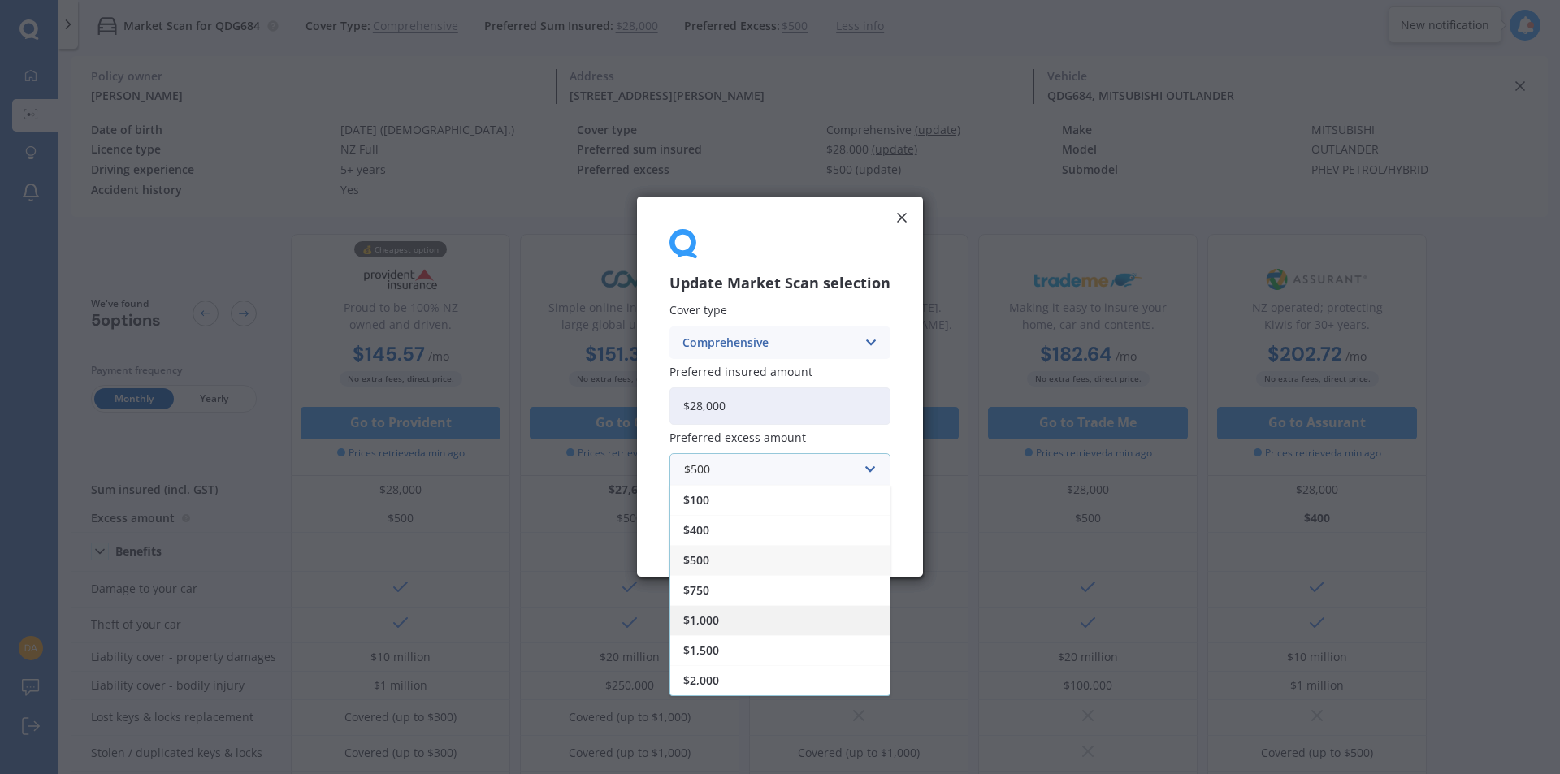
click at [723, 621] on div "$1,000" at bounding box center [779, 621] width 219 height 30
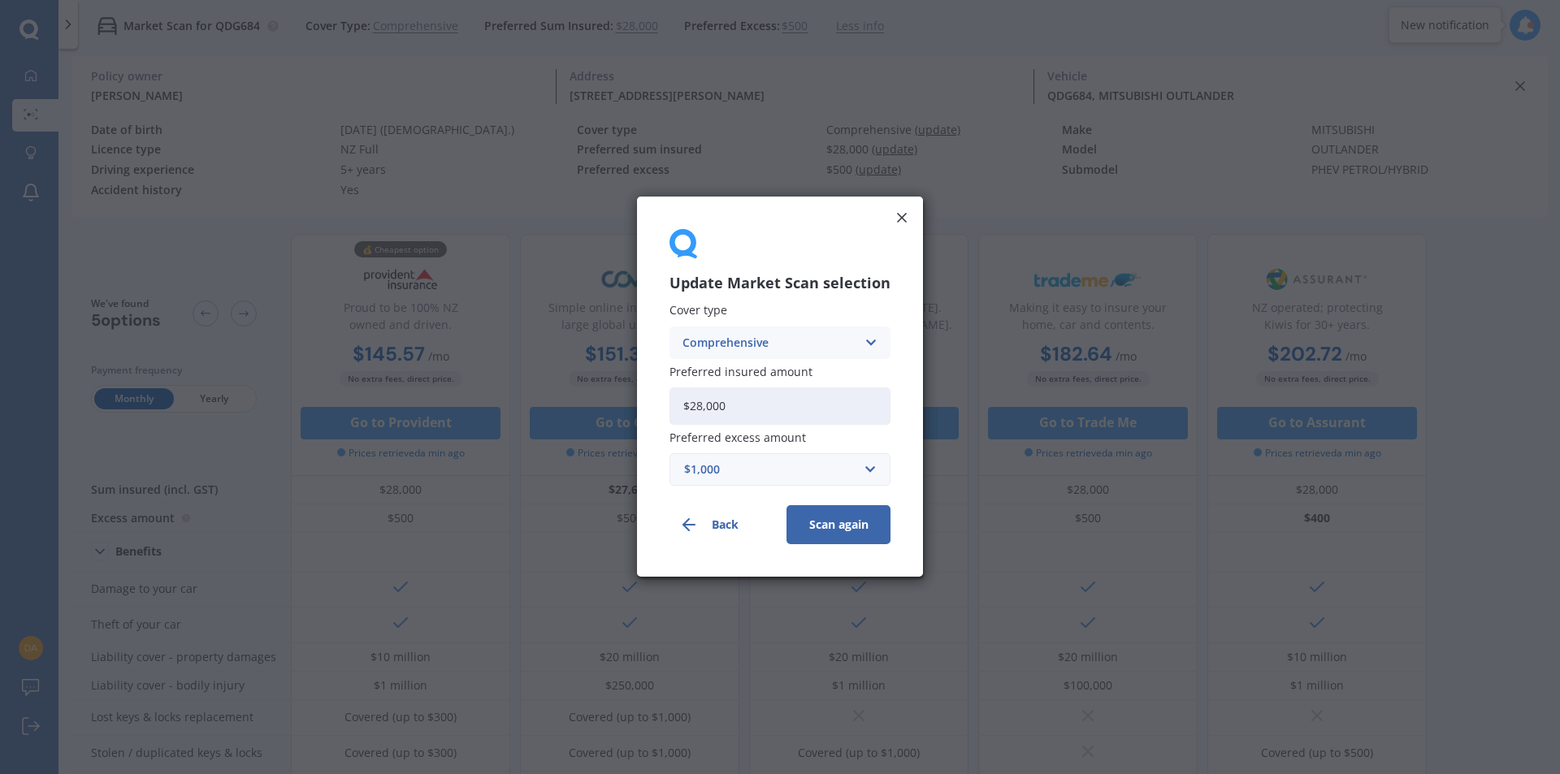
click at [830, 530] on button "Scan again" at bounding box center [838, 525] width 104 height 39
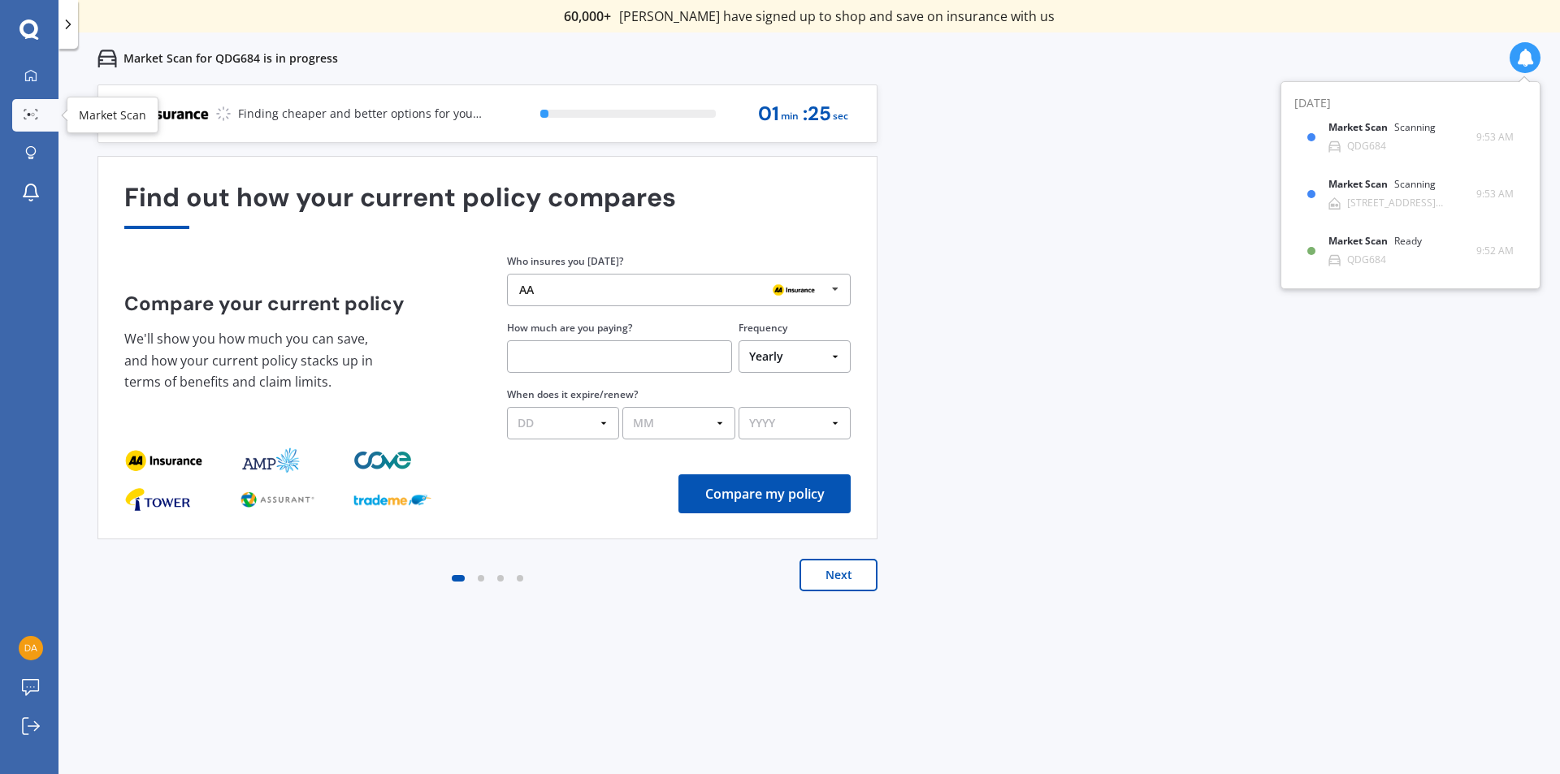
click at [33, 109] on icon at bounding box center [31, 114] width 15 height 11
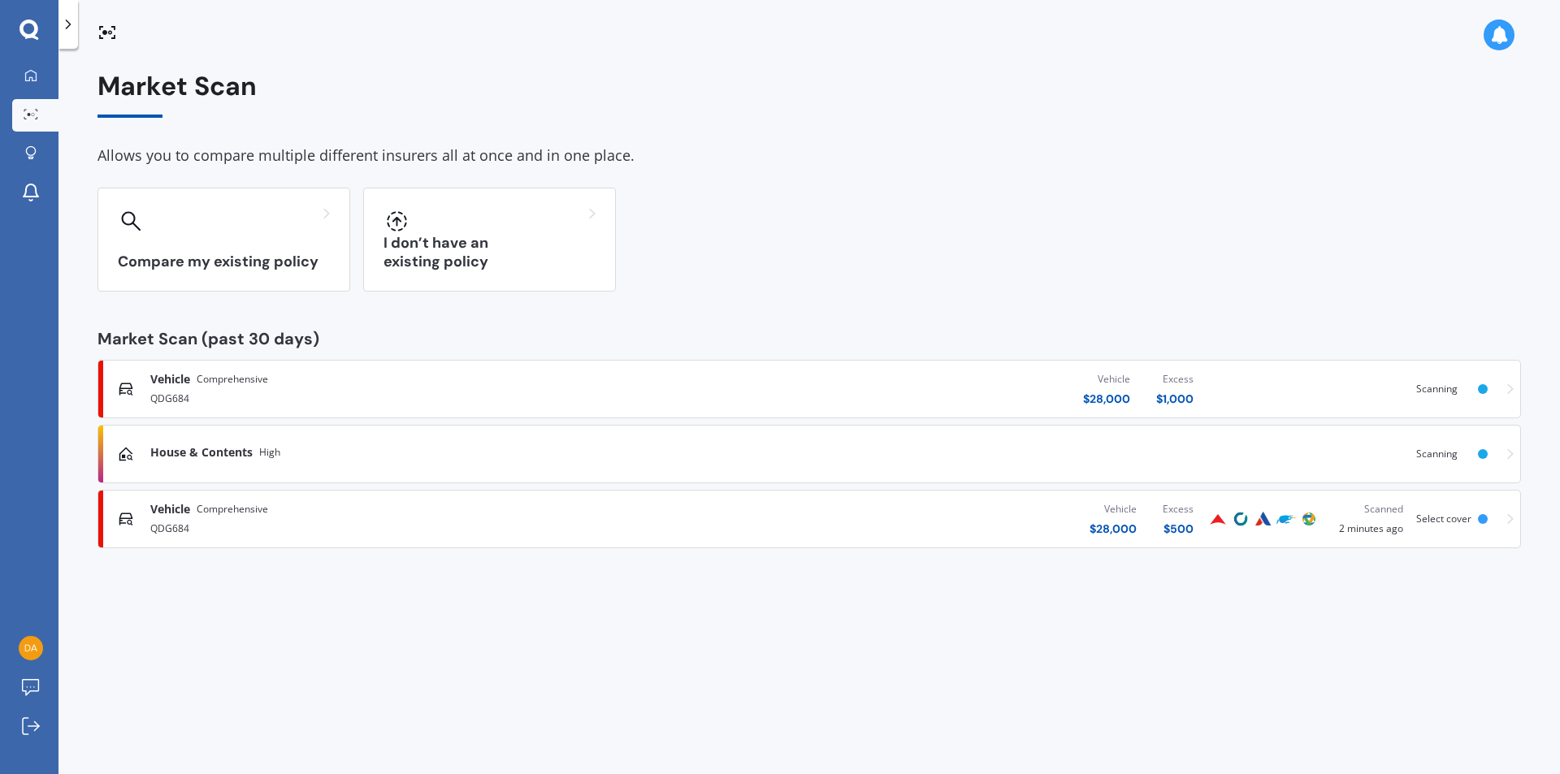
click at [1509, 518] on icon at bounding box center [1510, 518] width 6 height 11
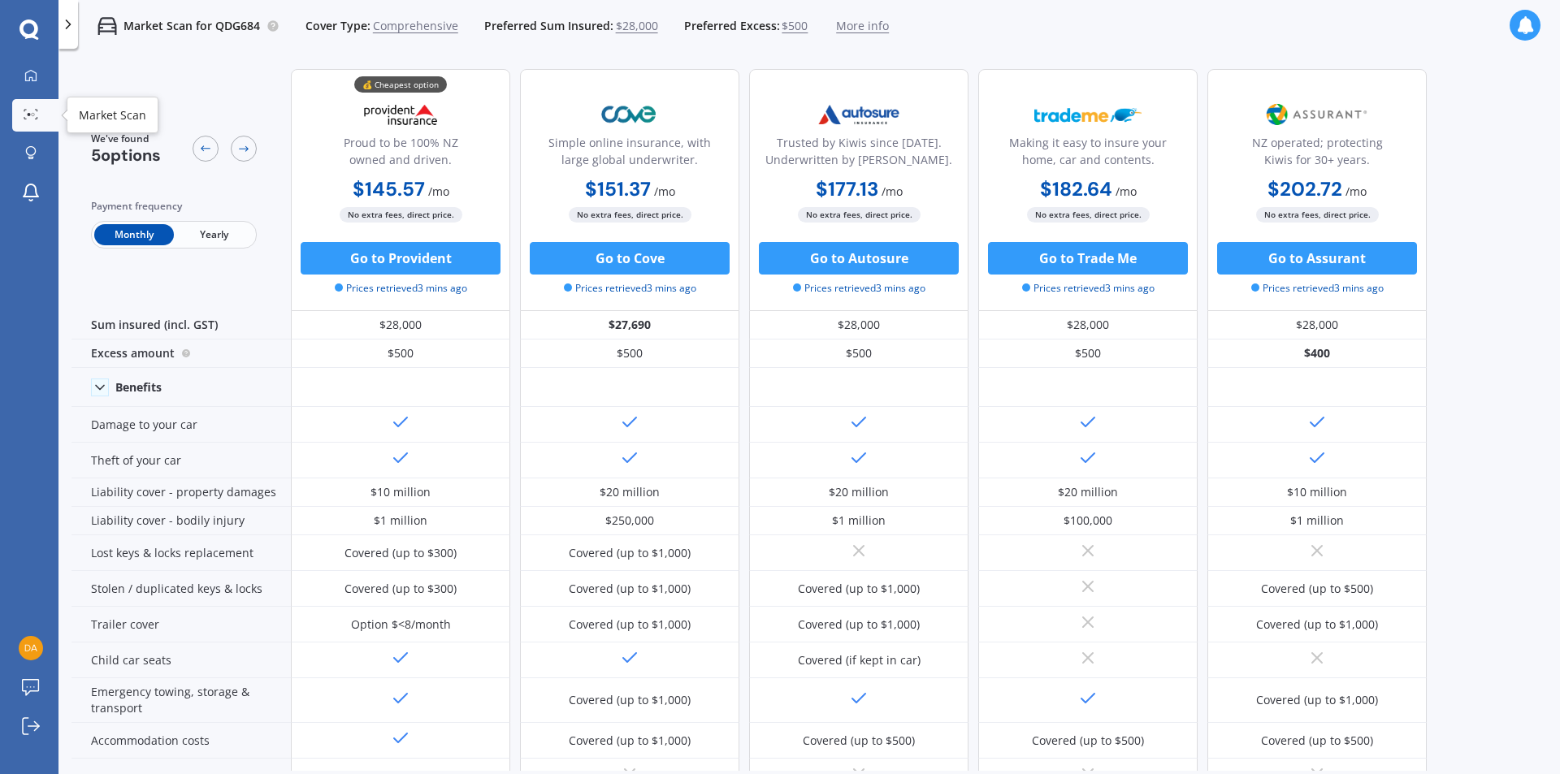
click at [36, 110] on icon at bounding box center [36, 111] width 2 height 2
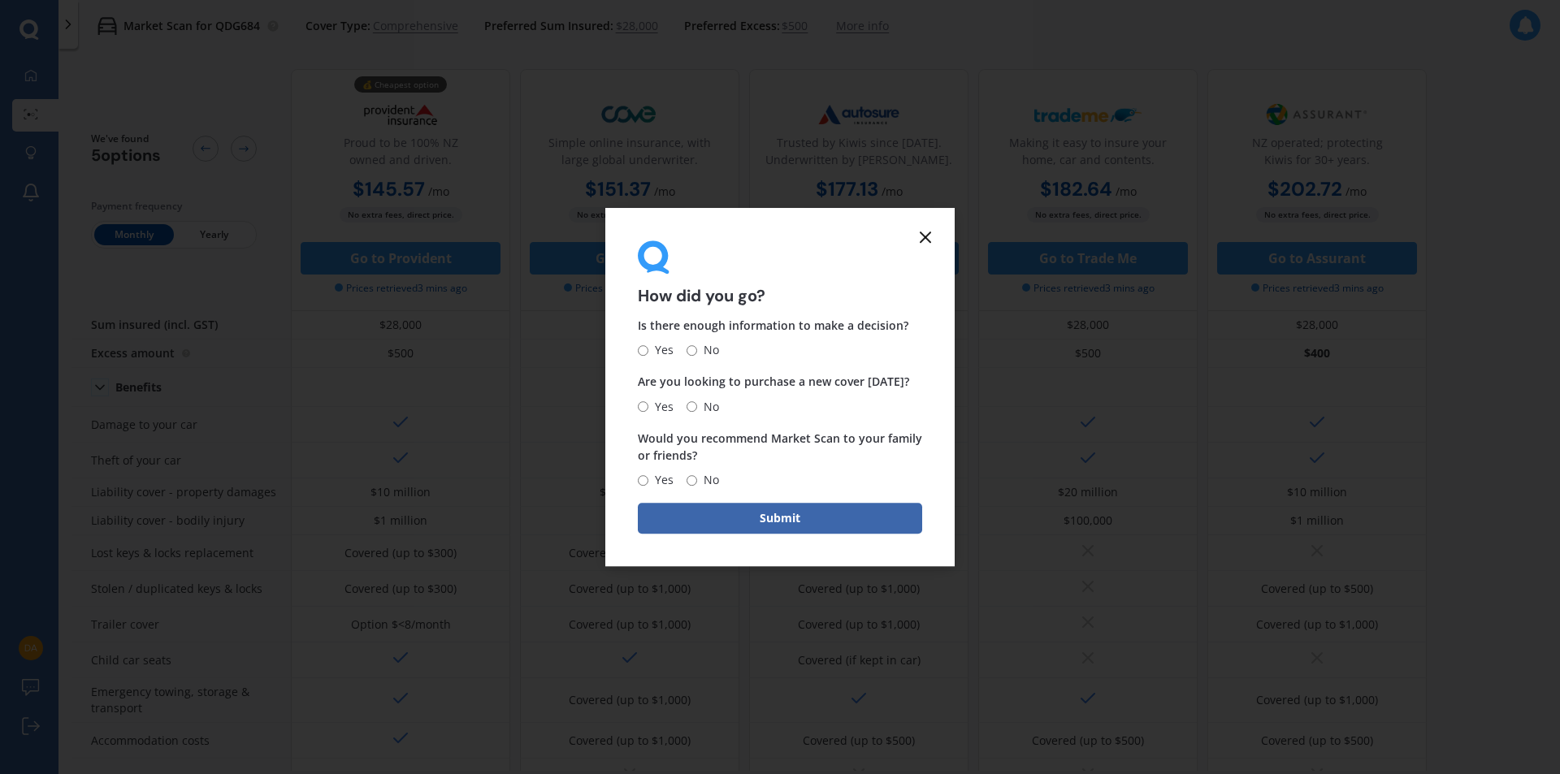
click at [920, 235] on icon at bounding box center [925, 236] width 19 height 19
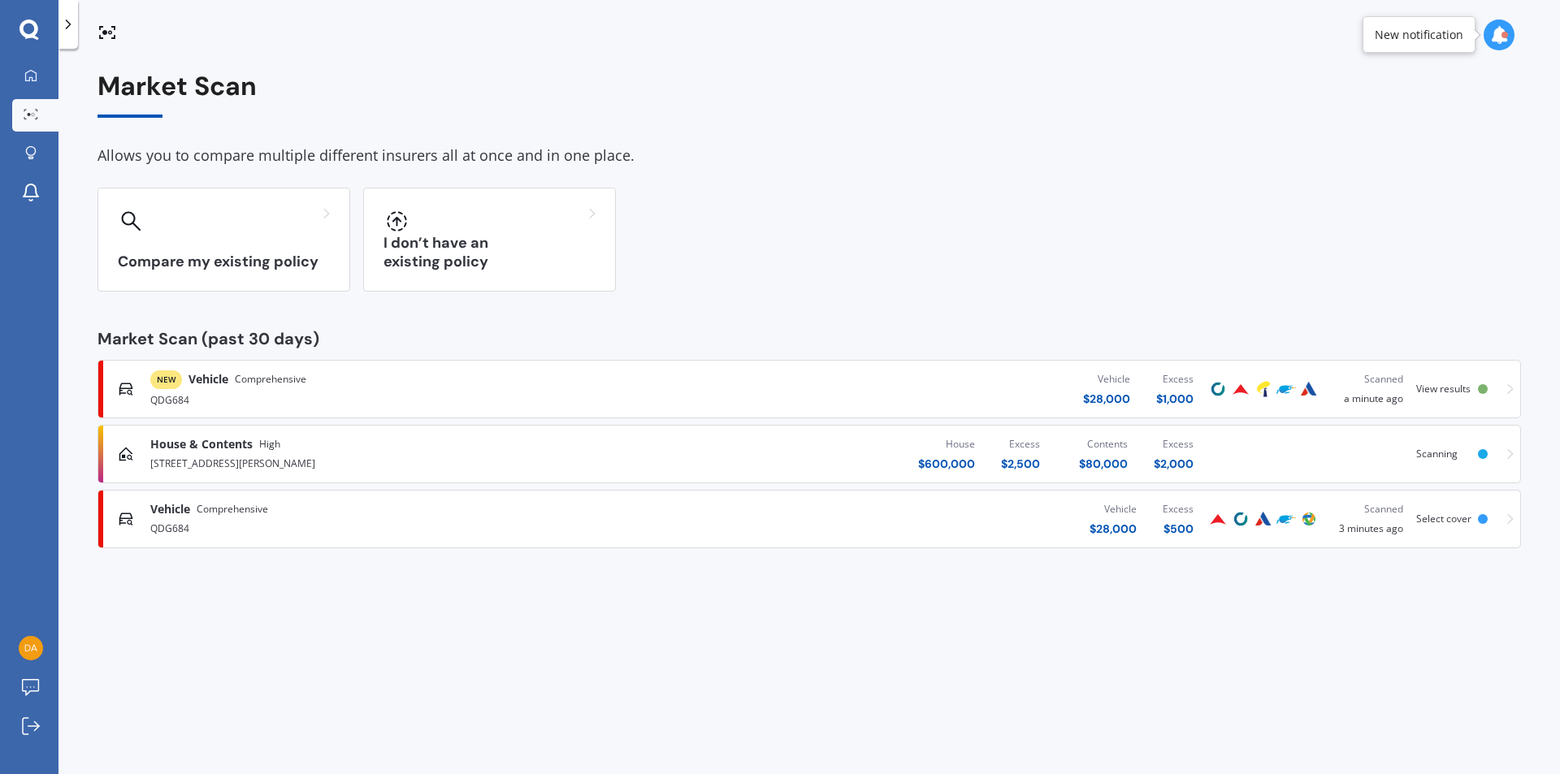
click at [1505, 387] on div "NEW Vehicle Comprehensive QDG684 Vehicle $ 28,000 Excess $ 1,000 Scanned a minu…" at bounding box center [809, 389] width 1409 height 49
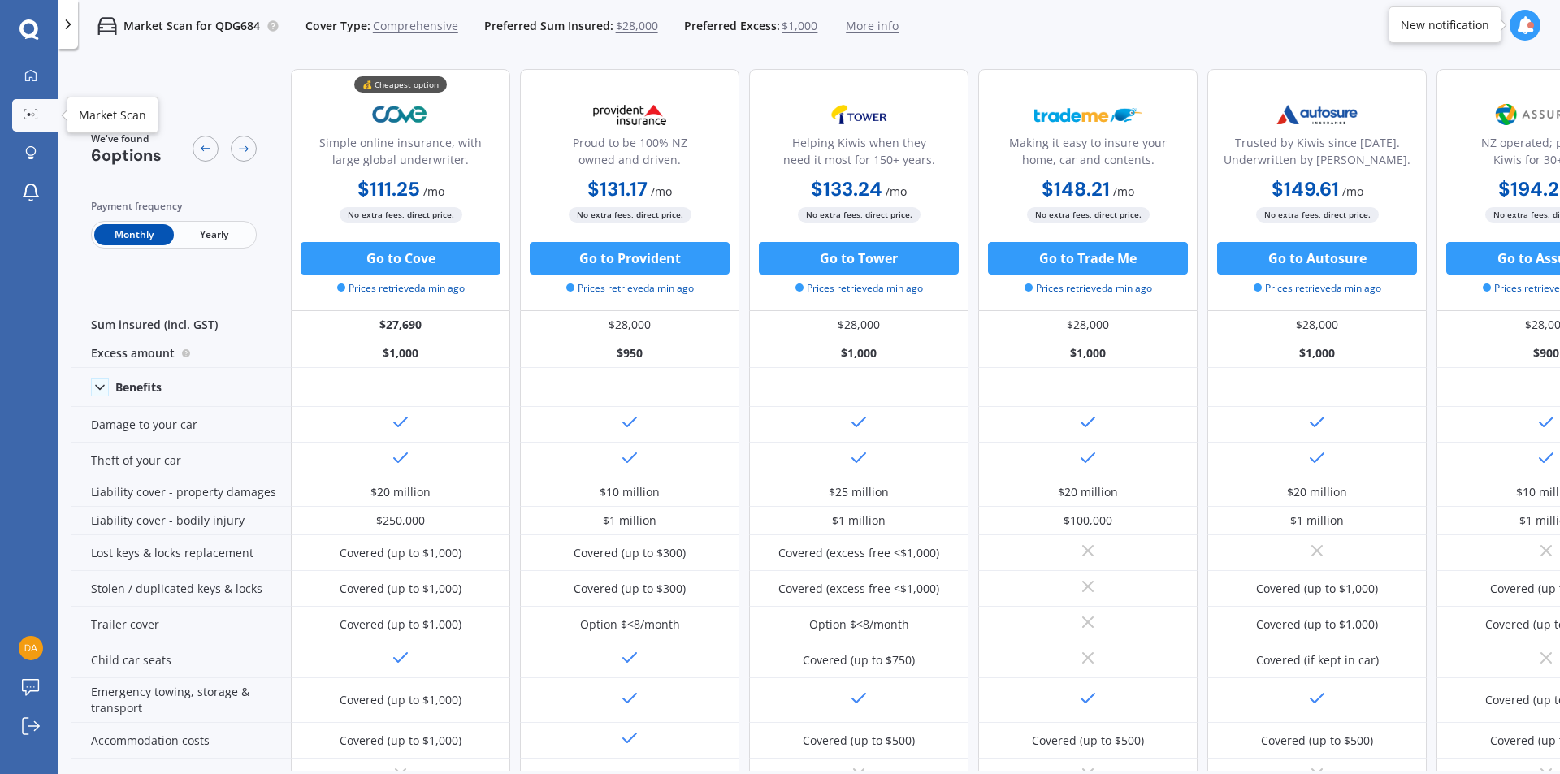
click at [31, 109] on icon at bounding box center [31, 114] width 15 height 11
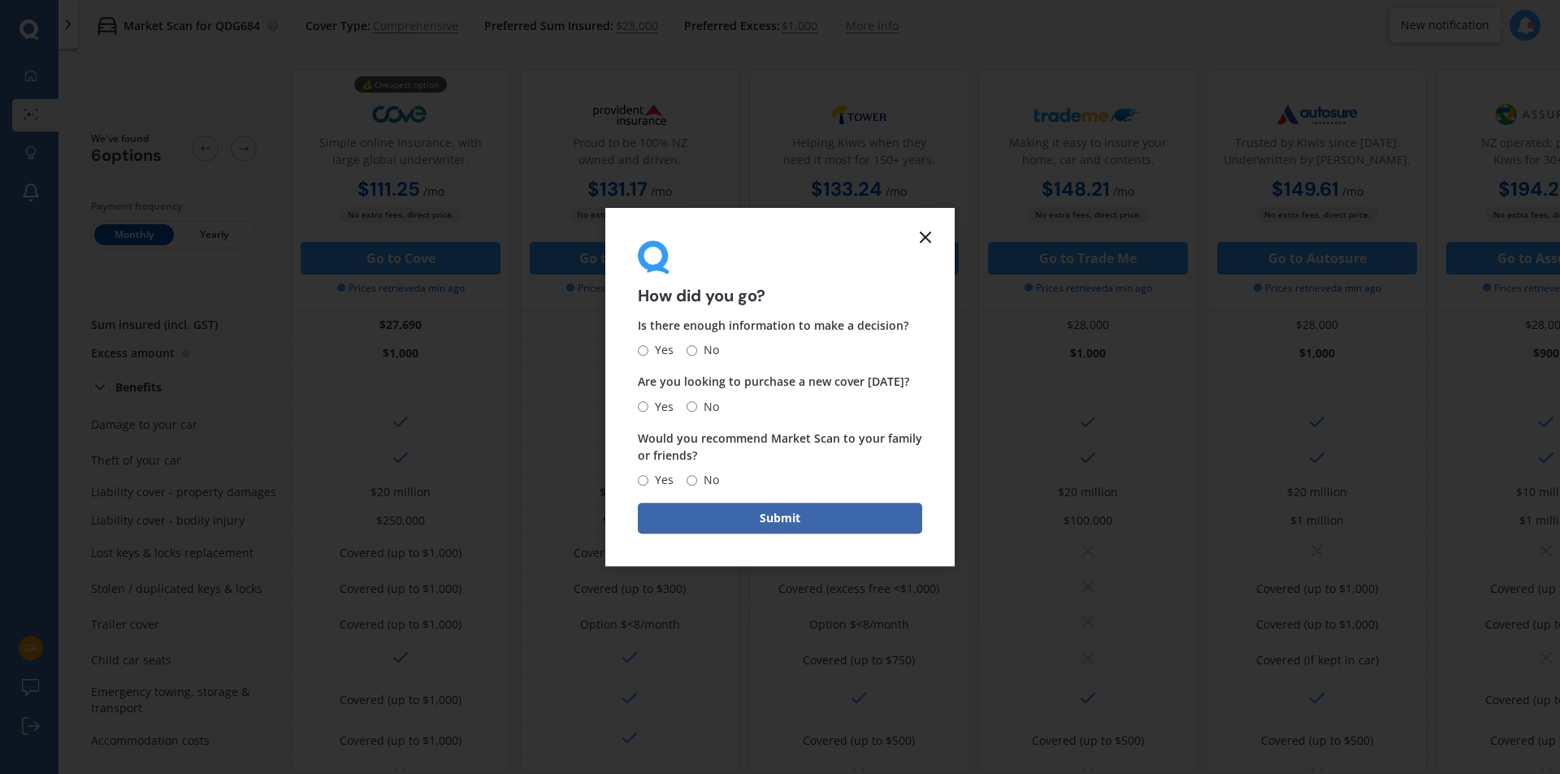
click at [918, 234] on icon at bounding box center [925, 236] width 19 height 19
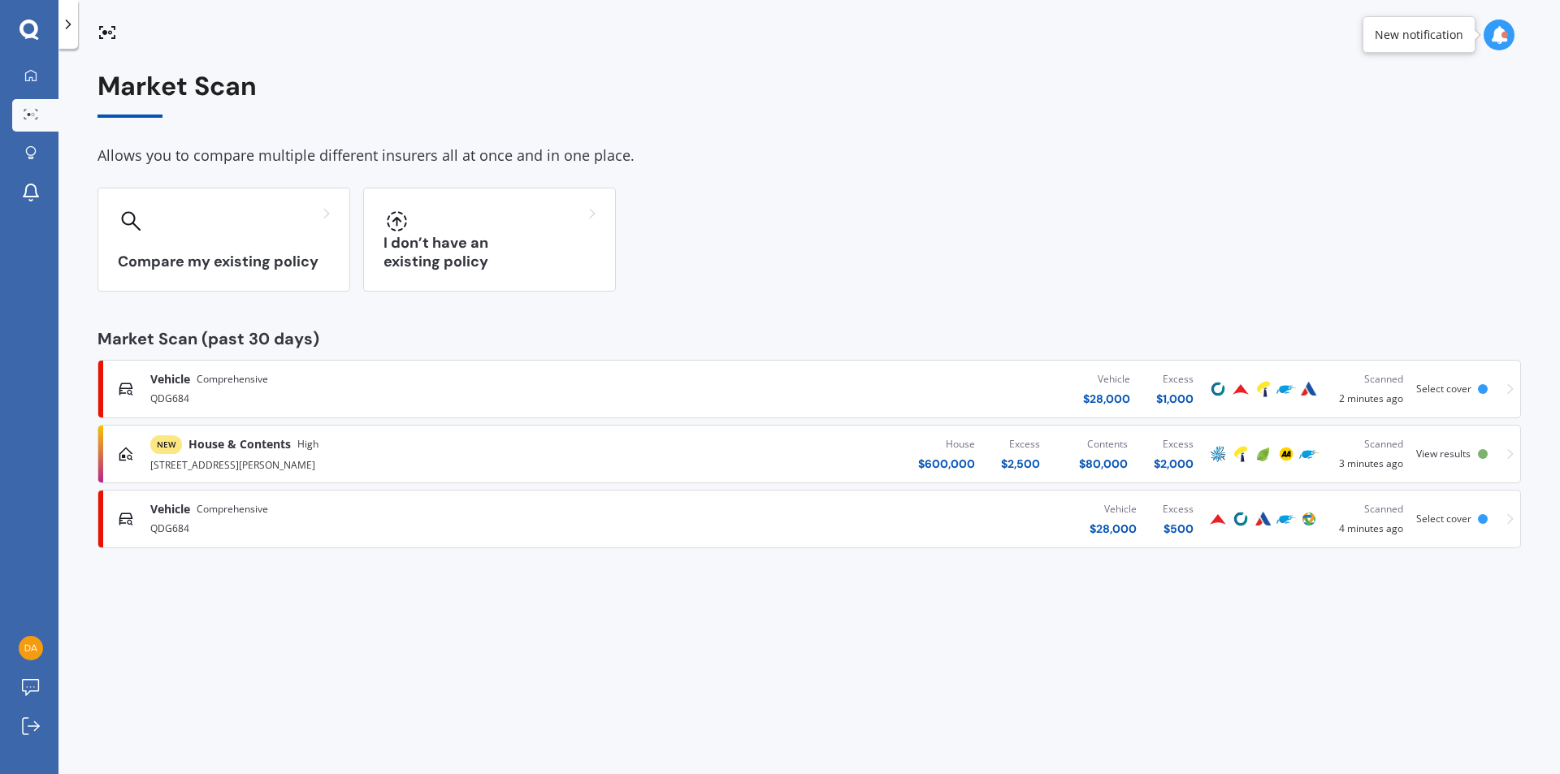
click at [1502, 520] on div "Vehicle Comprehensive QDG684 Vehicle $ 28,000 Excess $ 500 Scanned 4 minutes ag…" at bounding box center [809, 519] width 1409 height 49
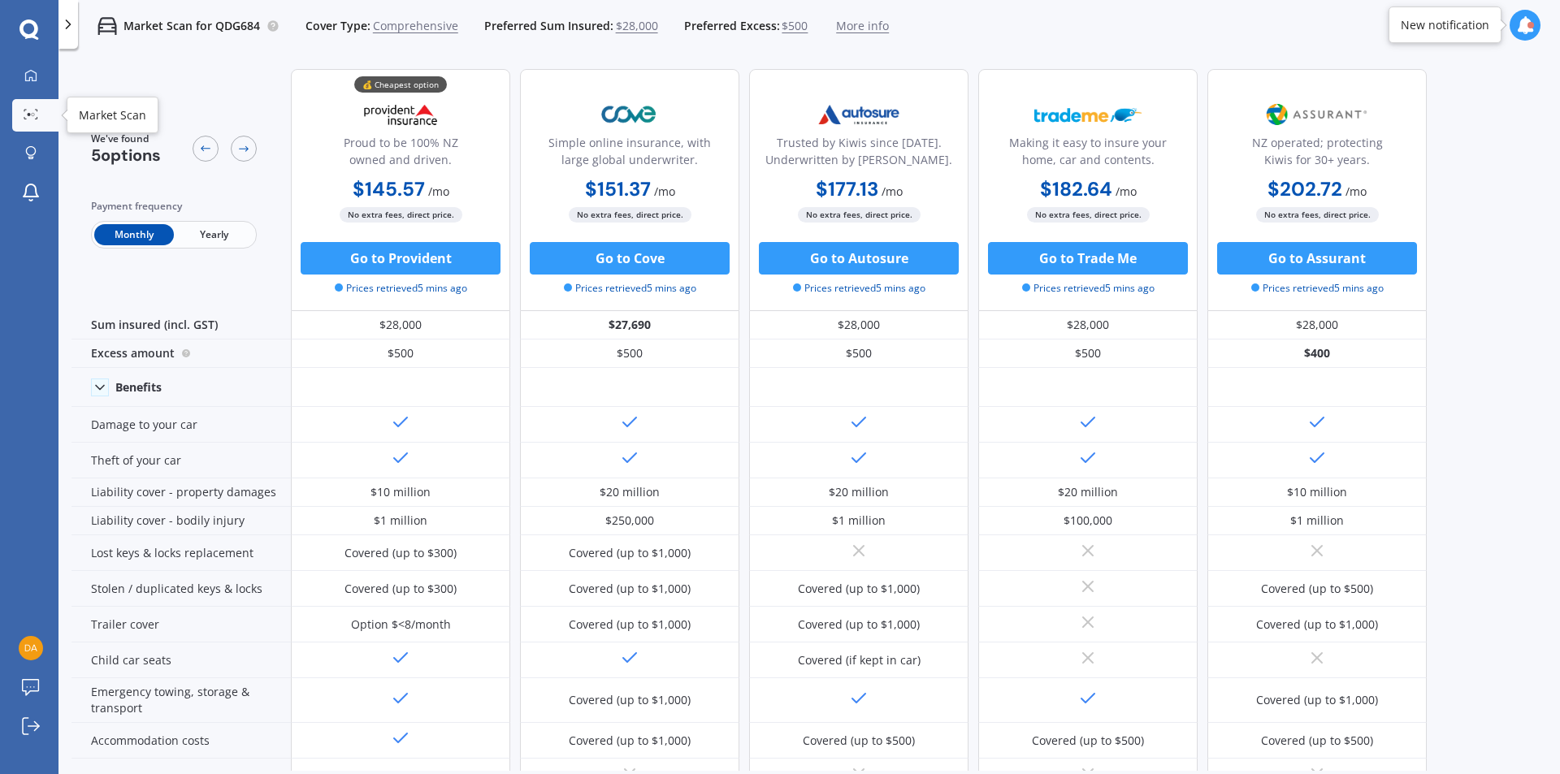
click at [31, 111] on icon at bounding box center [31, 114] width 15 height 11
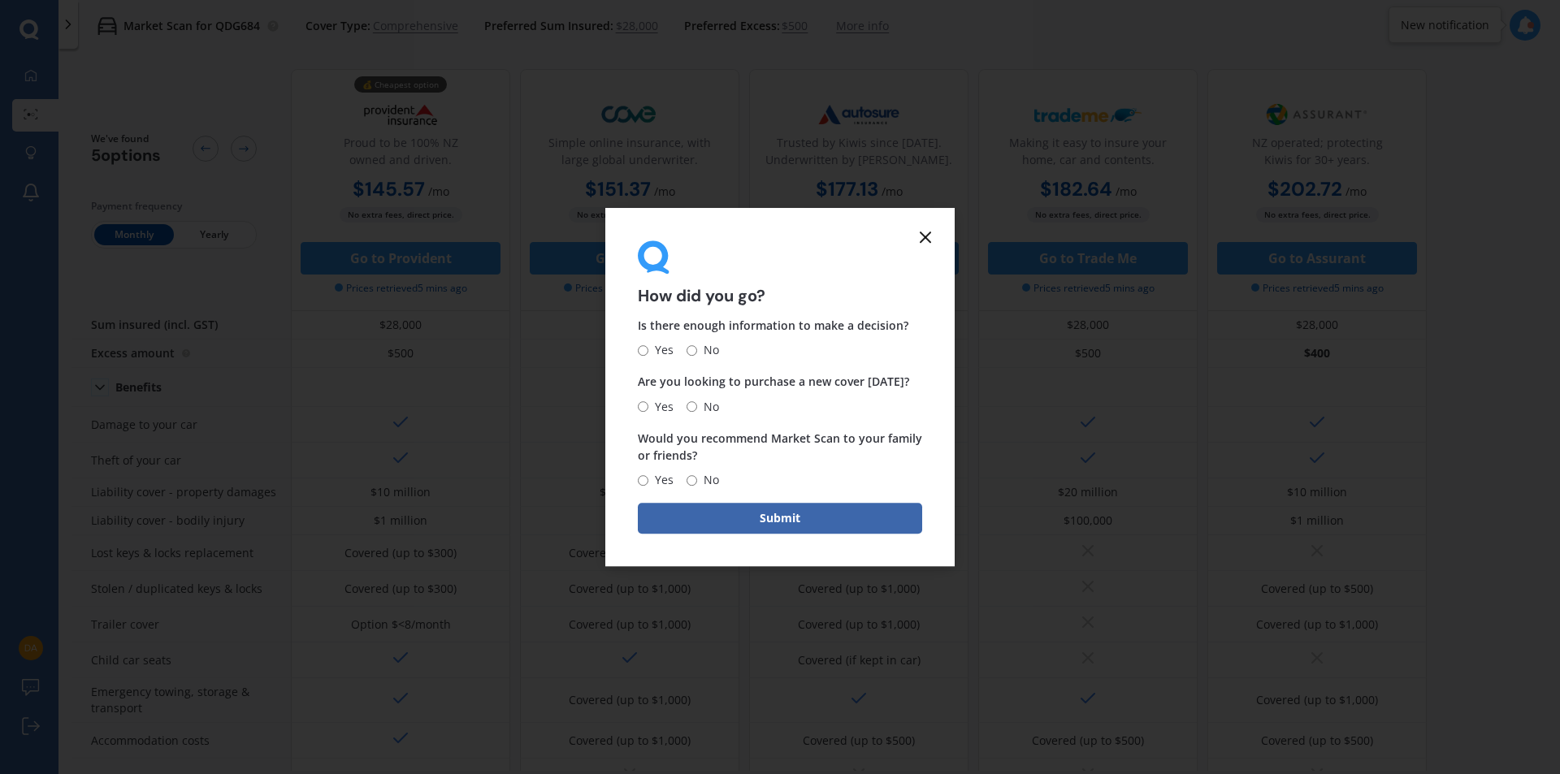
click at [923, 224] on form "How did you go? Is there enough information to make a decision? Yes No Are you …" at bounding box center [779, 387] width 349 height 359
click at [927, 238] on line at bounding box center [925, 237] width 10 height 10
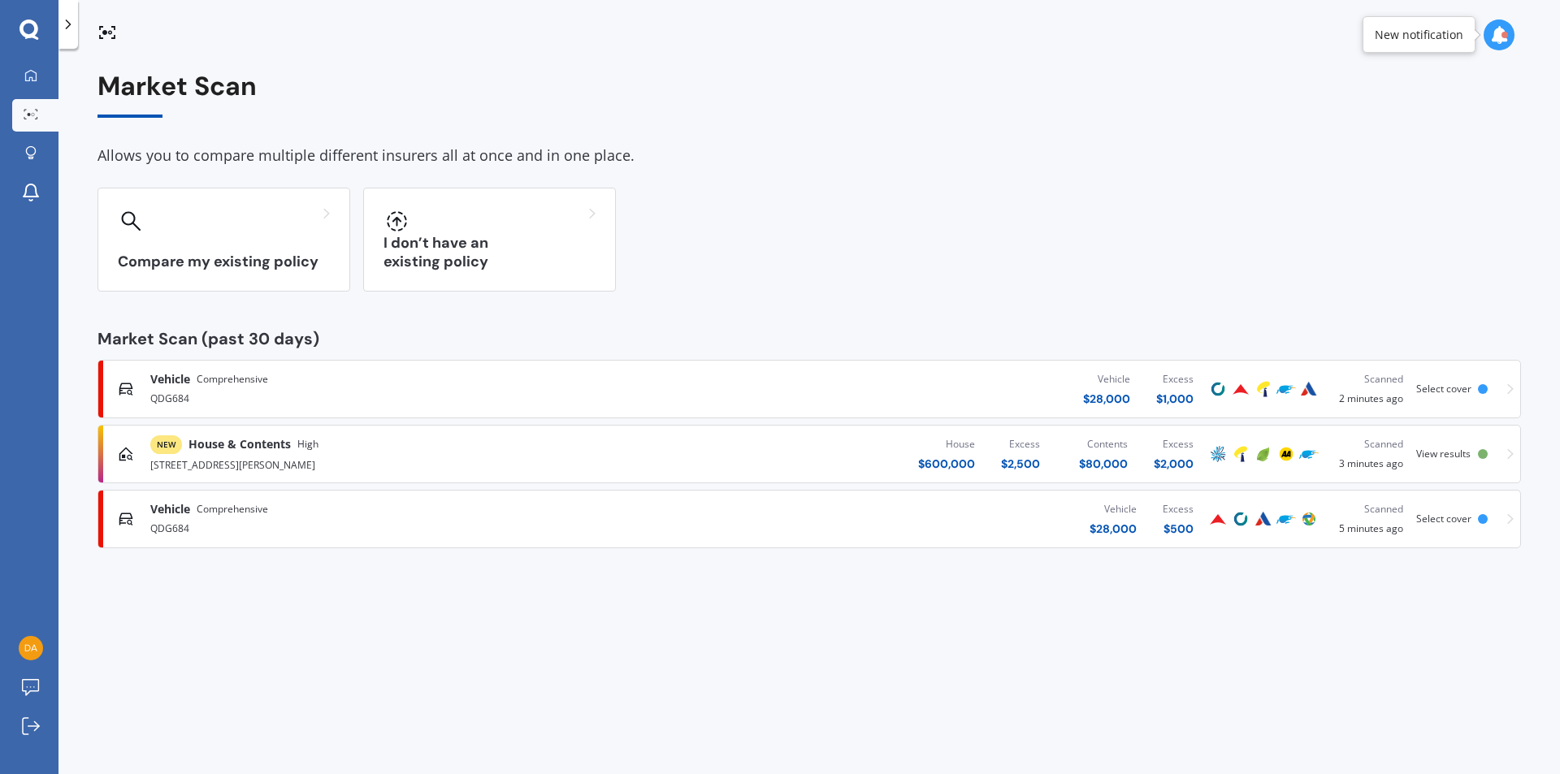
click at [1502, 450] on div "NEW House & Contents High [STREET_ADDRESS][GEOGRAPHIC_DATA][PERSON_NAME] $ 600,…" at bounding box center [809, 454] width 1409 height 49
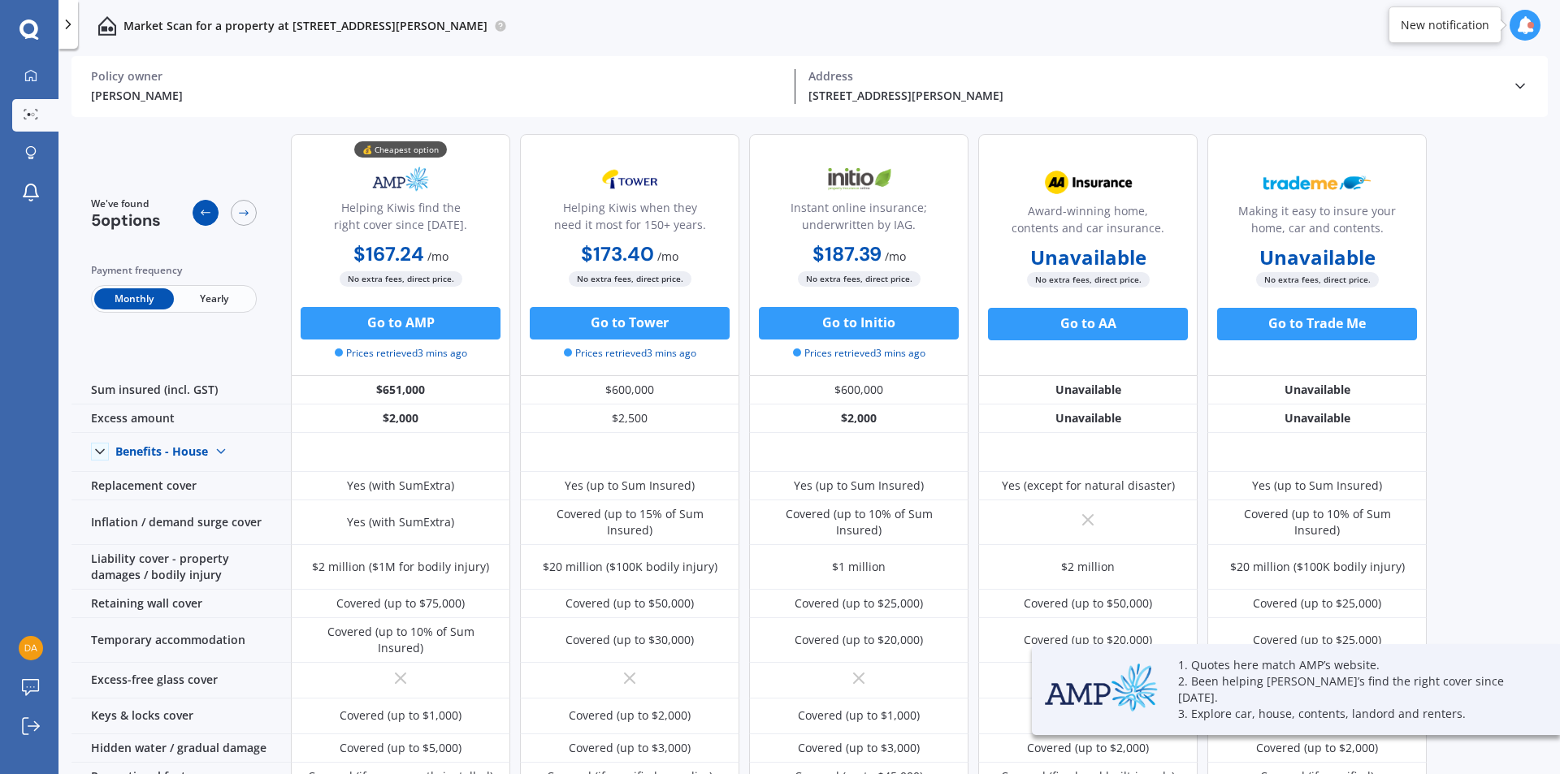
click at [202, 214] on icon at bounding box center [206, 213] width 10 height 6
click at [239, 210] on icon at bounding box center [243, 212] width 13 height 13
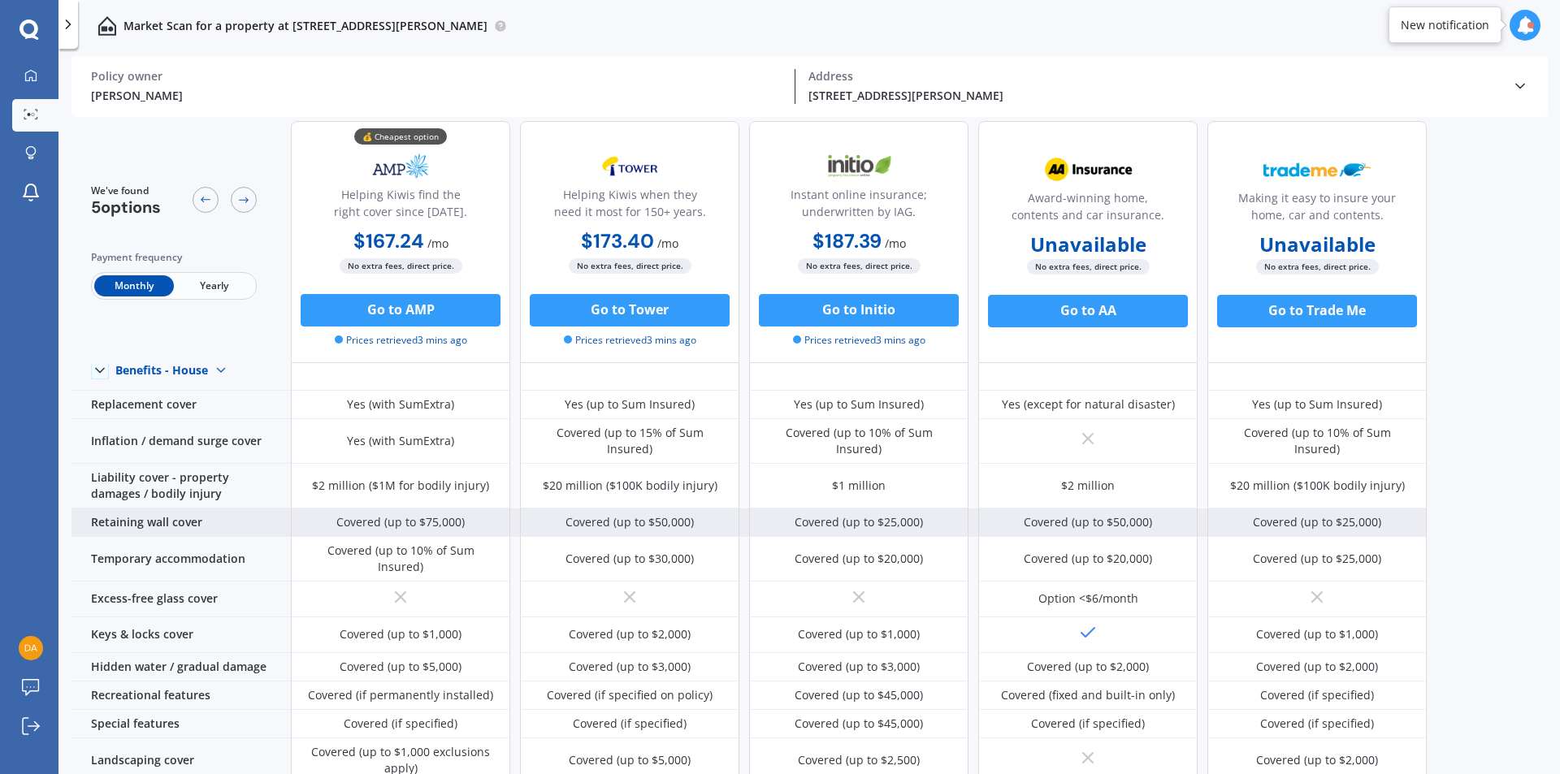
scroll to position [162, 0]
